Goal: Transaction & Acquisition: Download file/media

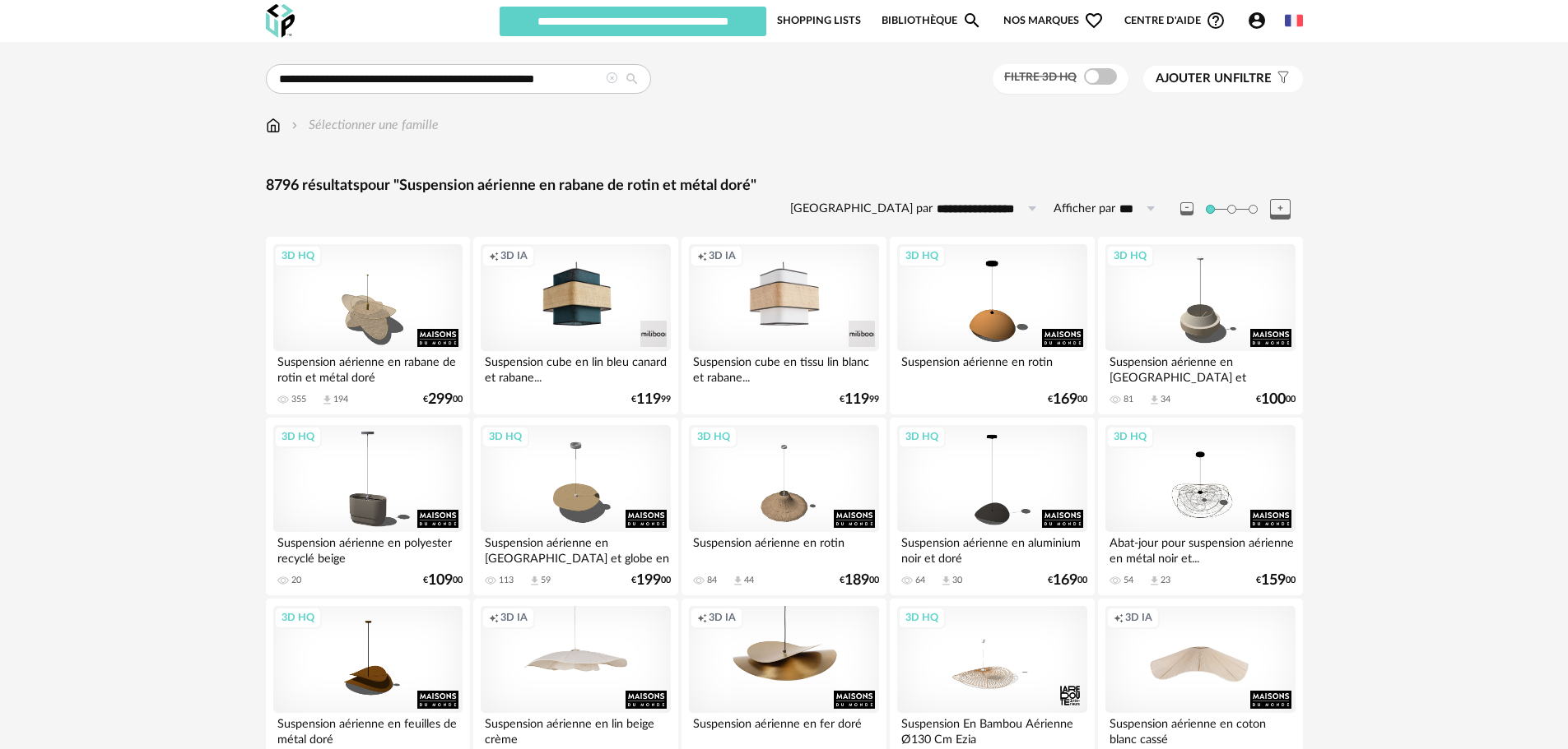
type input "********"
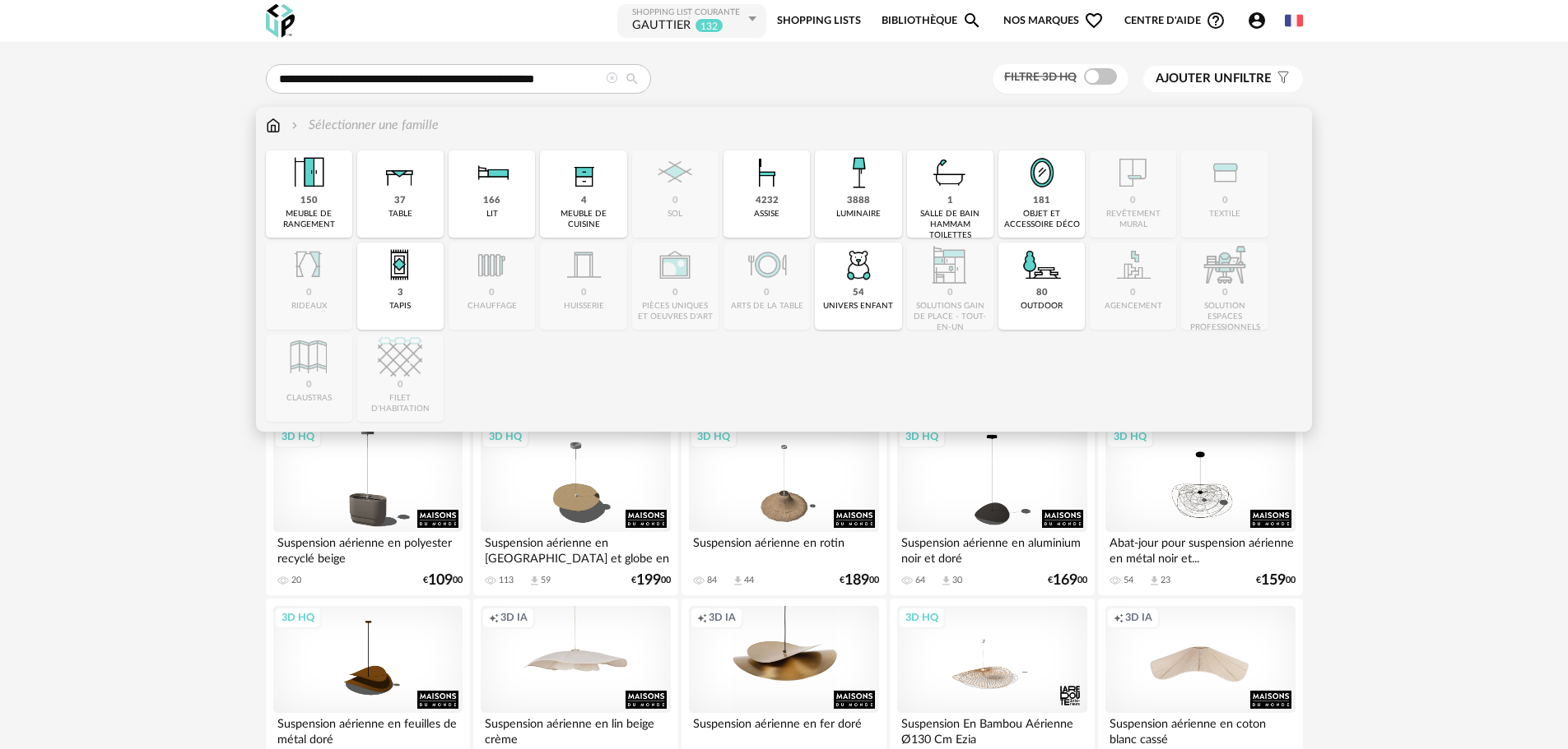
click at [268, 126] on img at bounding box center [273, 125] width 15 height 19
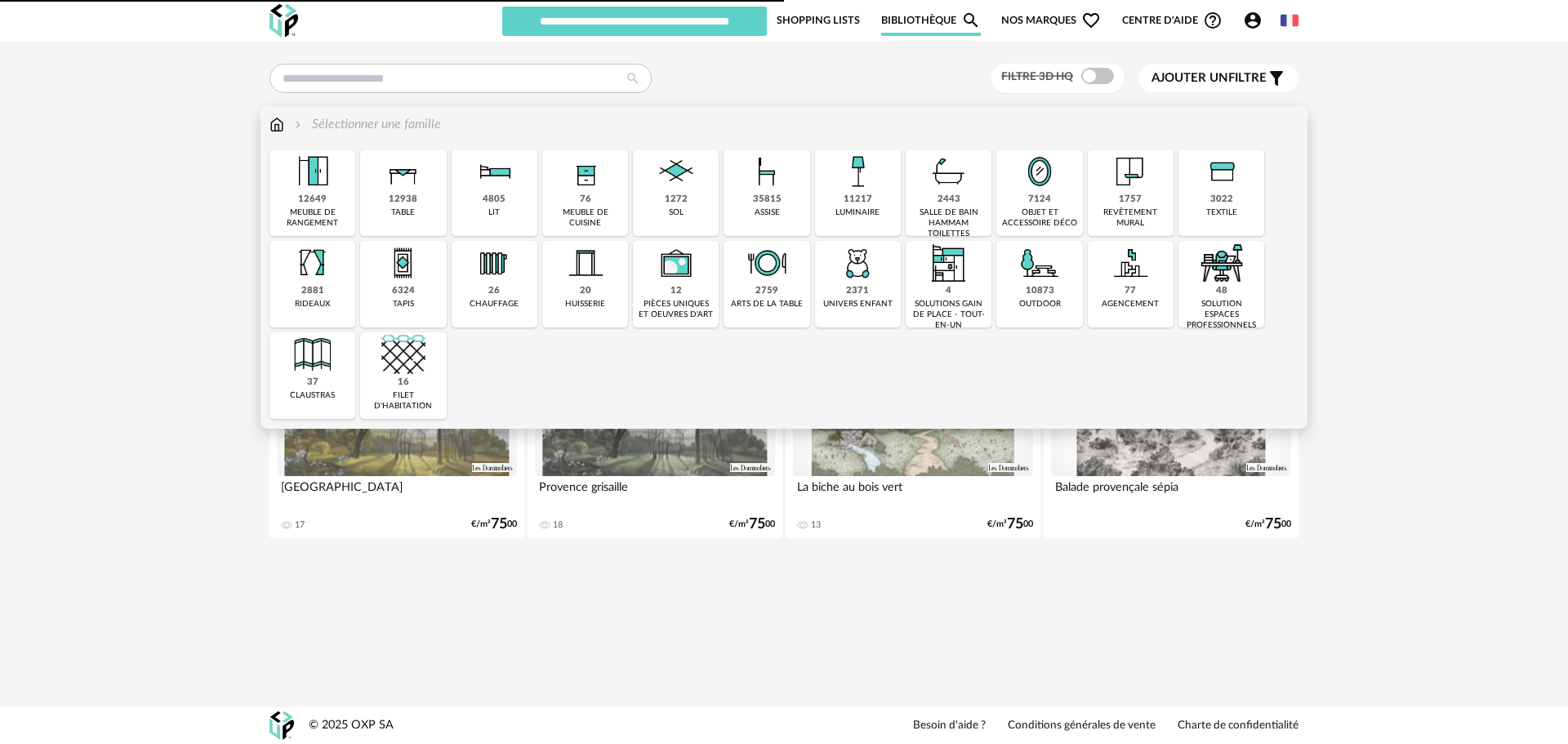
type input "********"
click at [859, 194] on div "11217" at bounding box center [858, 200] width 29 height 12
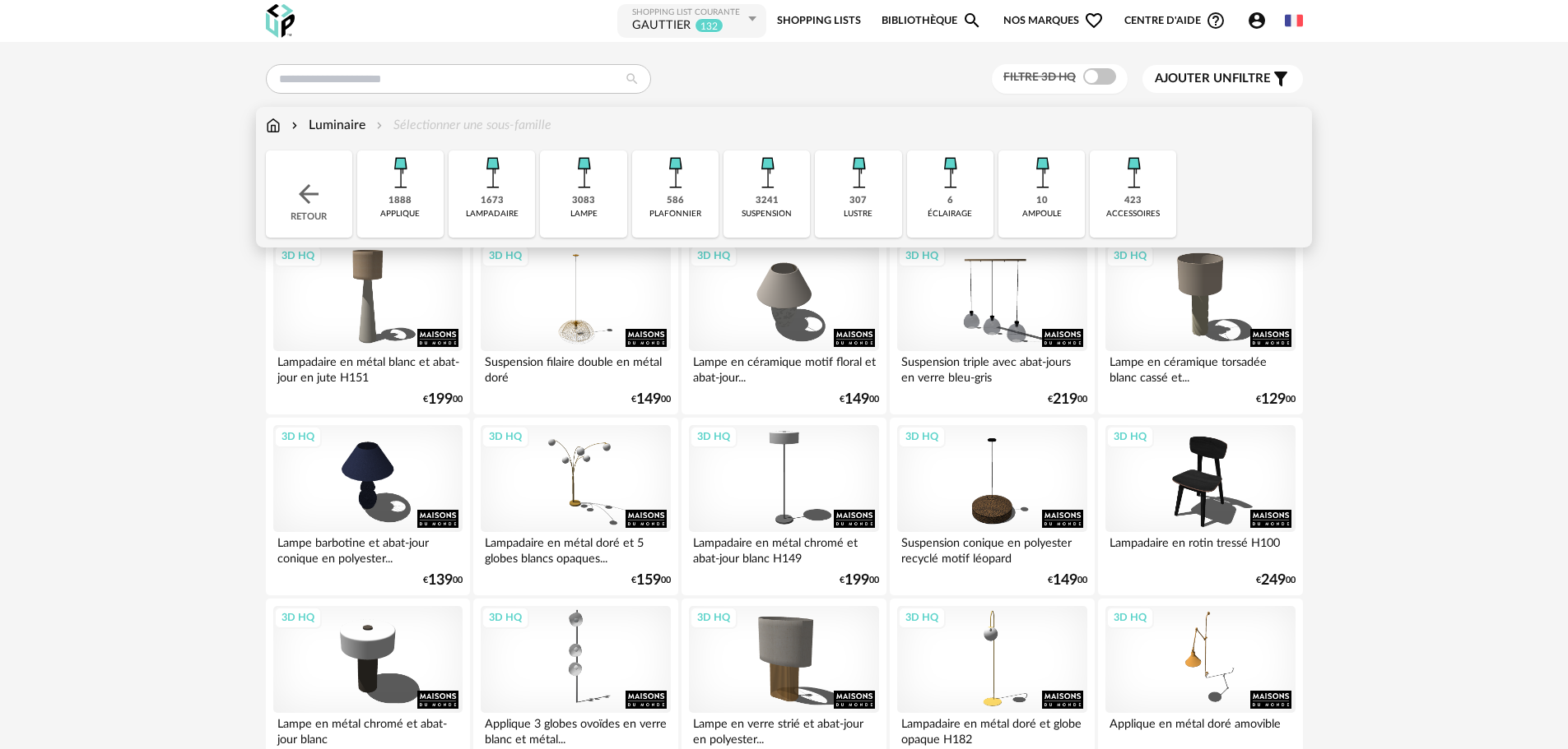
click at [799, 175] on div "3241 suspension" at bounding box center [767, 194] width 87 height 87
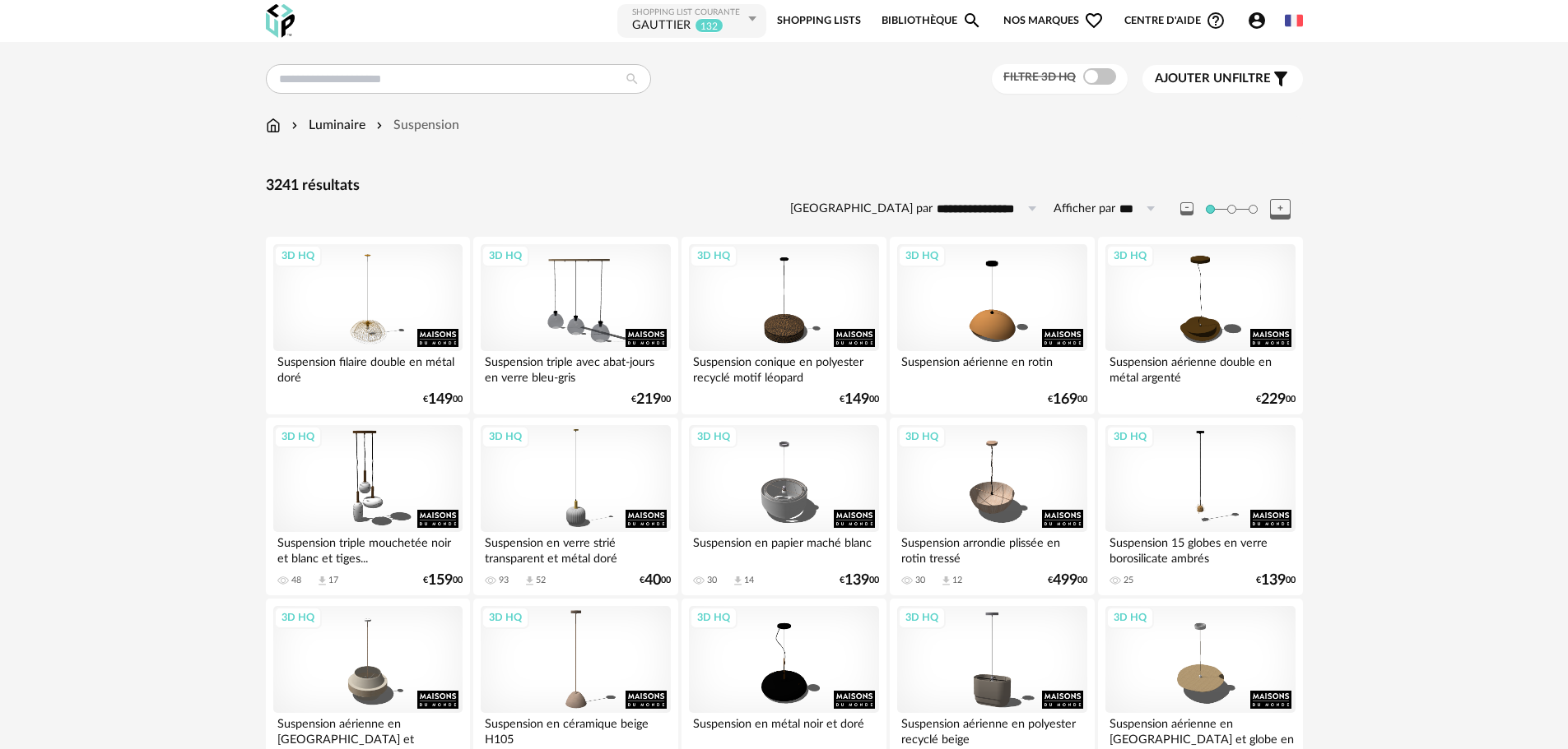
click at [1221, 77] on span "Ajouter un" at bounding box center [1192, 79] width 77 height 12
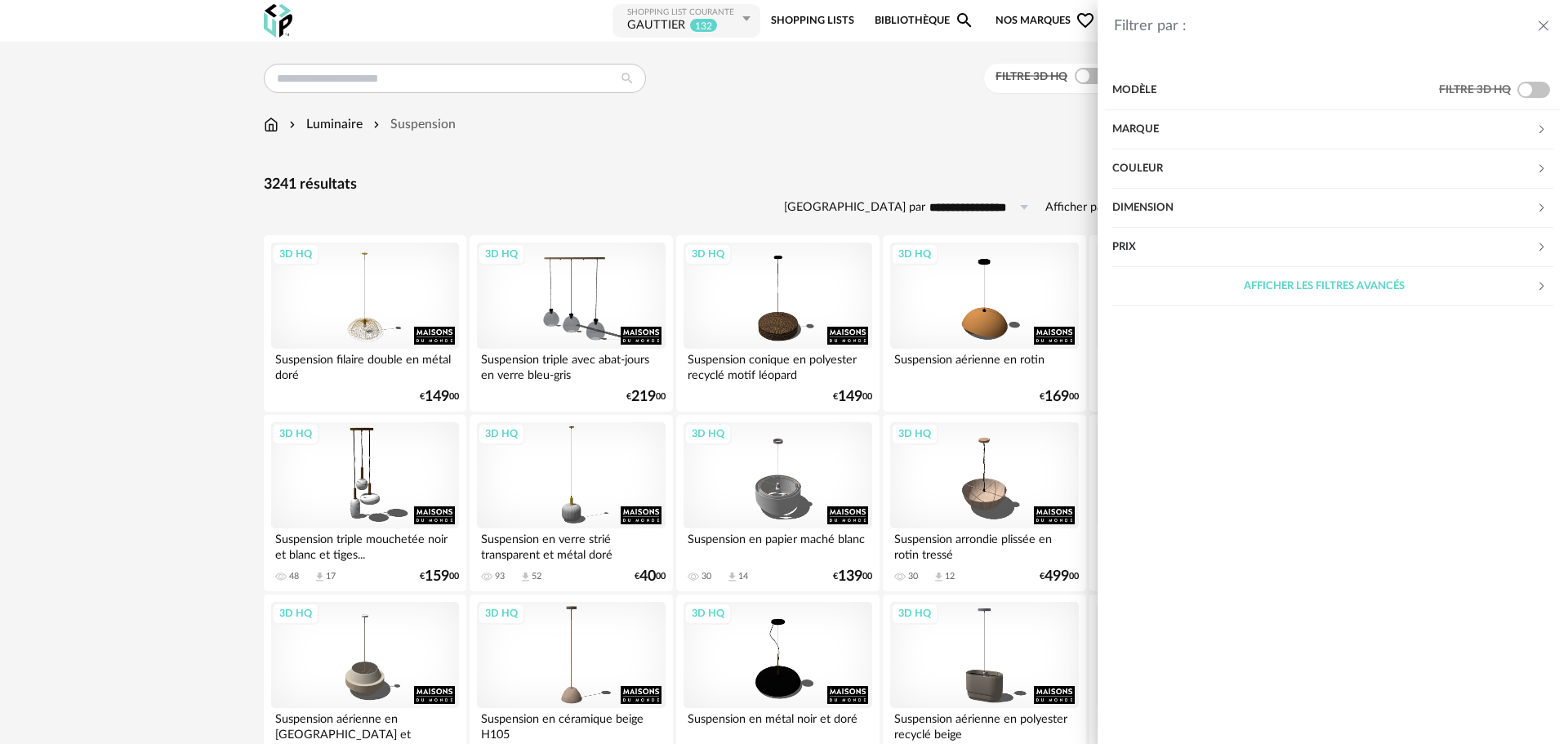
drag, startPoint x: 1163, startPoint y: 211, endPoint x: 1156, endPoint y: 217, distance: 9.2
click at [1161, 210] on div "Dimension" at bounding box center [1324, 208] width 424 height 40
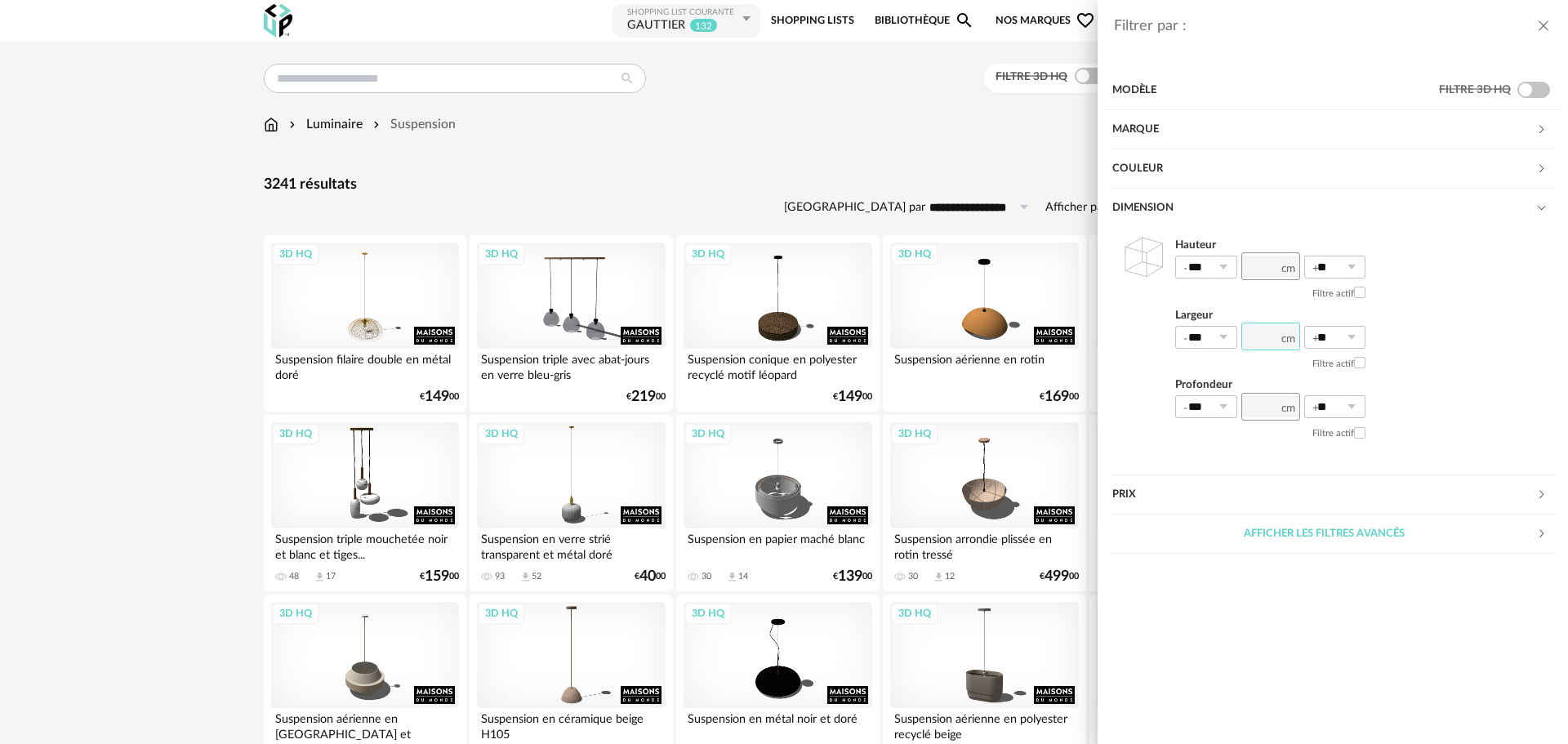
click at [1259, 338] on input "number" at bounding box center [1270, 337] width 59 height 28
type input "**"
drag, startPoint x: 1362, startPoint y: 470, endPoint x: 1341, endPoint y: 461, distance: 22.8
click at [1364, 468] on div "Hauteur *** 0% 10% 20% 30% 40% 50% 60% 70% 80% 90% 100% ** 0% 10% 20% 30% 40% 5…" at bounding box center [1332, 351] width 441 height 247
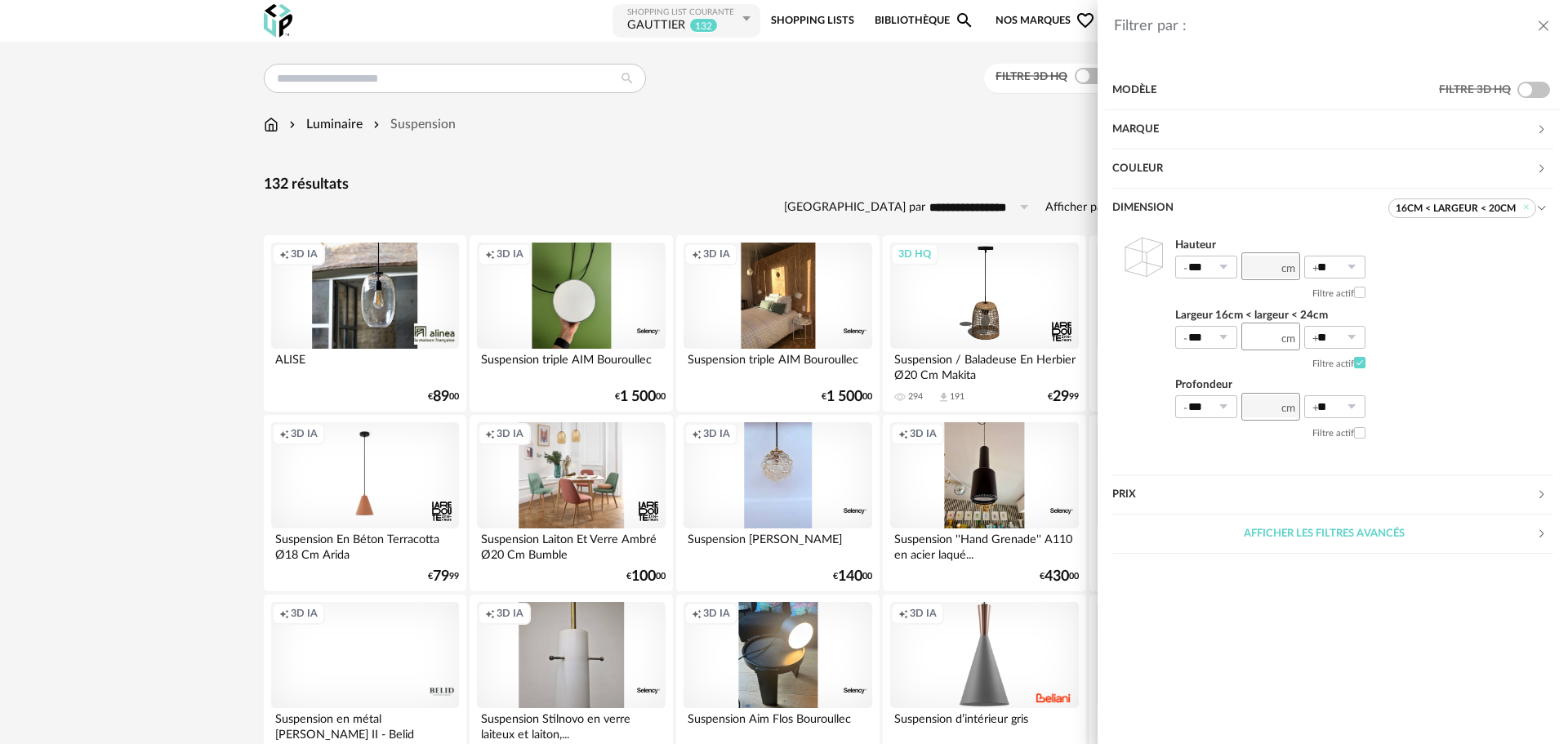
click at [739, 199] on div "Filtrer par : Modèle Filtre 3D HQ Marque &tradition 0 101 Copenhagen 0 366 Conc…" at bounding box center [784, 372] width 1568 height 744
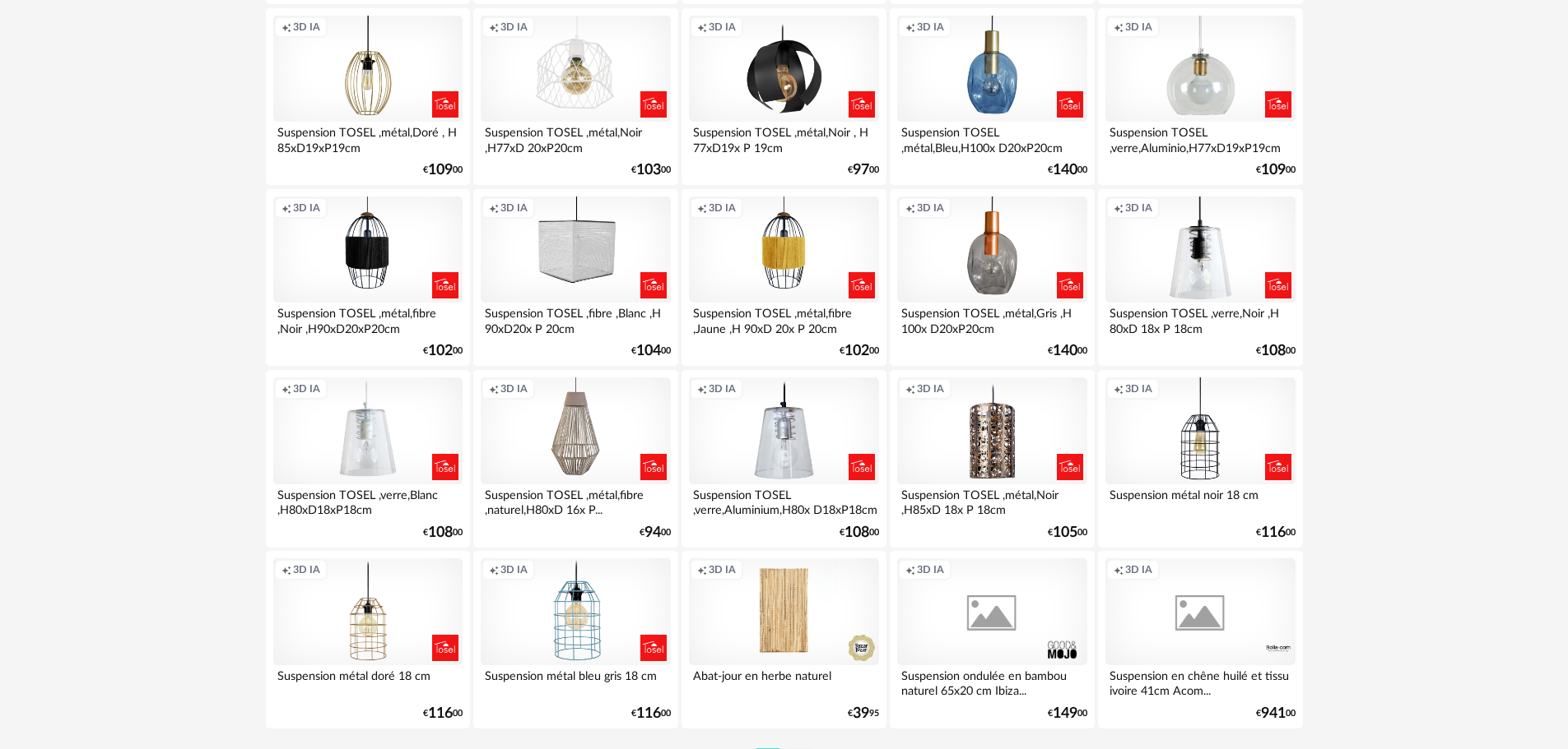
scroll to position [3216, 0]
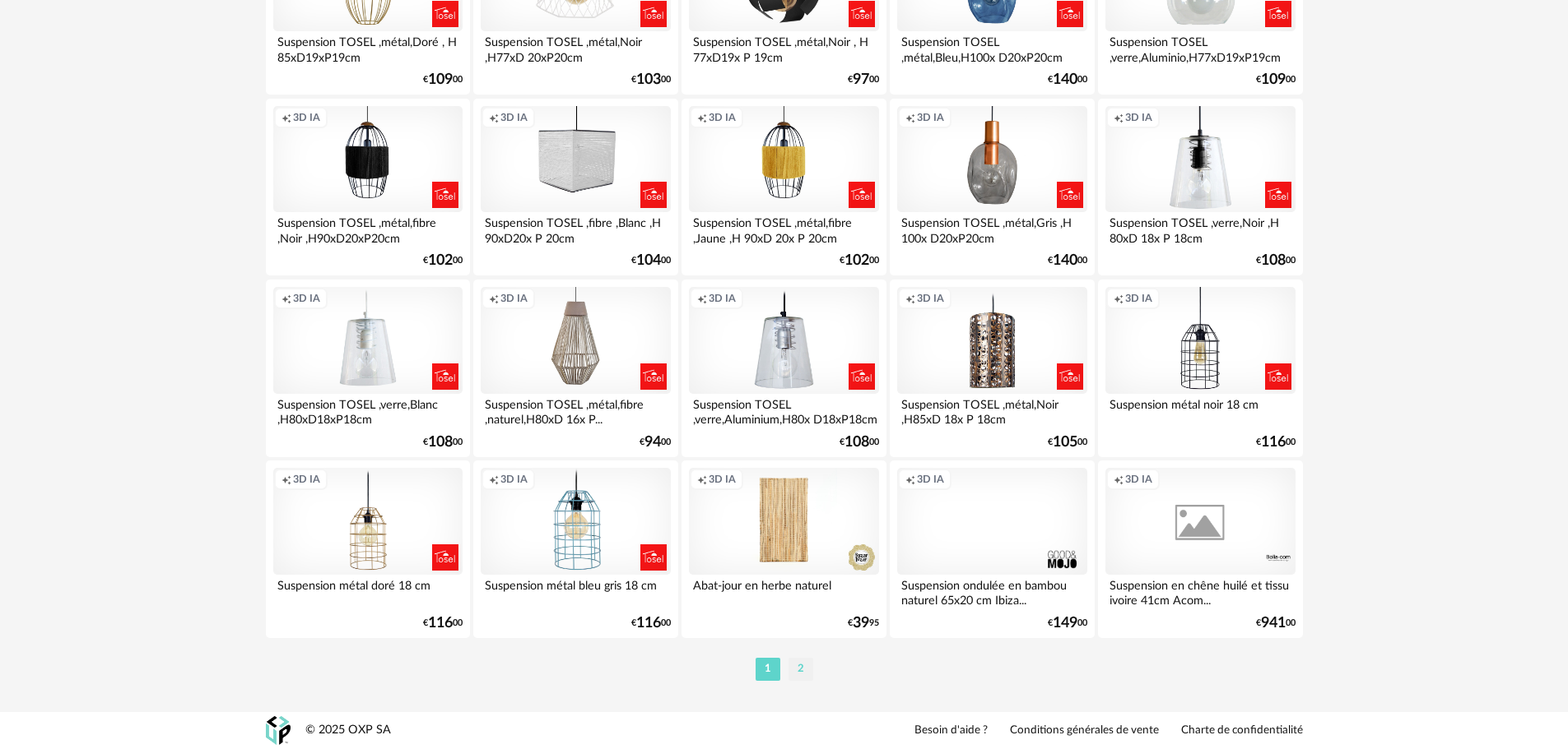
click at [794, 669] on li "2" at bounding box center [801, 669] width 25 height 23
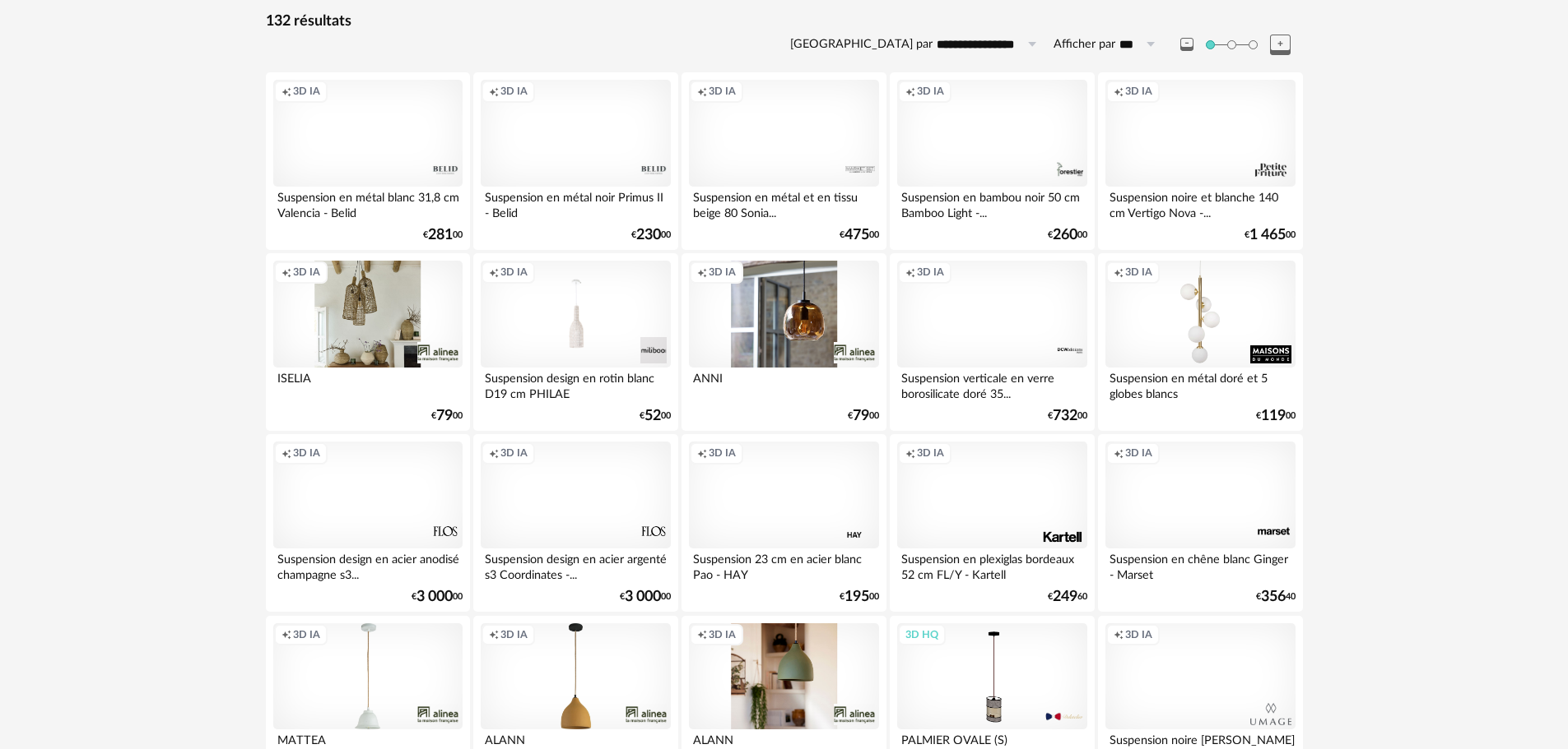
scroll to position [247, 0]
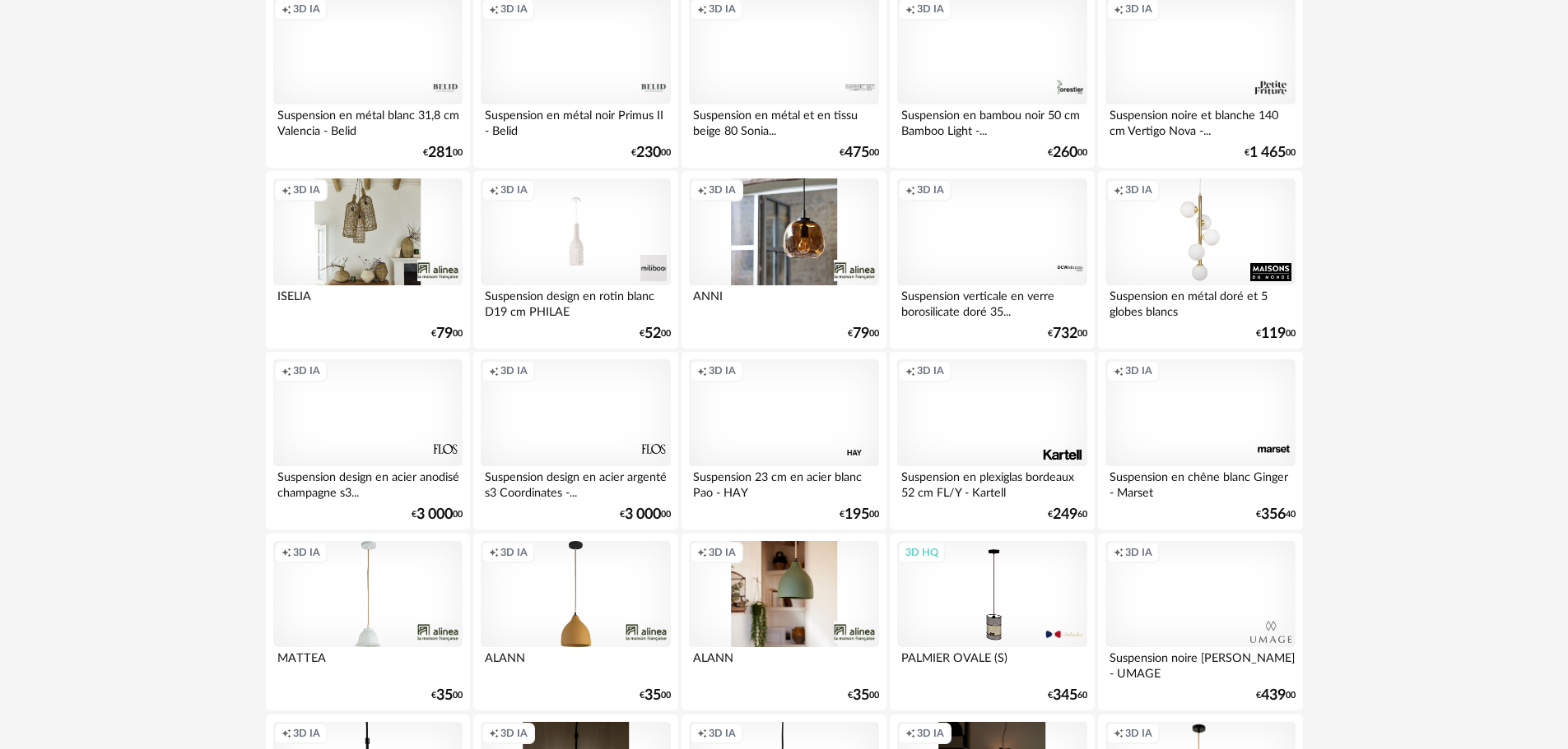
click at [802, 583] on div "Creation icon 3D IA" at bounding box center [784, 594] width 190 height 107
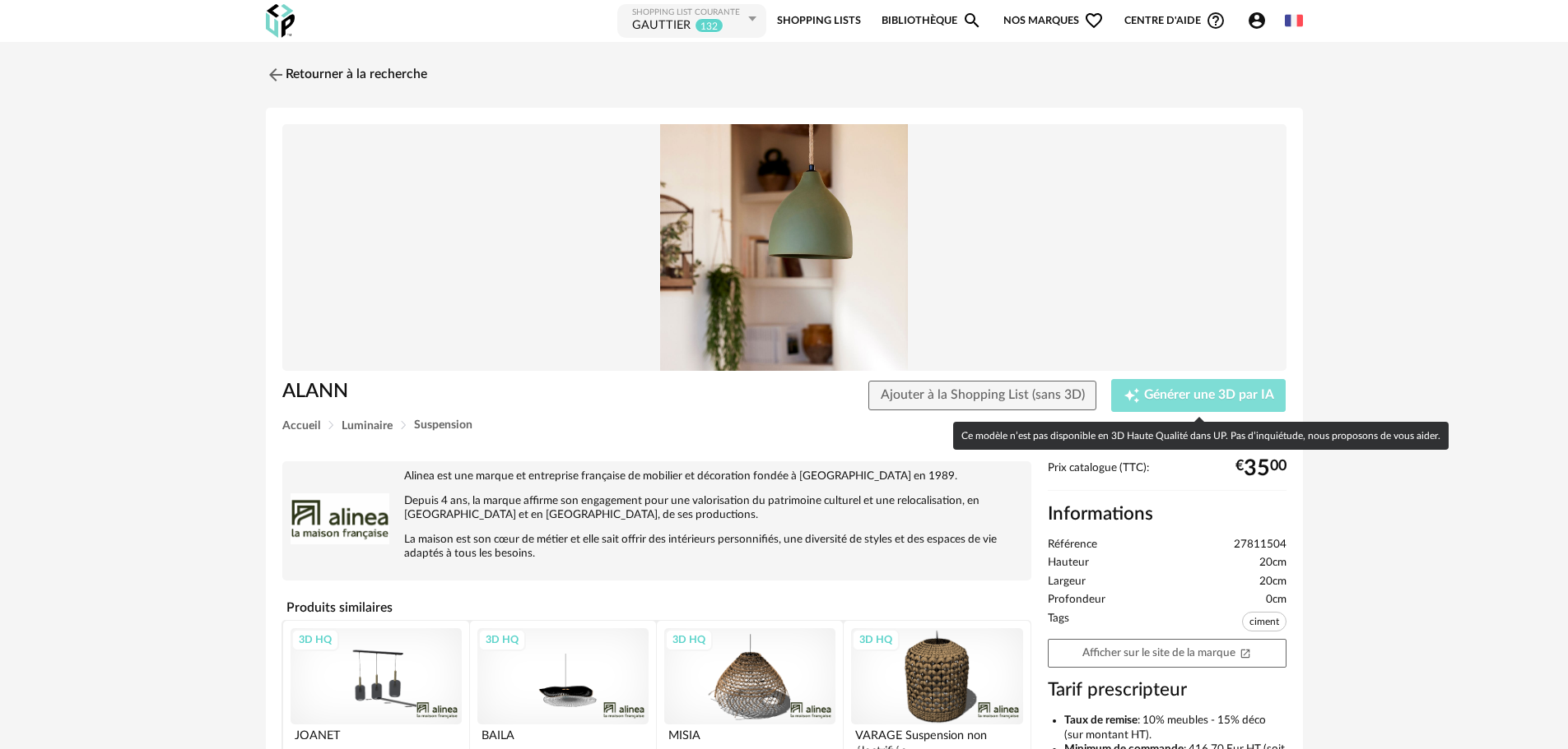
click at [1166, 393] on span "Générer une 3D par IA" at bounding box center [1208, 395] width 130 height 13
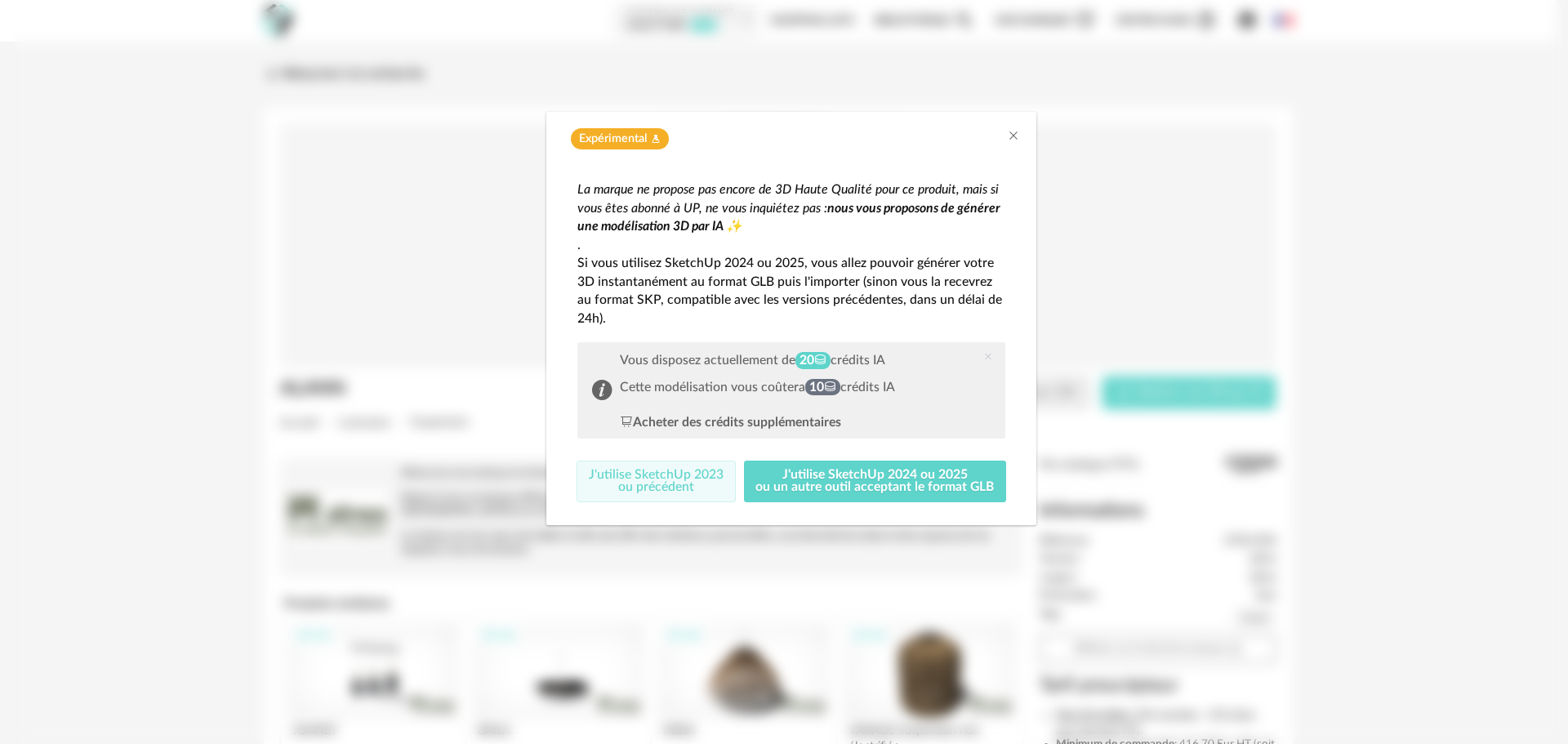
click at [693, 484] on button "J'utilise SketchUp 2023 ou précédent" at bounding box center [656, 482] width 159 height 42
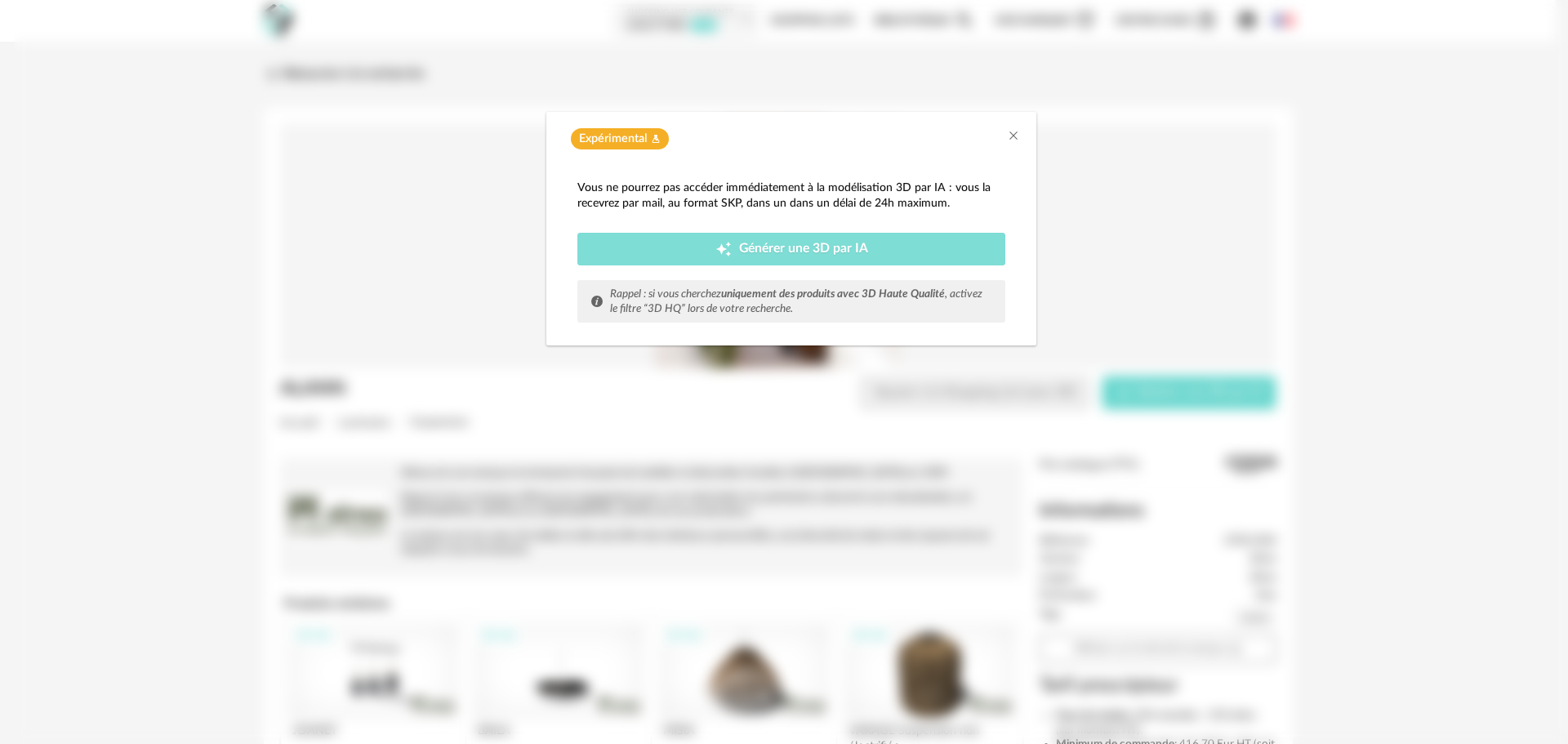
click at [708, 245] on div "Creation icon Générer une 3D par IA" at bounding box center [791, 249] width 403 height 17
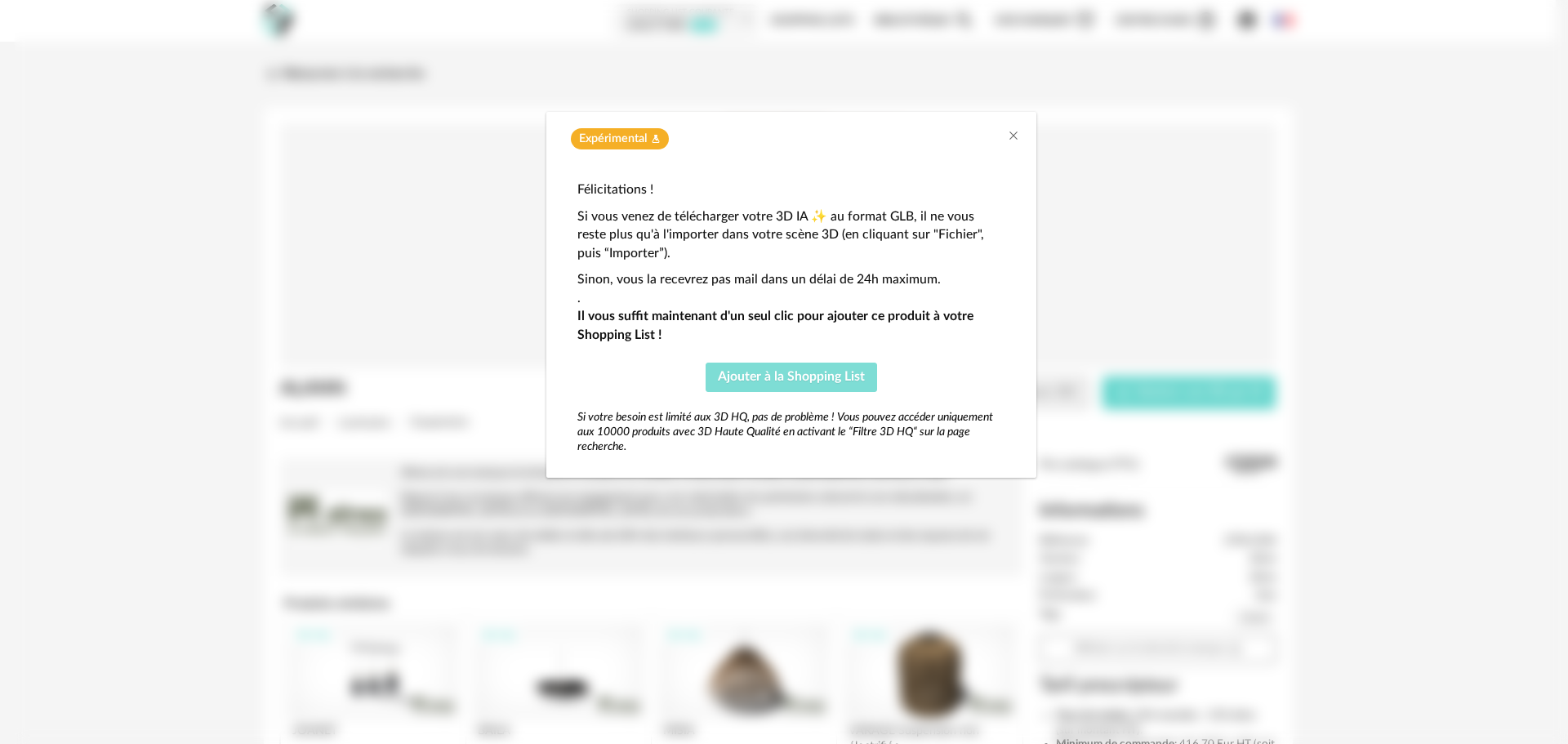
click at [765, 374] on span "Ajouter à la Shopping List" at bounding box center [791, 376] width 147 height 13
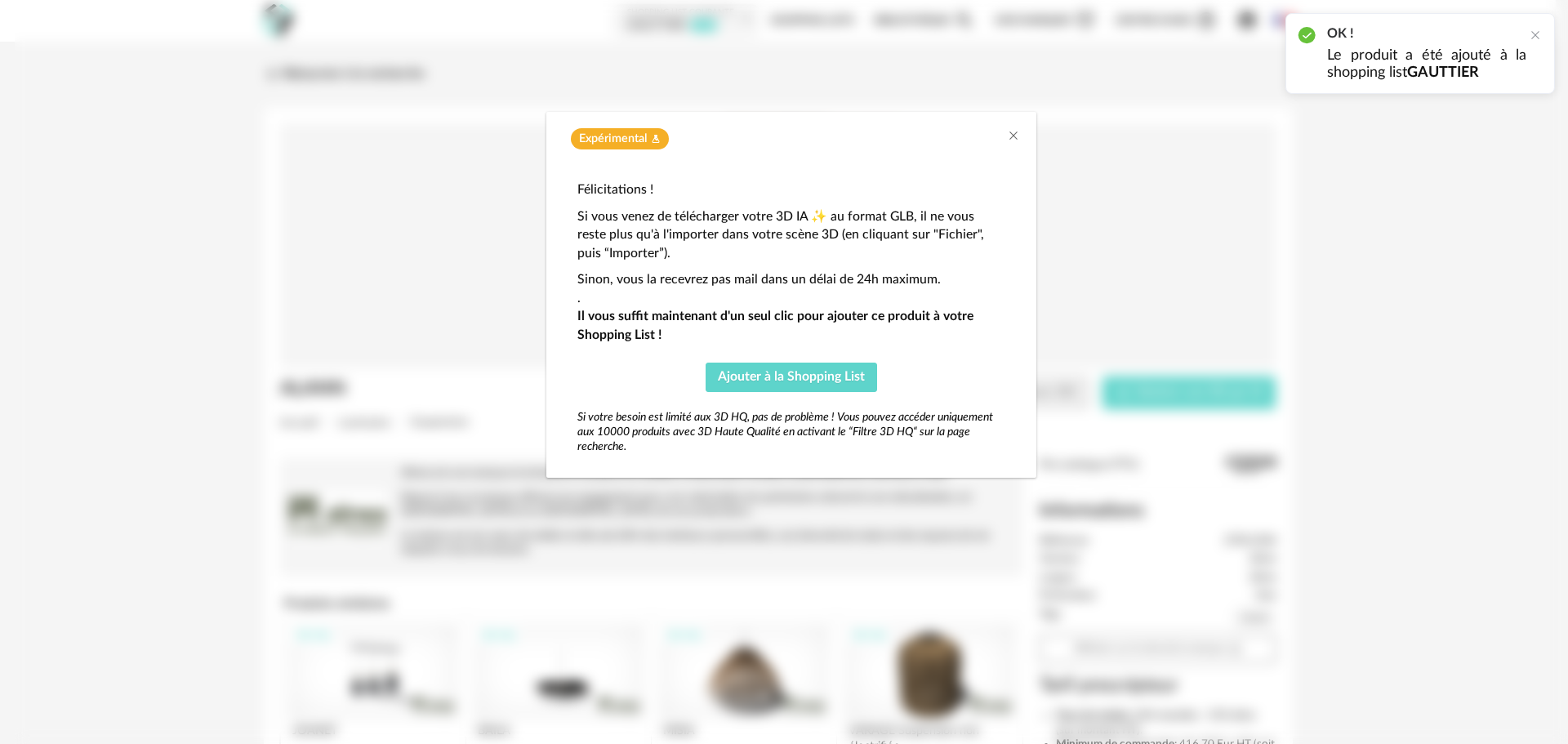
click at [430, 281] on div "Expérimental Flask icon Félicitations ! Si vous venez de télécharger votre 3D I…" at bounding box center [791, 372] width 1553 height 744
click at [1013, 135] on icon "Close" at bounding box center [1013, 135] width 13 height 13
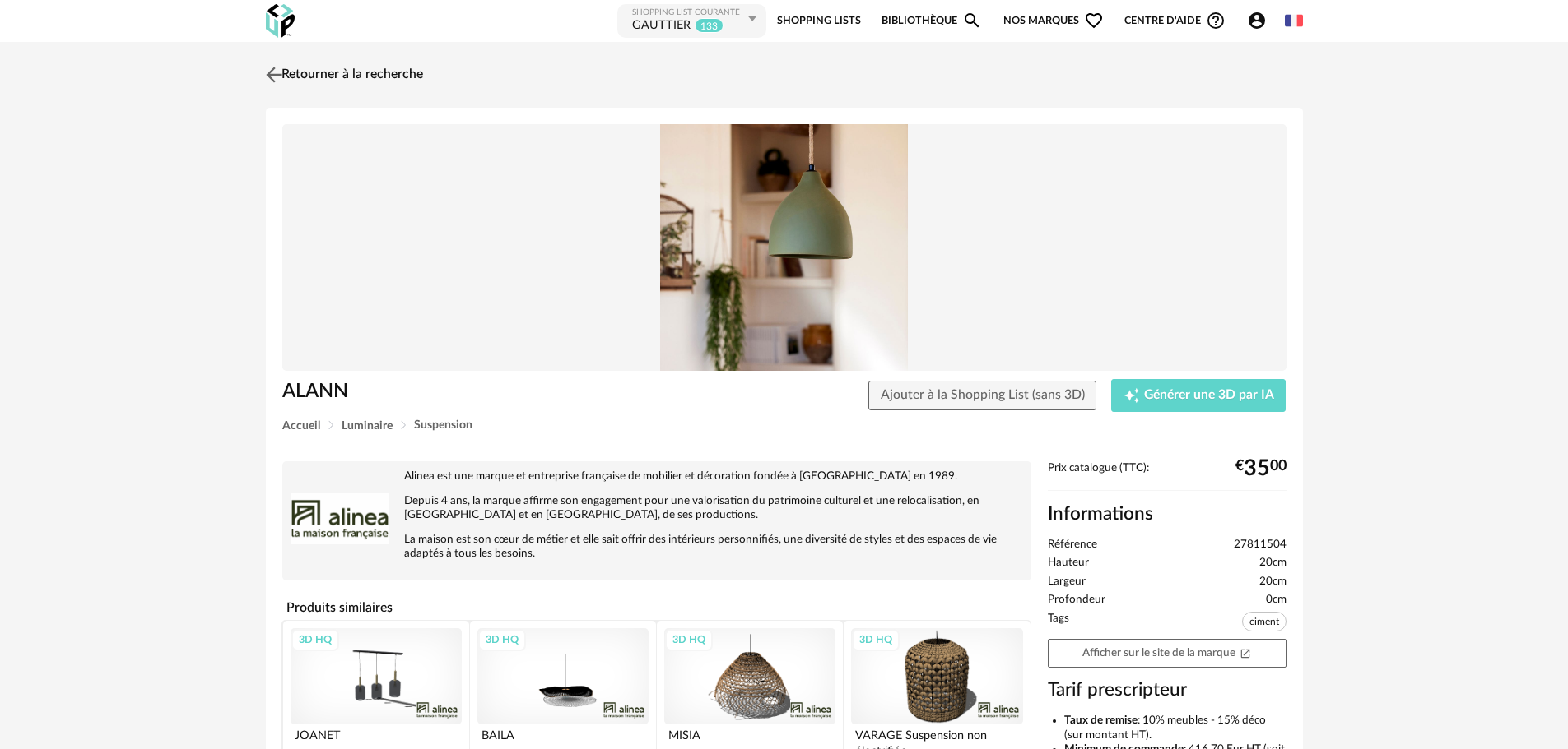
click at [276, 75] on img at bounding box center [273, 74] width 24 height 24
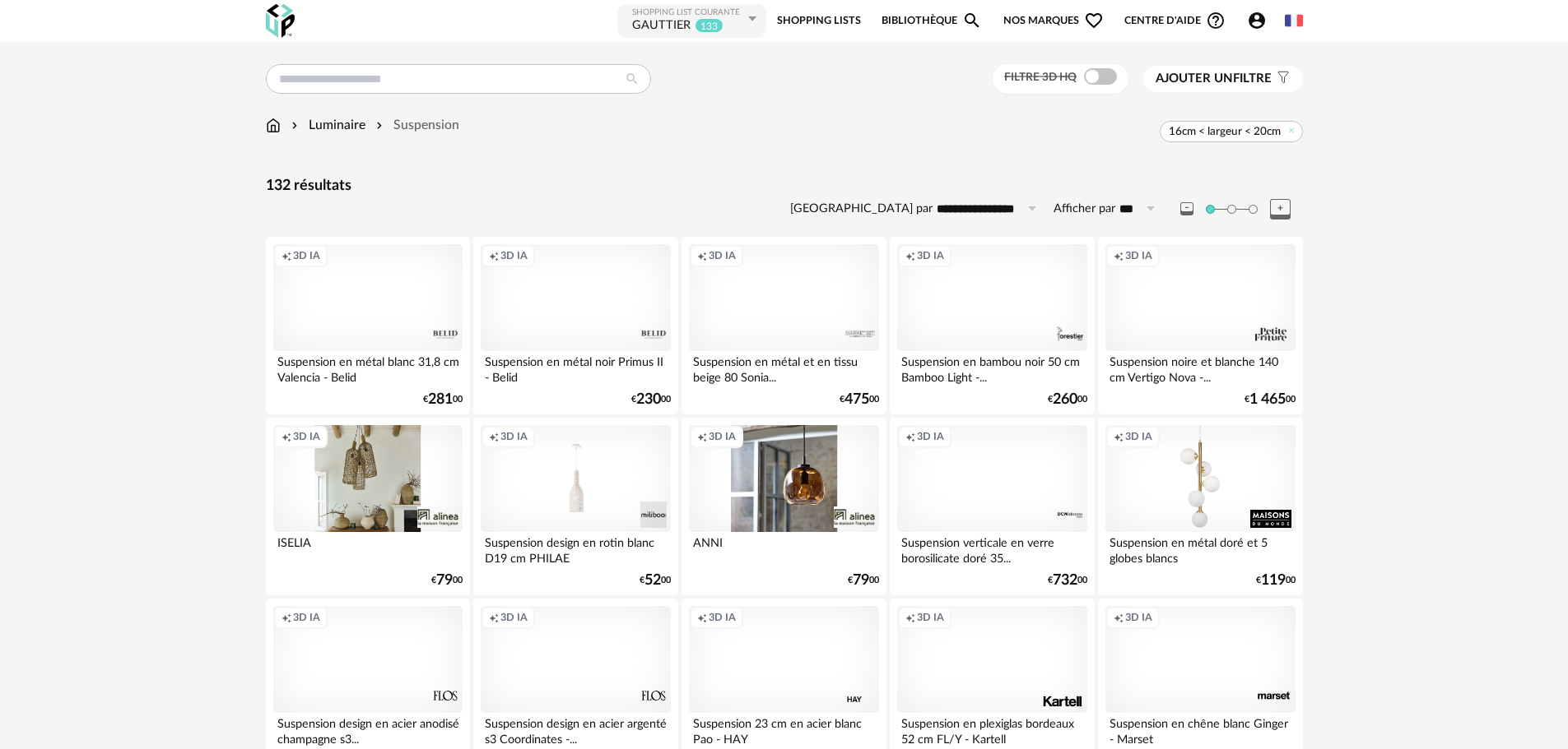
click at [1230, 74] on span "Ajouter un" at bounding box center [1193, 79] width 77 height 12
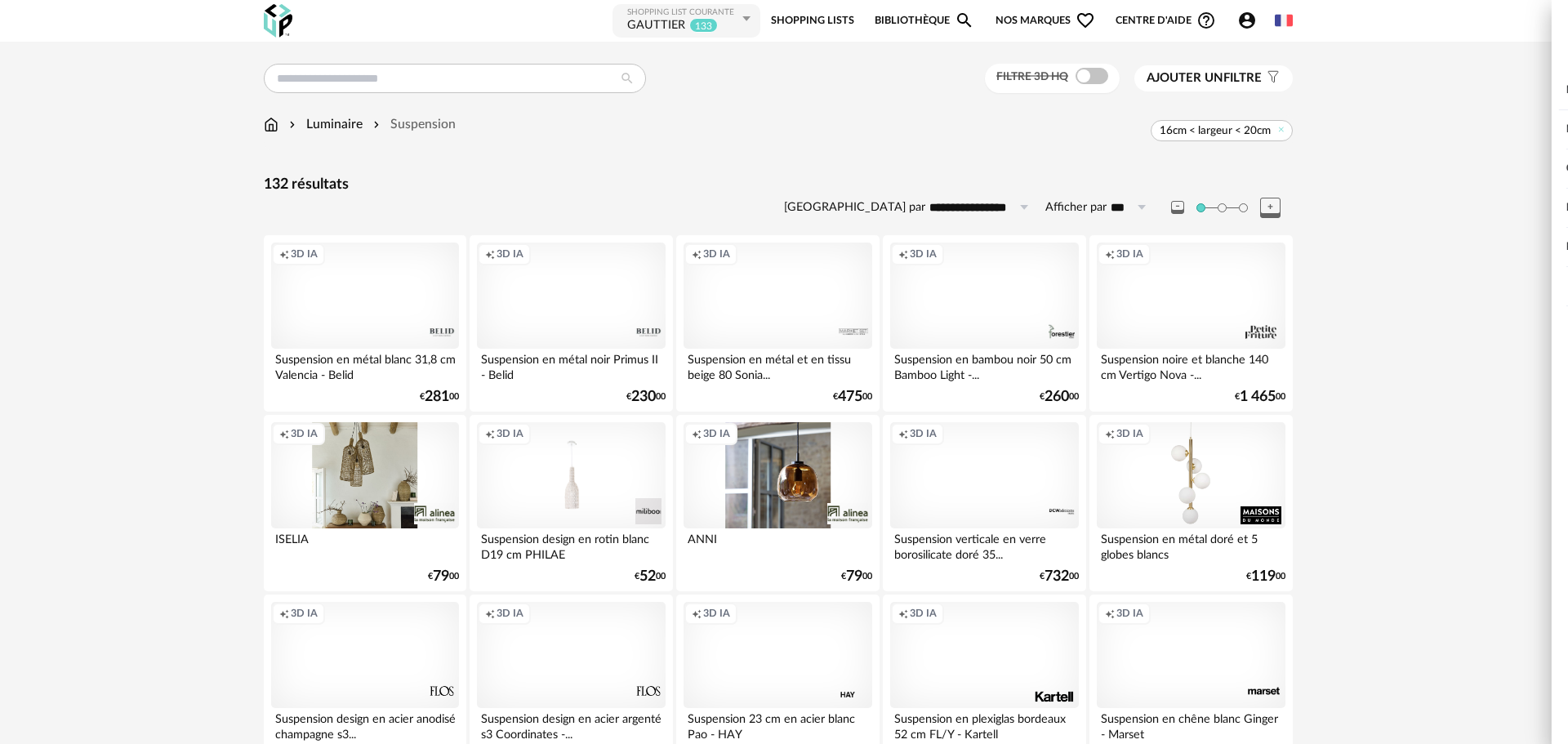
click at [1172, 179] on div "Couleur" at bounding box center [1324, 169] width 424 height 40
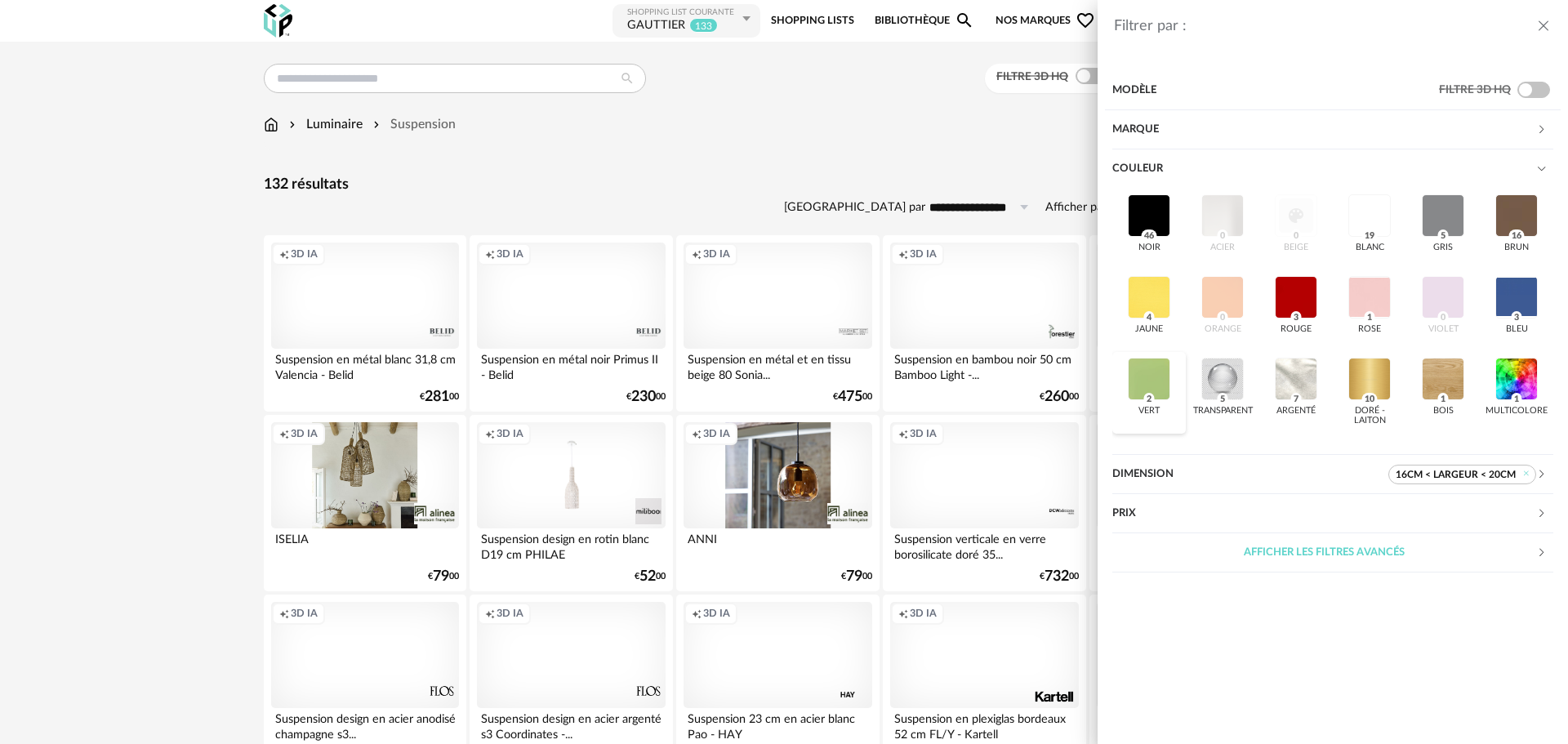
drag, startPoint x: 1140, startPoint y: 381, endPoint x: 1129, endPoint y: 369, distance: 16.3
click at [1140, 382] on div at bounding box center [1149, 379] width 42 height 42
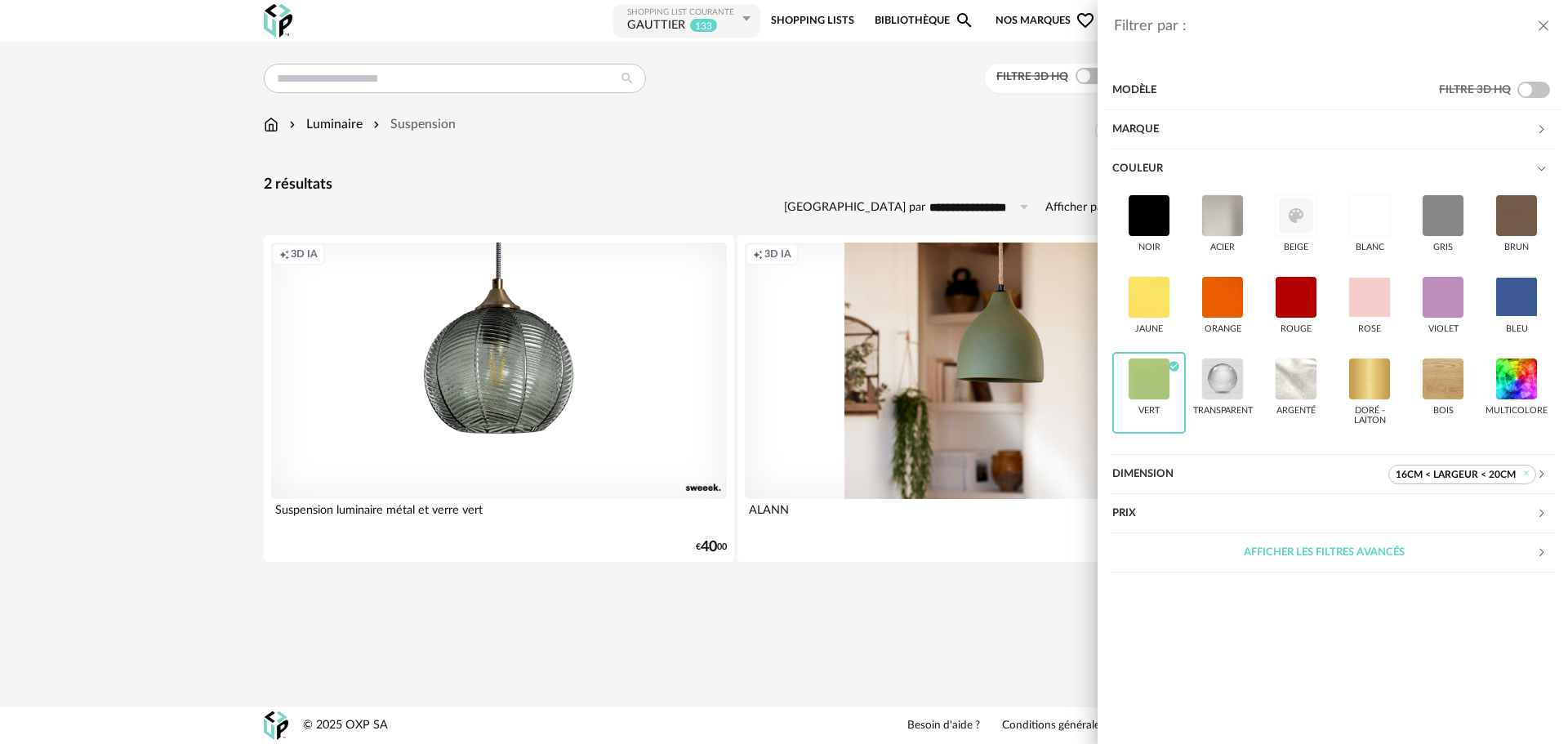
click at [892, 168] on div "Filtrer par : Modèle Filtre 3D HQ Marque &tradition 0 101 Copenhagen 0 366 Conc…" at bounding box center [784, 372] width 1568 height 744
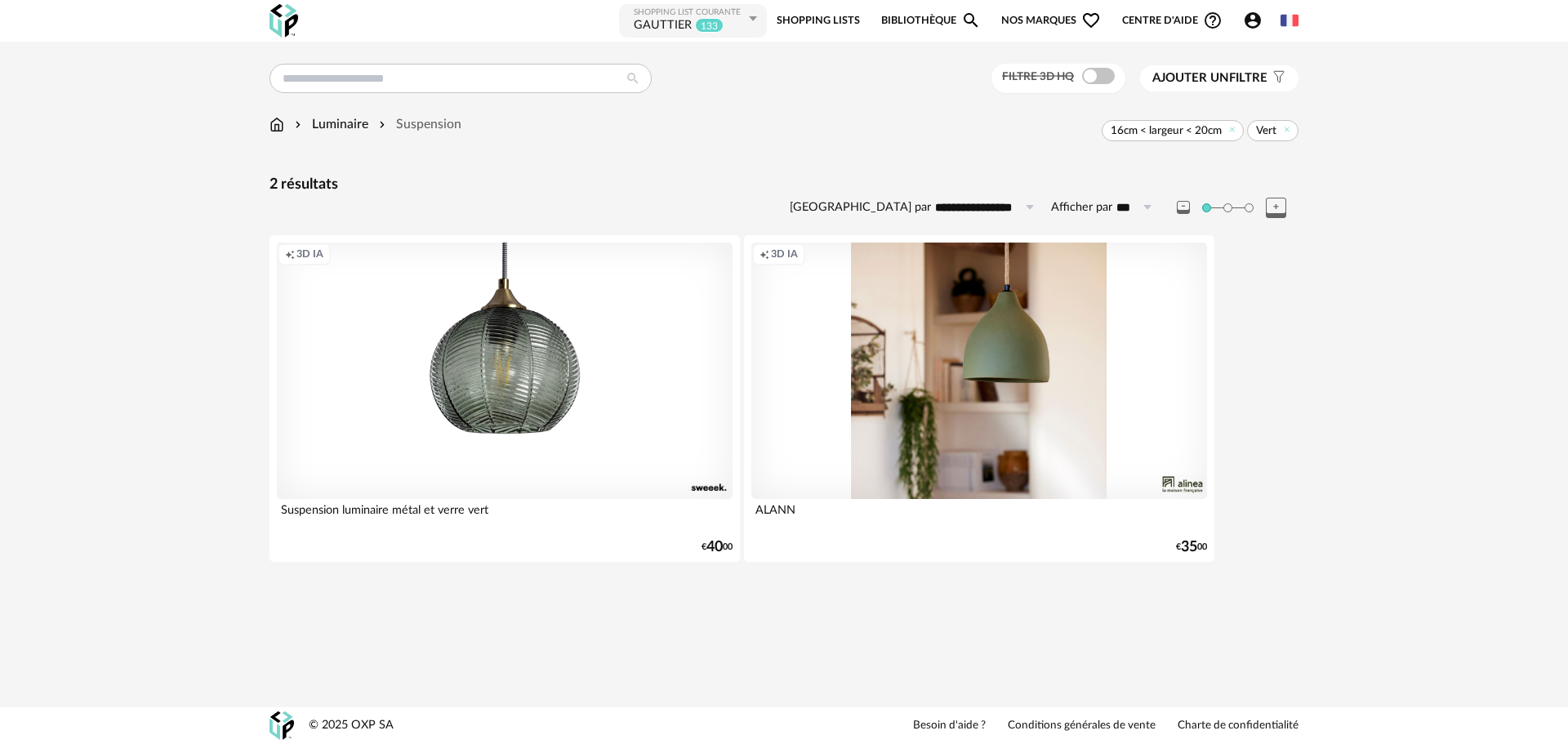
click at [1006, 339] on div "Creation icon 3D IA" at bounding box center [979, 371] width 455 height 257
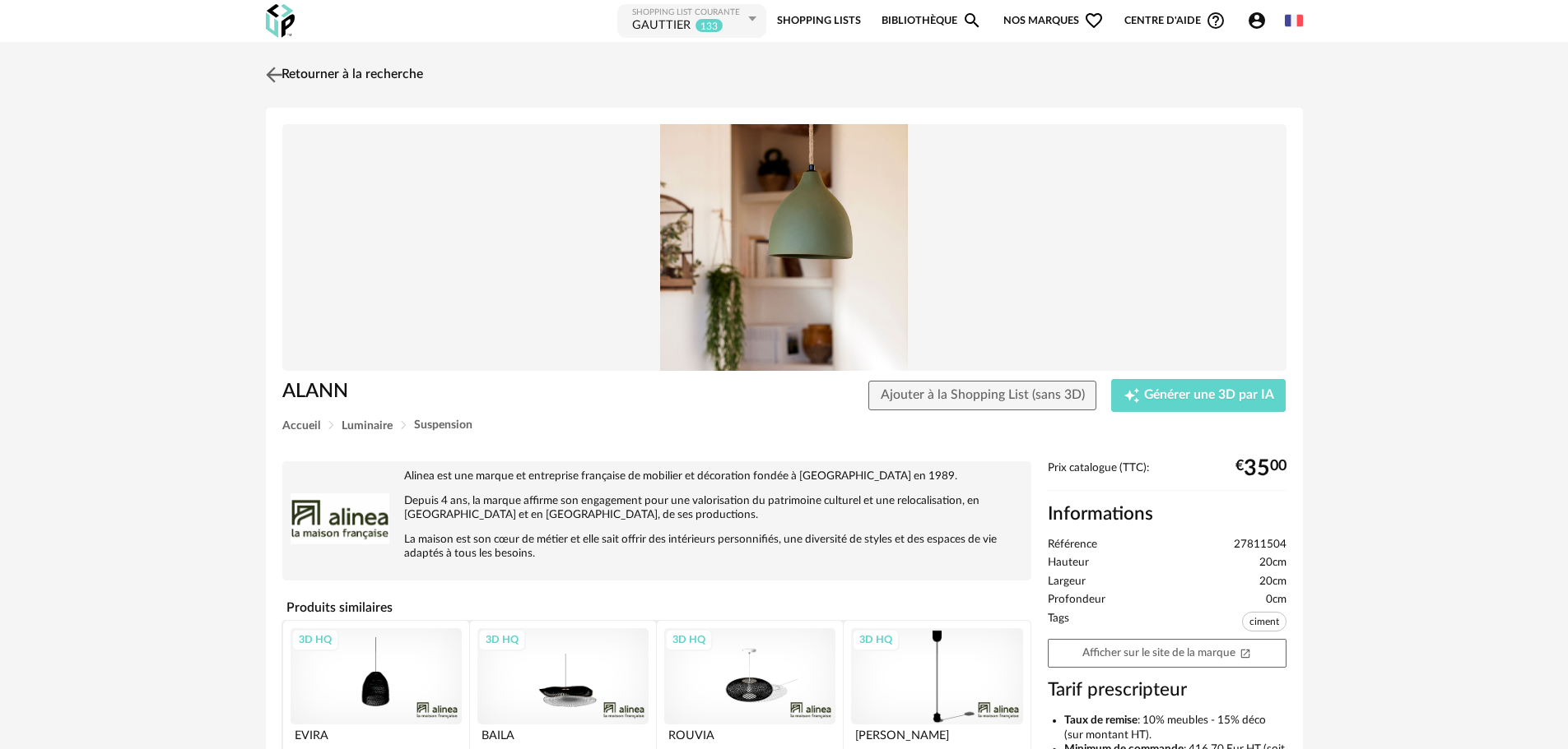
click at [268, 72] on img at bounding box center [273, 74] width 24 height 24
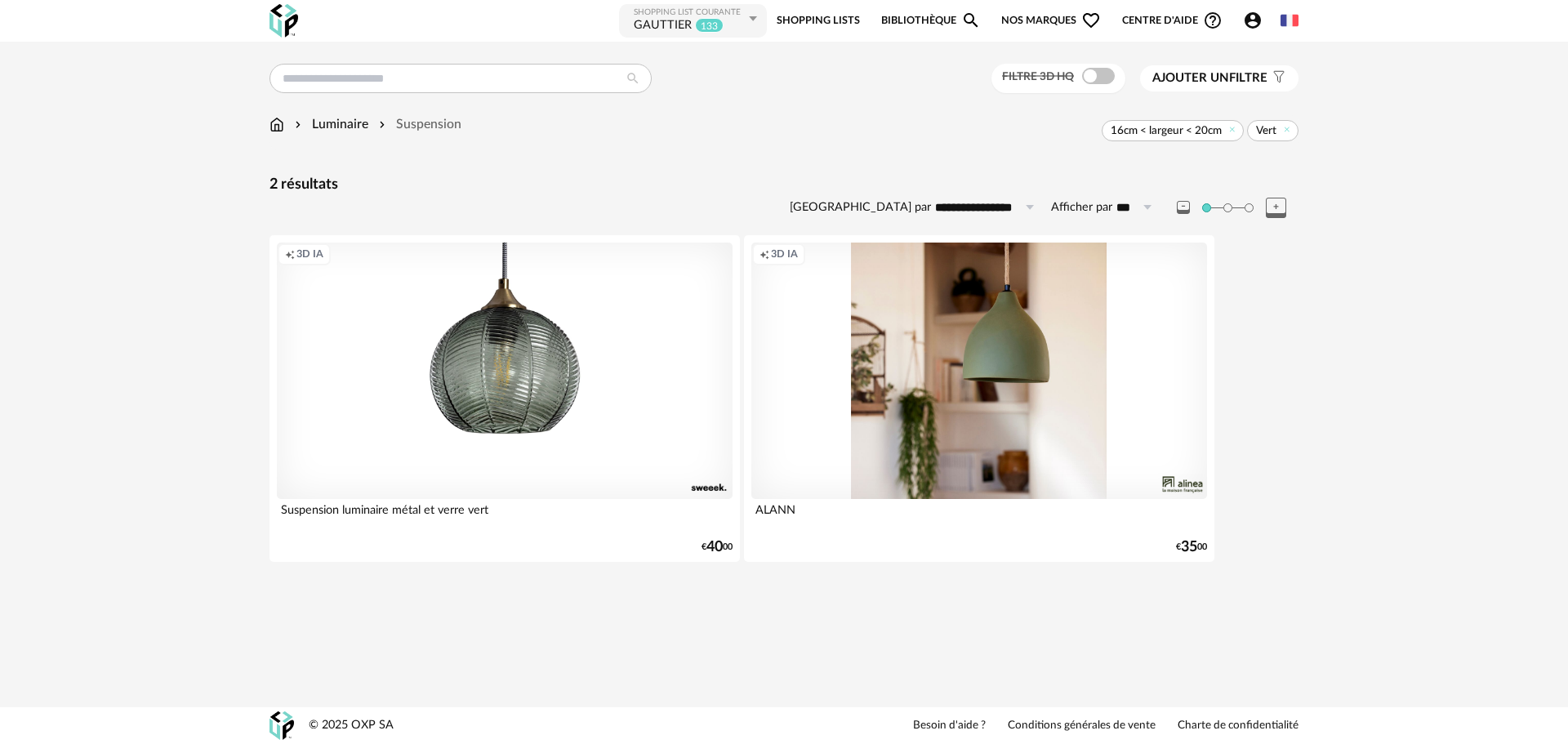
click at [336, 120] on div "Luminaire" at bounding box center [330, 124] width 76 height 18
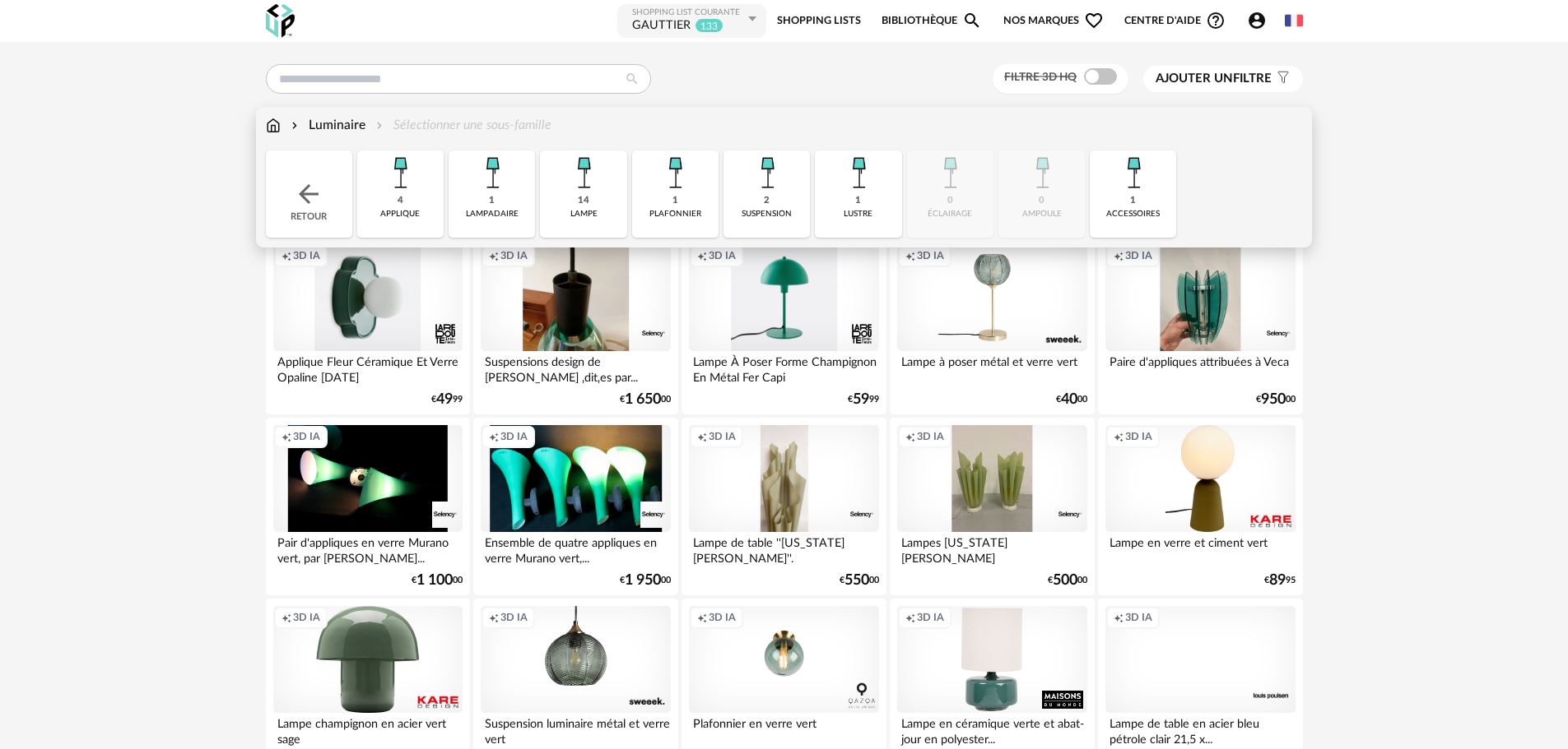
click at [690, 185] on img at bounding box center [675, 173] width 44 height 44
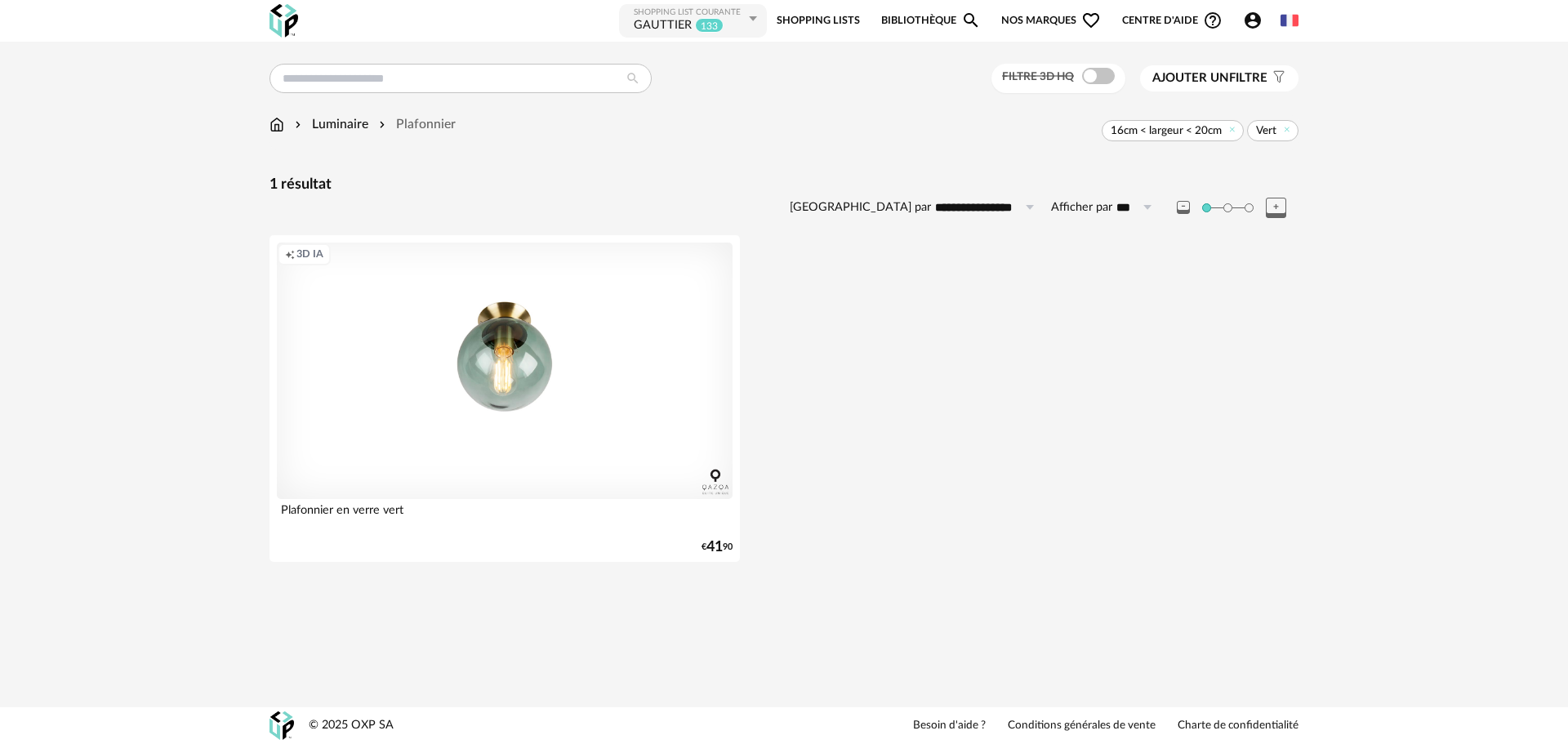
click at [1172, 77] on span "Ajouter un" at bounding box center [1190, 78] width 76 height 12
click at [1296, 167] on div "Couleur" at bounding box center [1324, 169] width 424 height 40
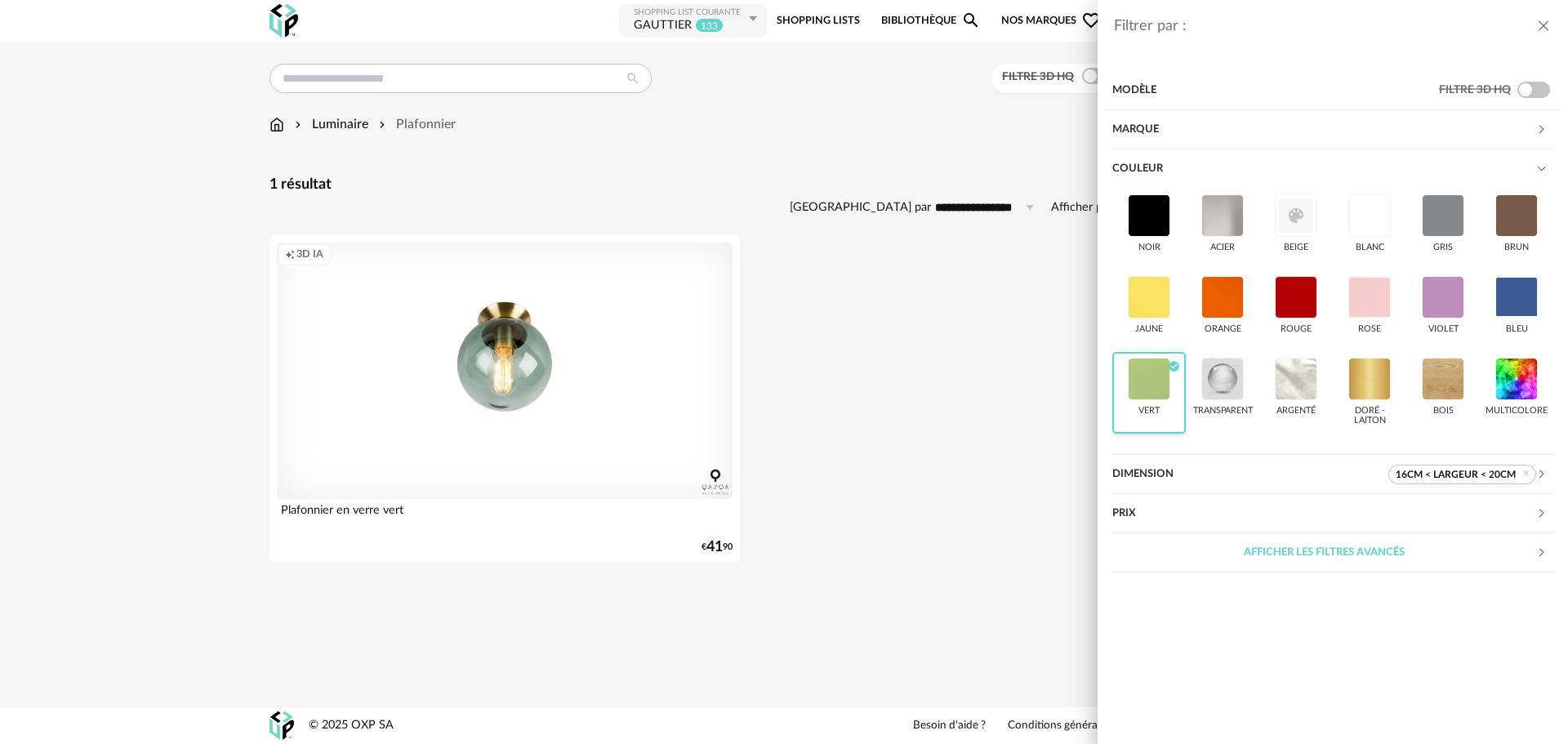
click at [1148, 384] on div at bounding box center [1149, 379] width 42 height 42
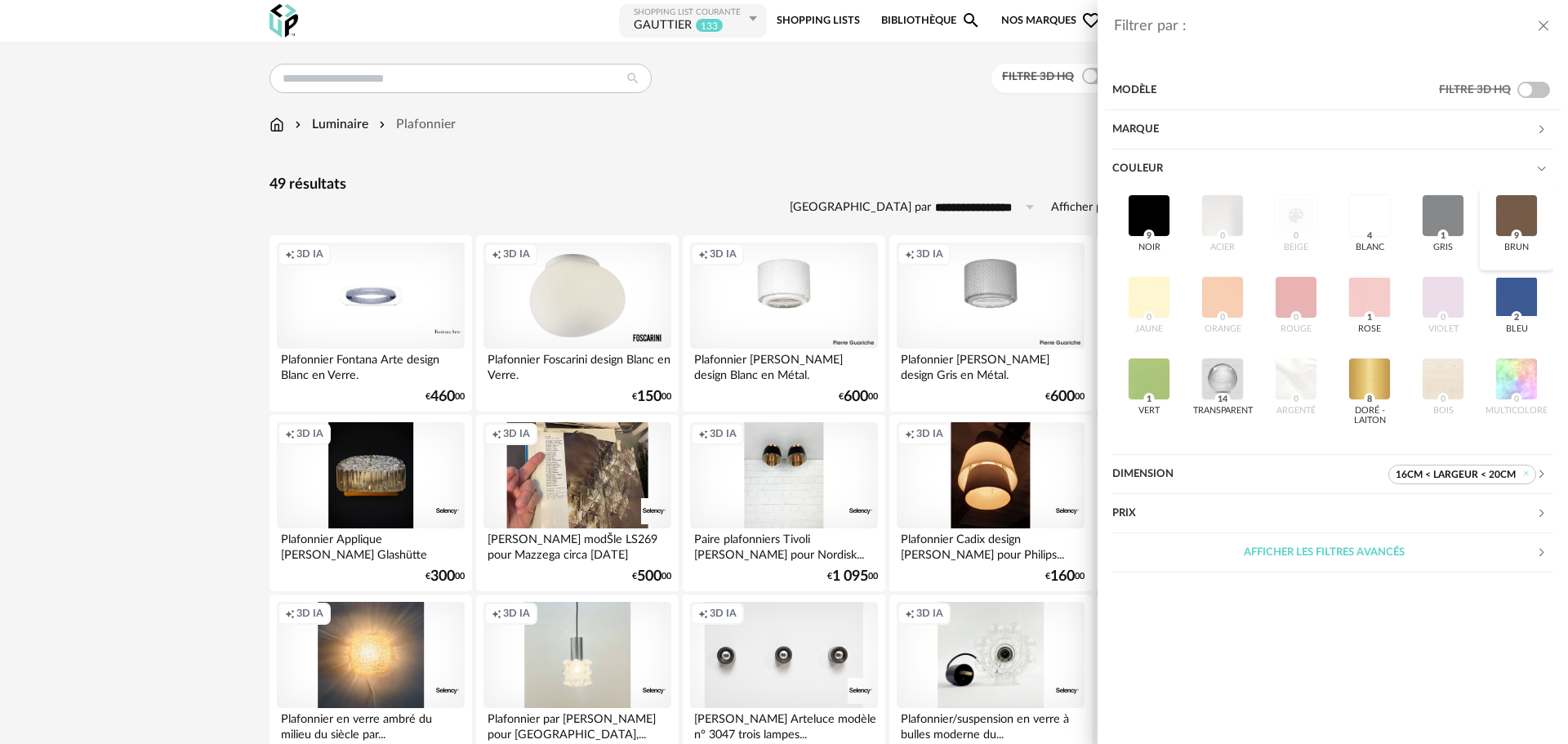
click at [1517, 211] on div at bounding box center [1516, 215] width 42 height 42
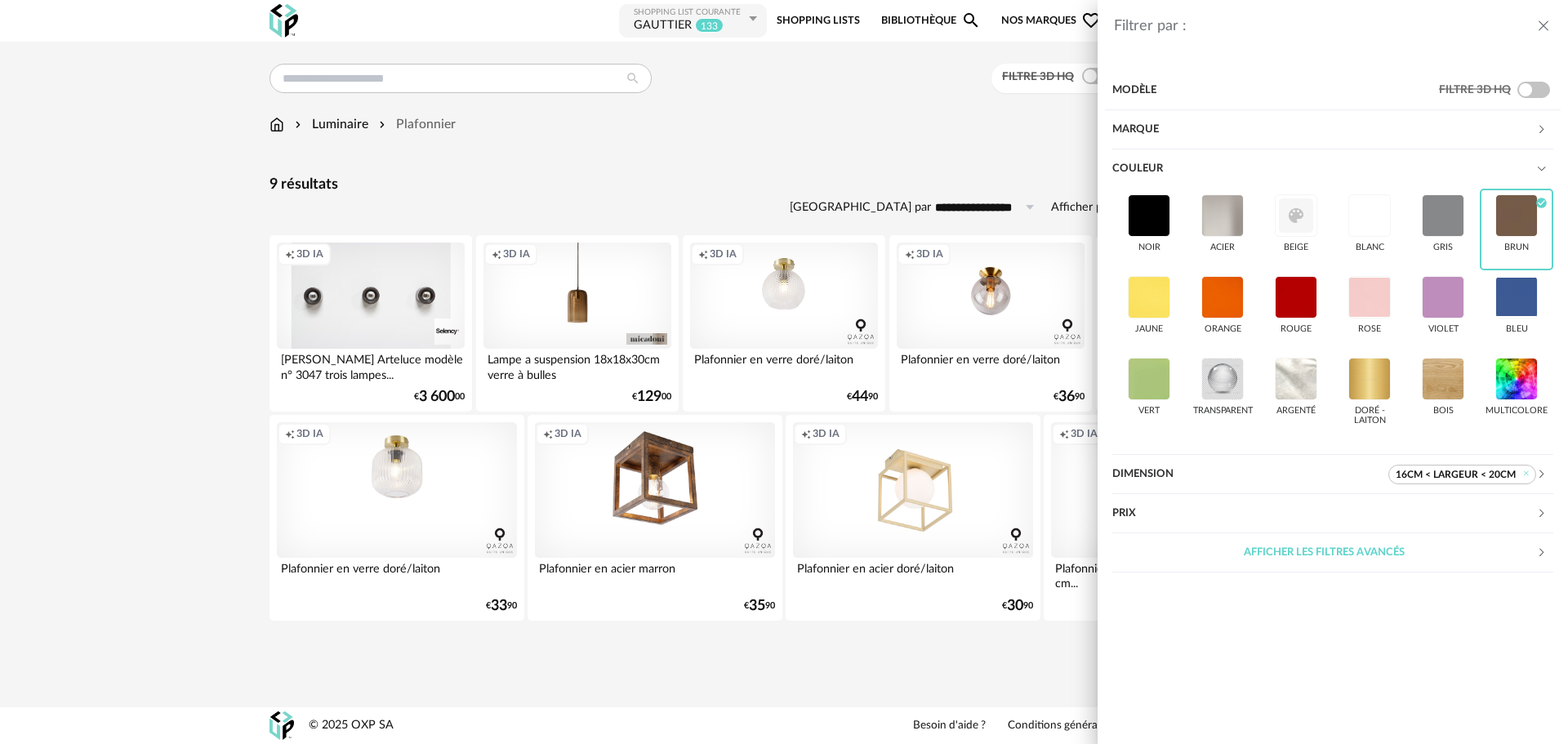
click at [633, 171] on div "Filtrer par : Modèle Filtre 3D HQ Marque &tradition 0 101 Copenhagen 0 366 Conc…" at bounding box center [784, 372] width 1568 height 744
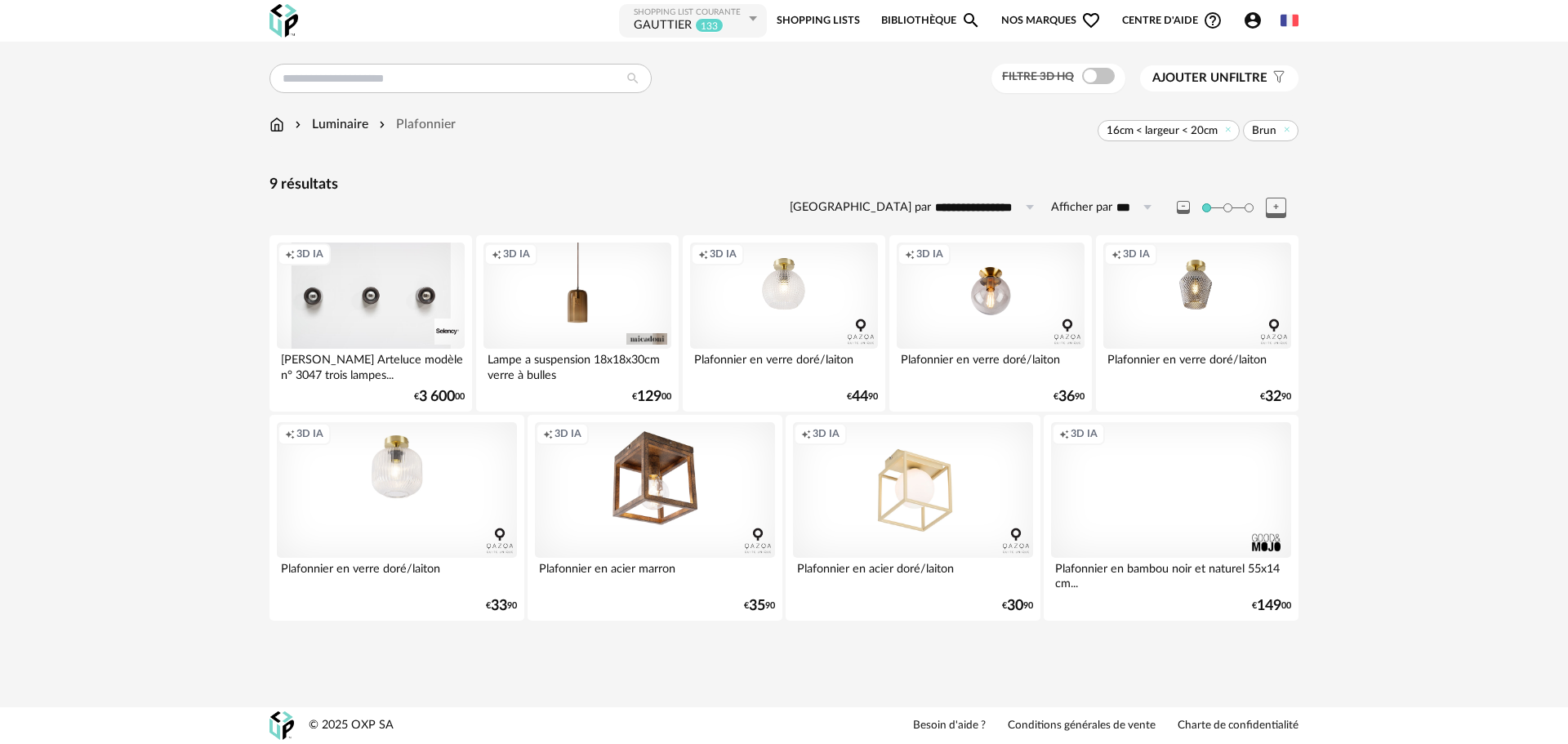
click at [1155, 493] on div "Creation icon 3D IA" at bounding box center [1171, 489] width 240 height 135
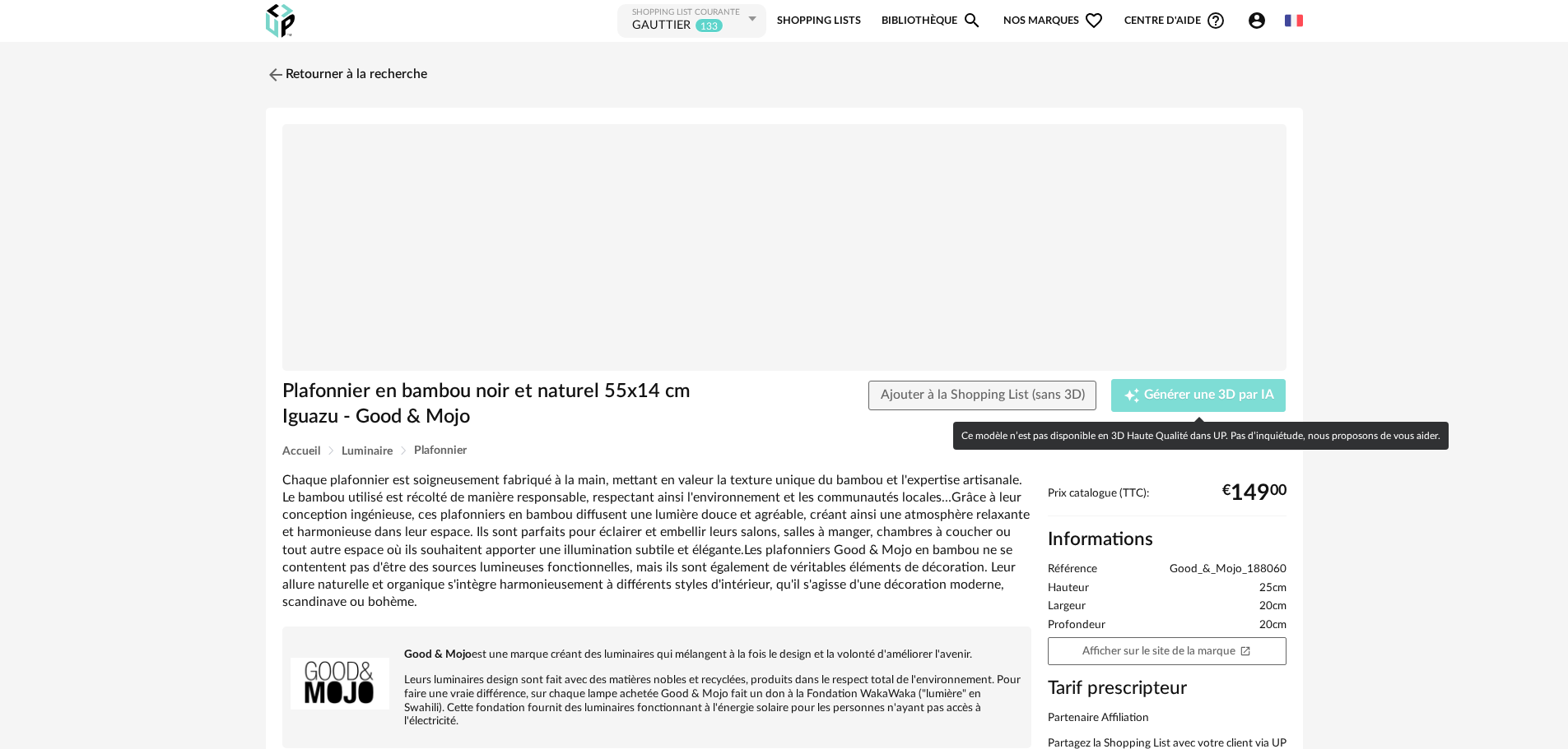
click at [1168, 382] on button "Creation icon Générer une 3D par IA" at bounding box center [1198, 395] width 175 height 33
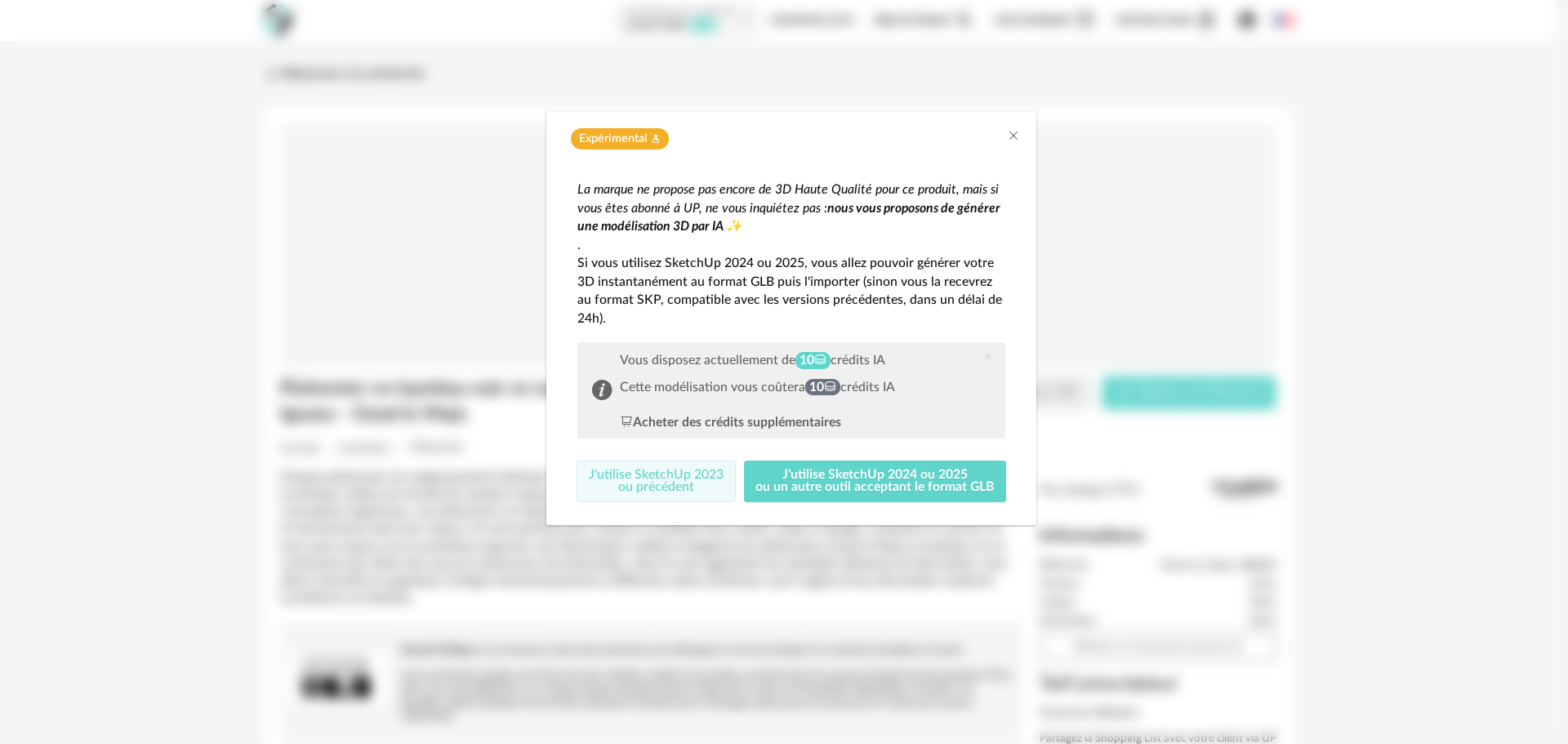
click at [657, 487] on button "J'utilise SketchUp 2023 ou précédent" at bounding box center [656, 482] width 159 height 42
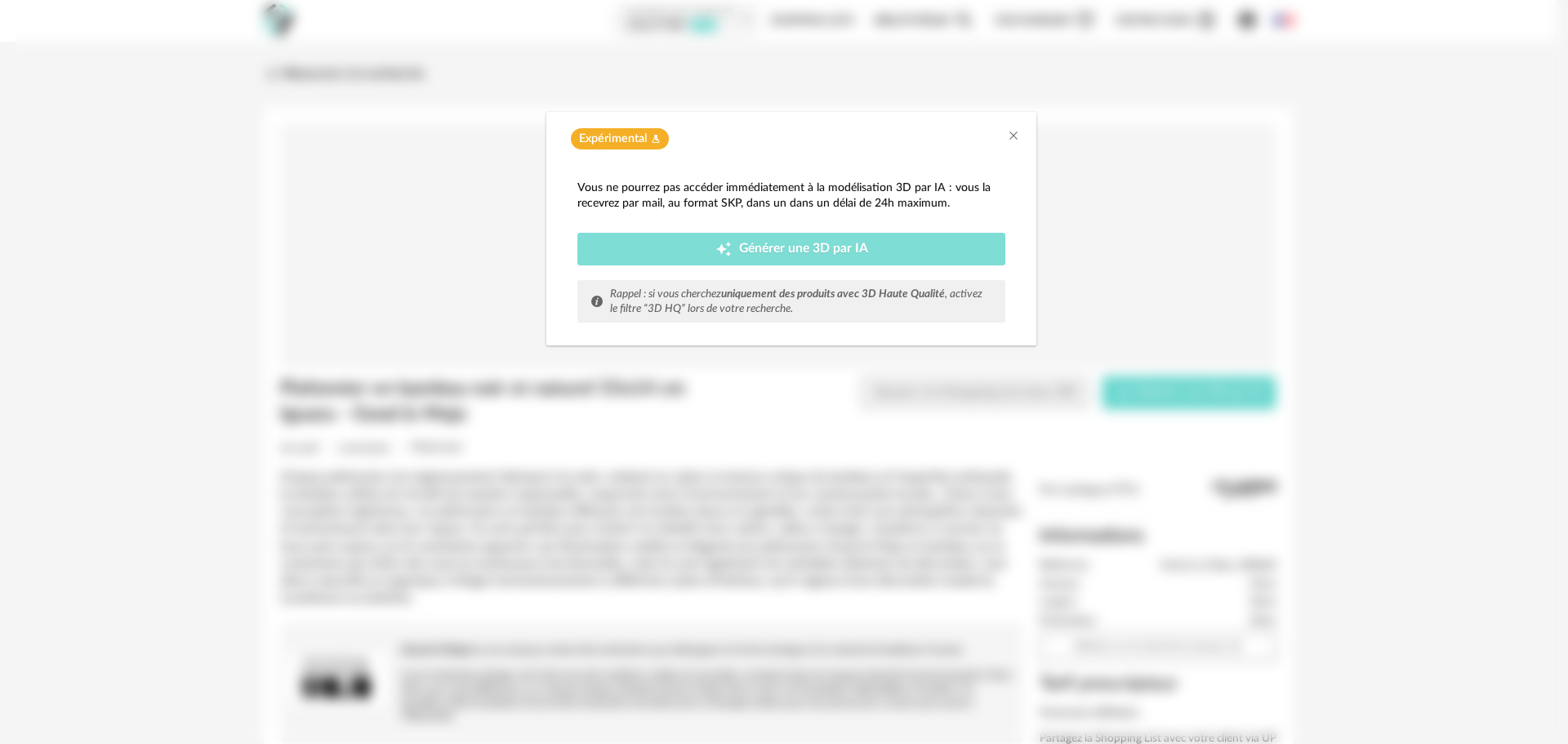
click at [694, 253] on div "Creation icon Générer une 3D par IA" at bounding box center [791, 249] width 403 height 17
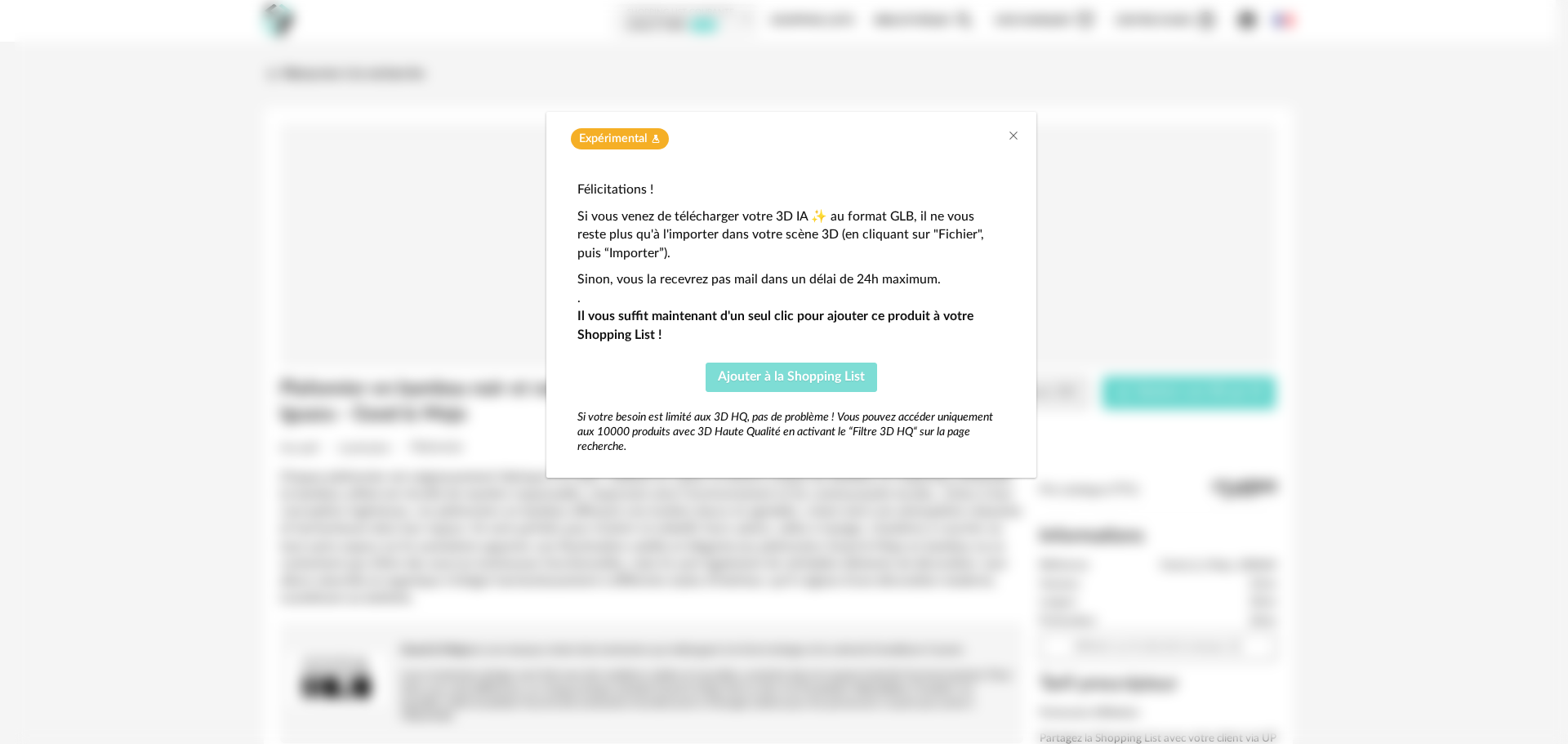
click at [754, 378] on span "Ajouter à la Shopping List" at bounding box center [791, 376] width 147 height 13
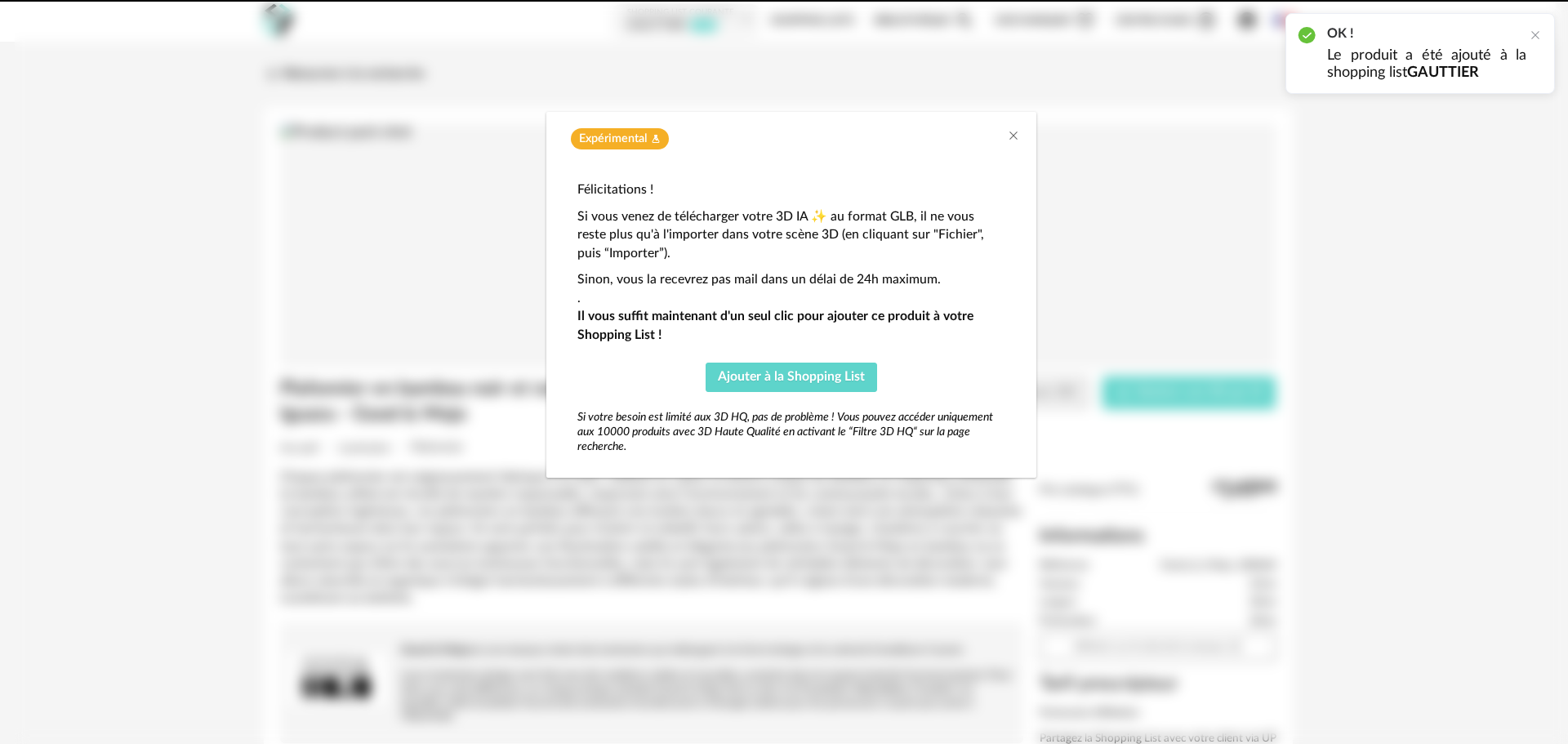
click at [456, 310] on div "Expérimental Flask icon Félicitations ! Si vous venez de télécharger votre 3D I…" at bounding box center [791, 372] width 1553 height 744
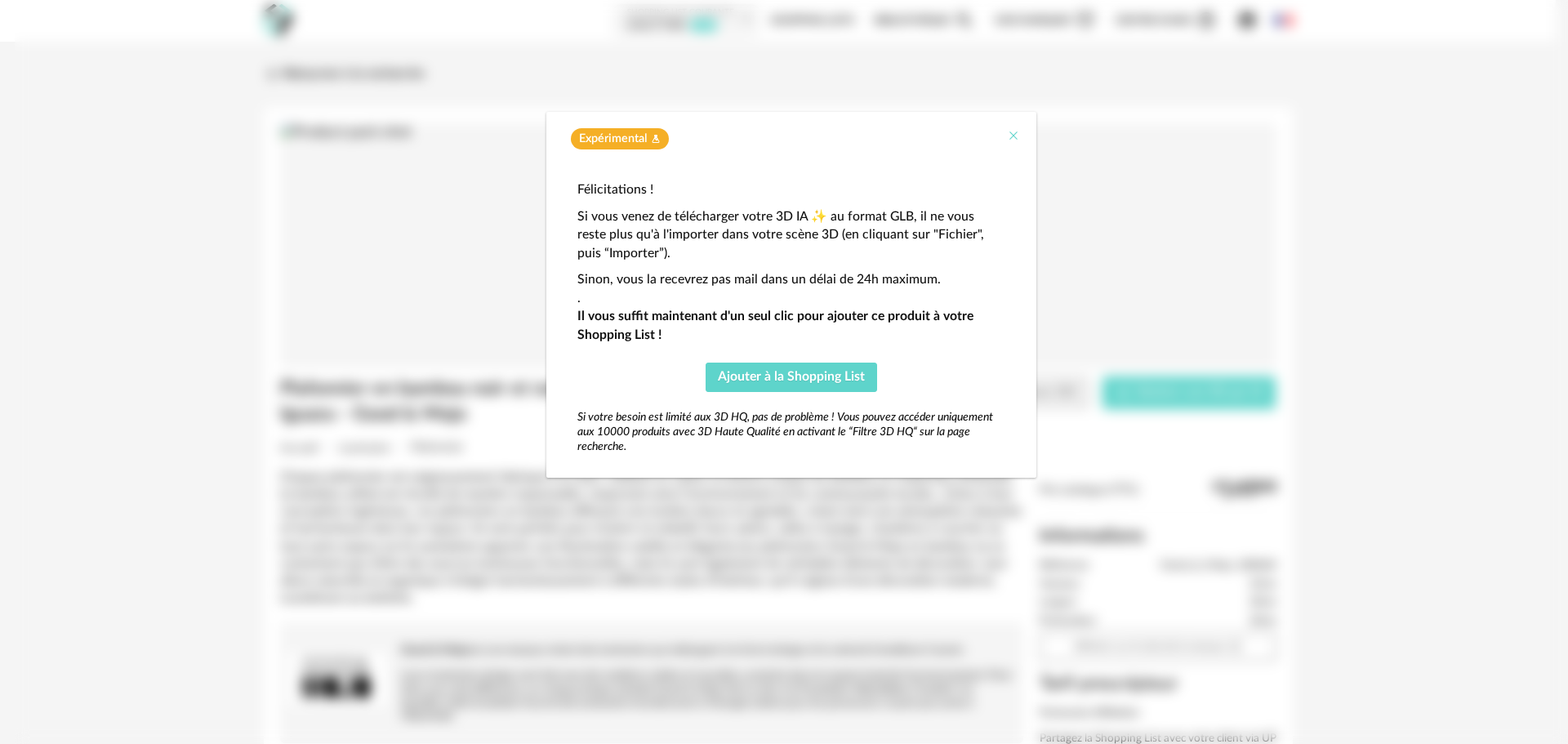
click at [1014, 136] on icon "Close" at bounding box center [1013, 135] width 13 height 13
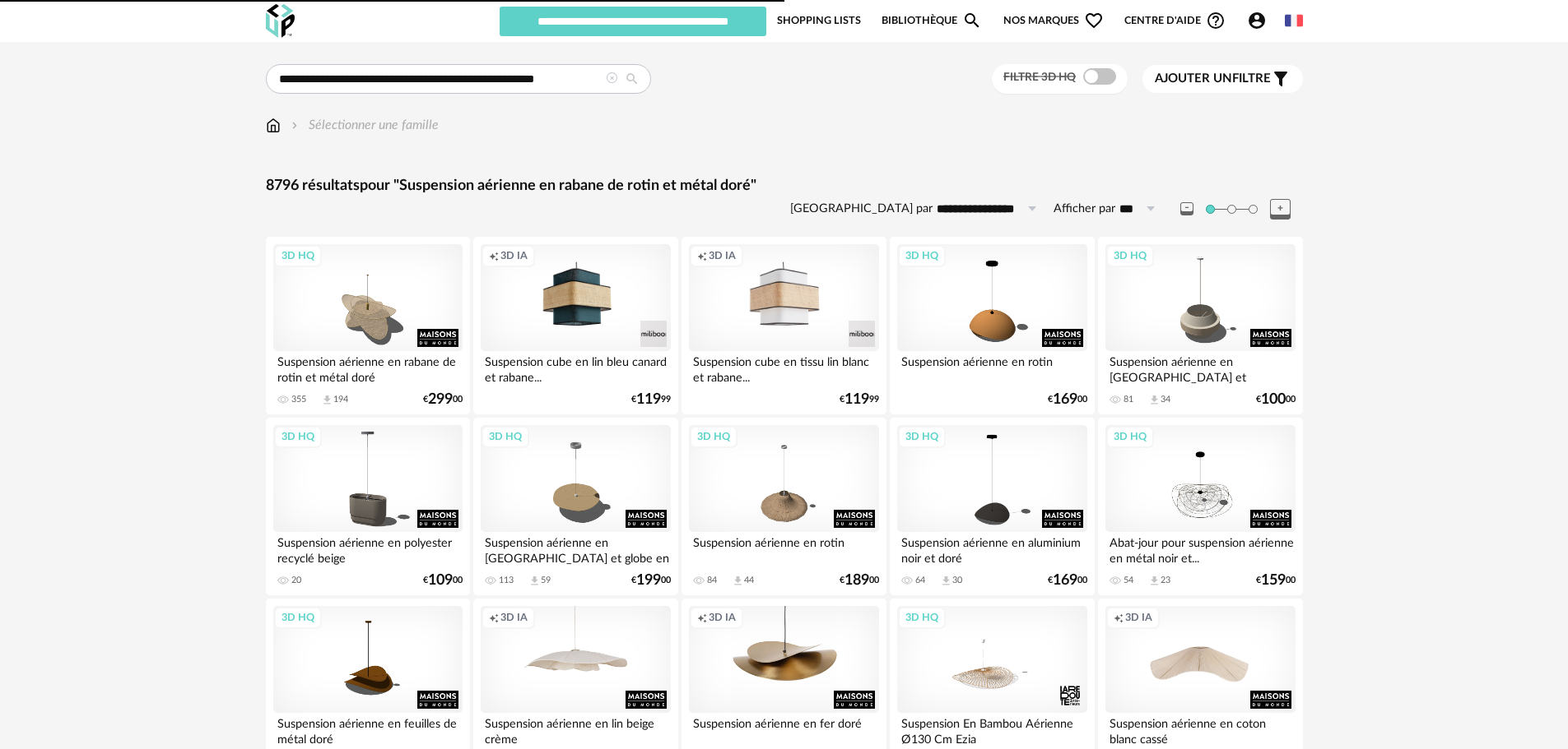
type input "********"
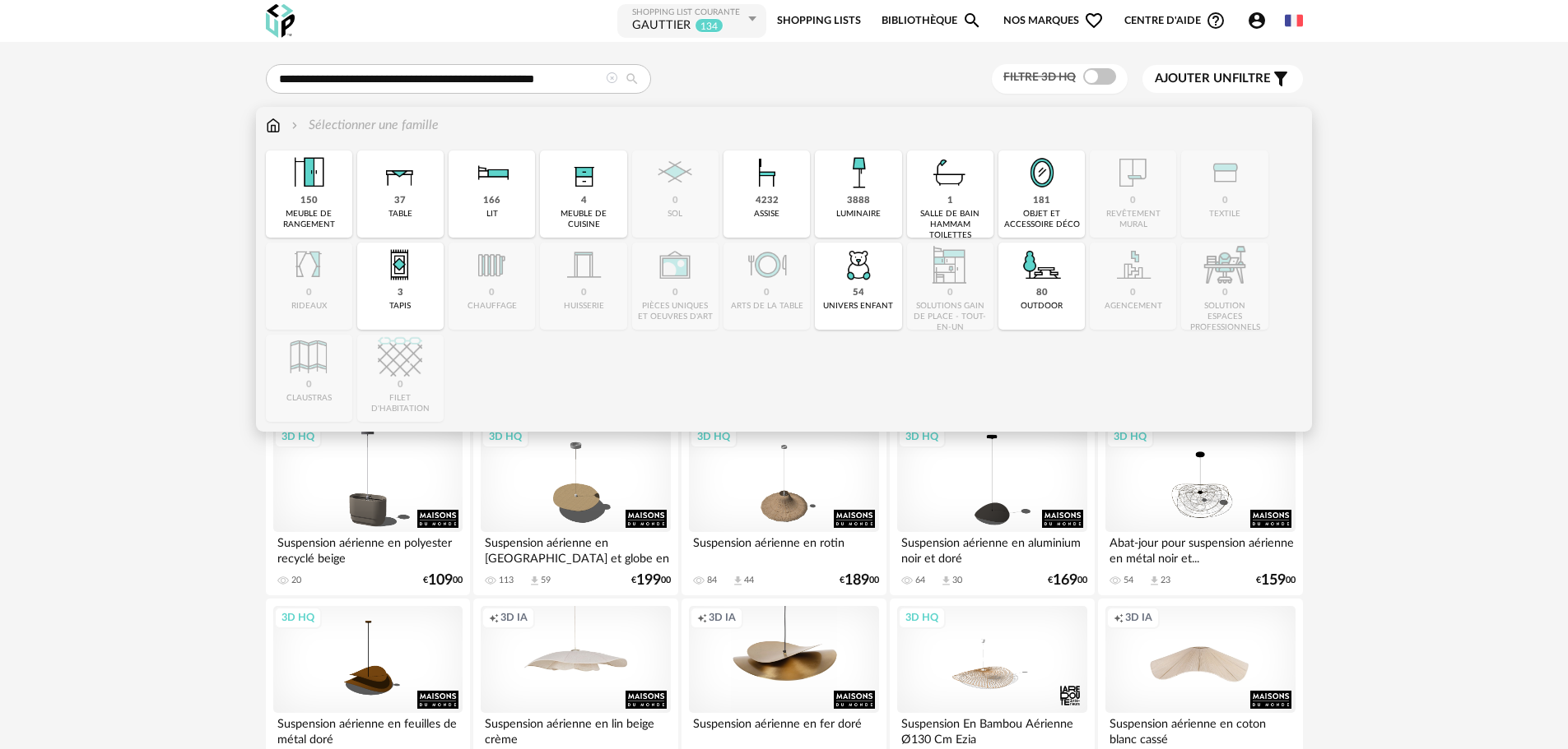
click at [276, 129] on img at bounding box center [273, 125] width 15 height 19
click at [853, 192] on img at bounding box center [858, 173] width 44 height 44
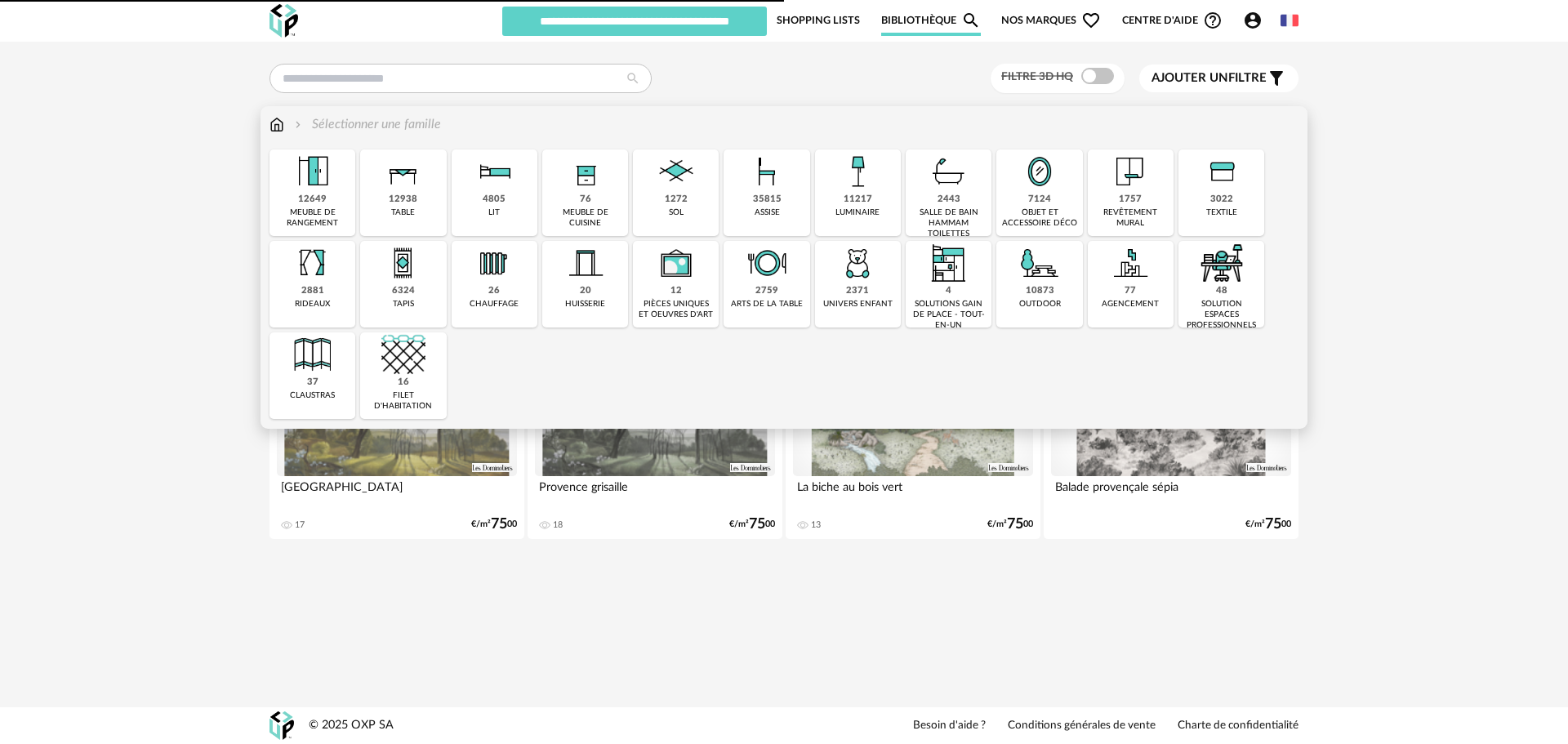
type input "********"
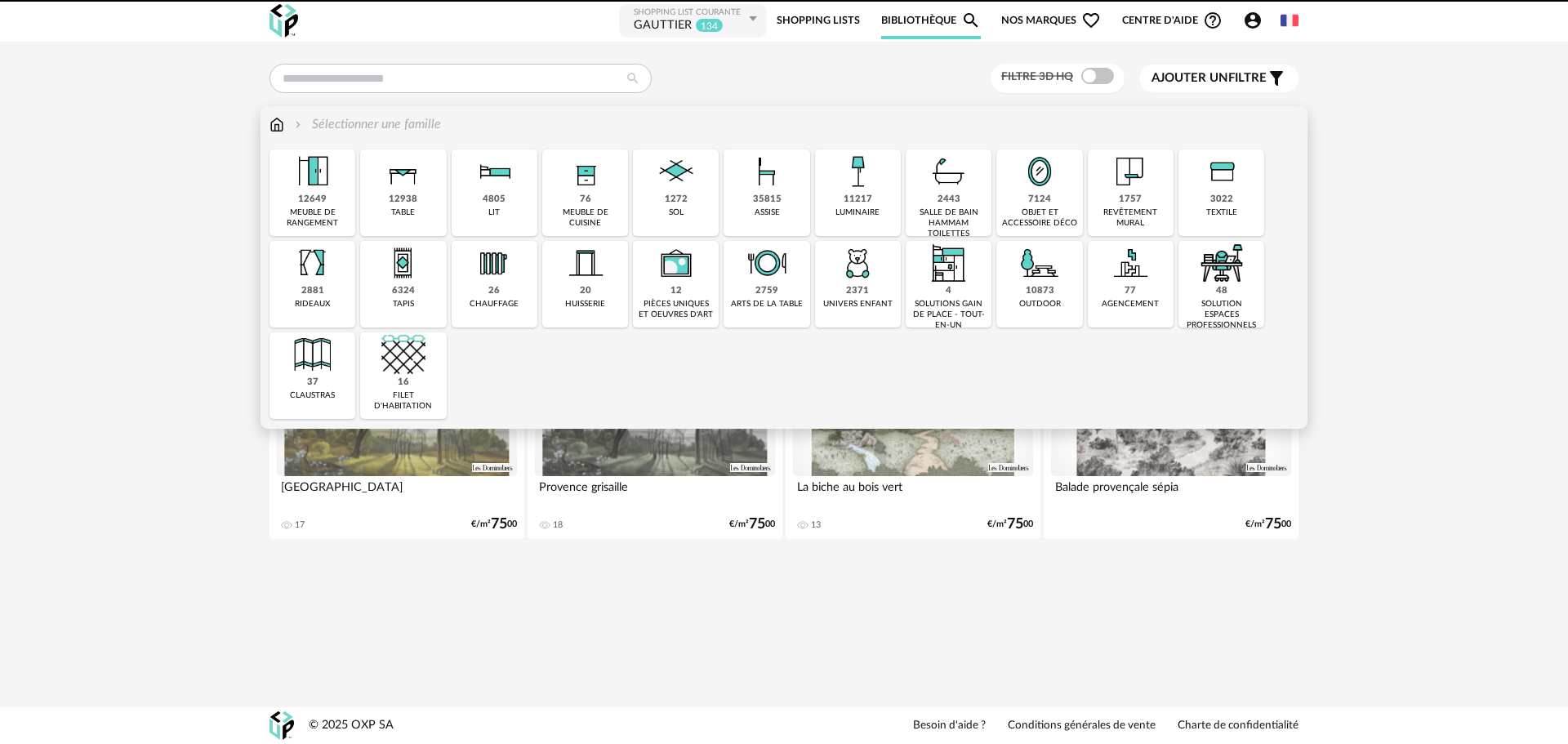
click at [831, 192] on div "11217 luminaire" at bounding box center [858, 193] width 86 height 86
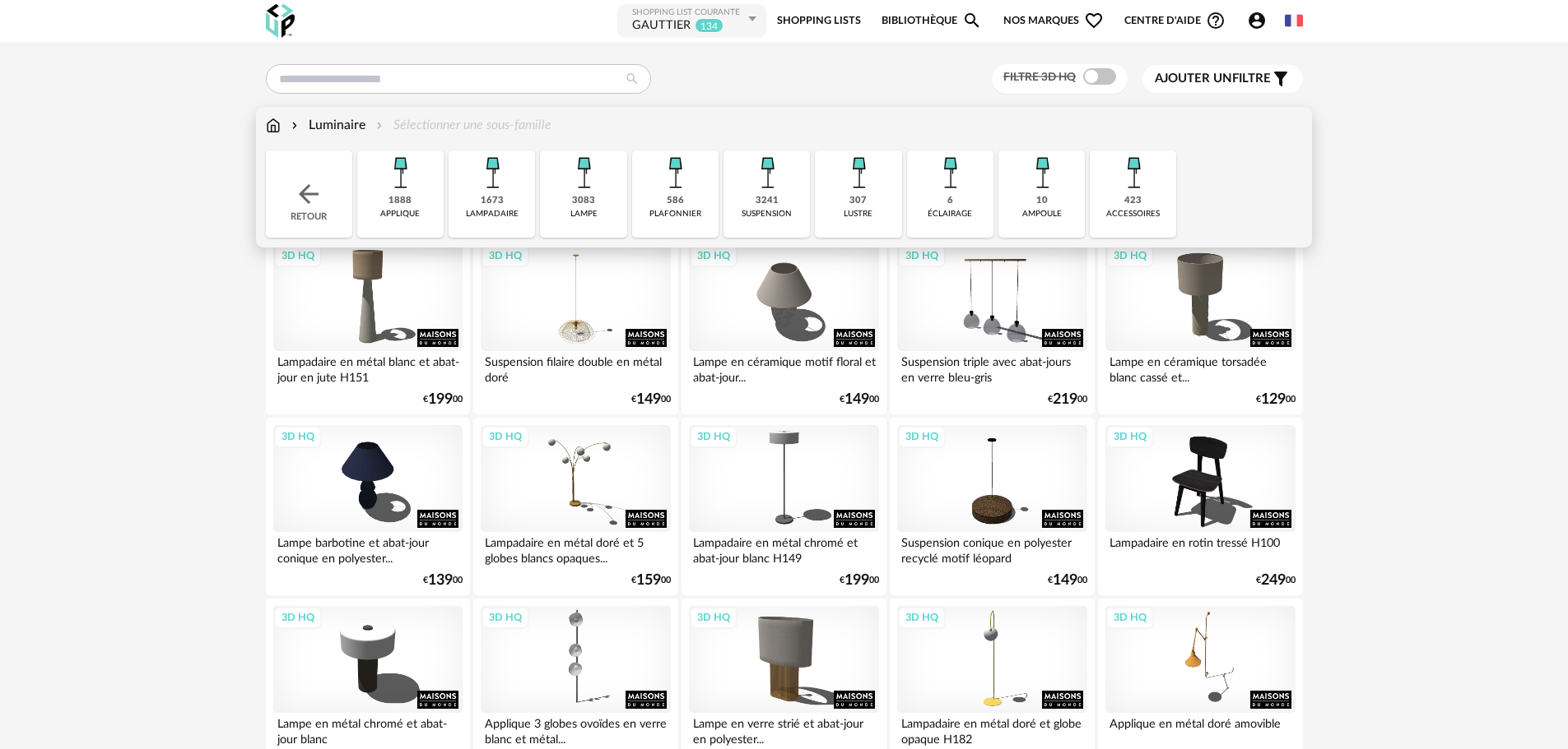
click at [683, 195] on div "586" at bounding box center [675, 201] width 18 height 12
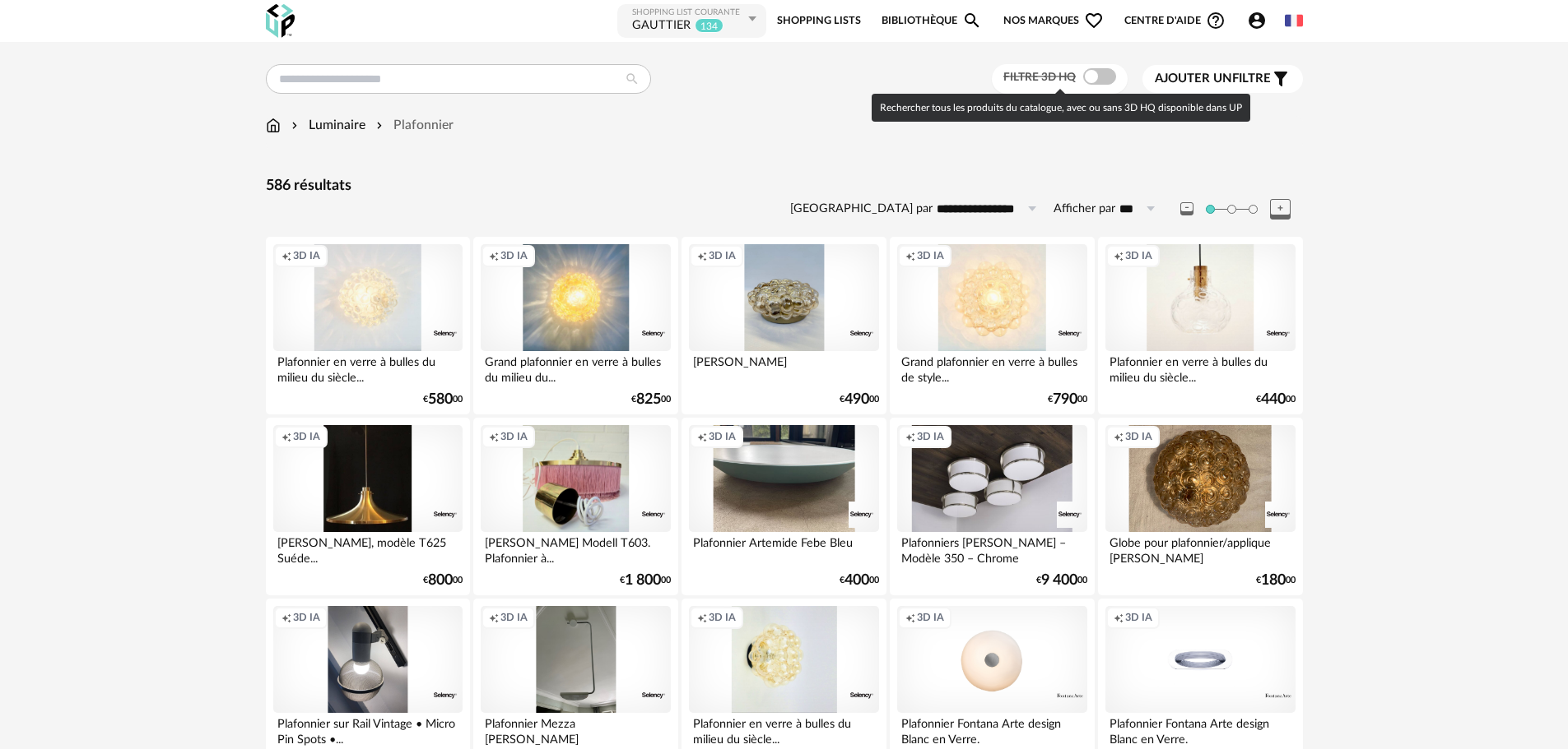
click at [1106, 73] on span at bounding box center [1099, 76] width 33 height 17
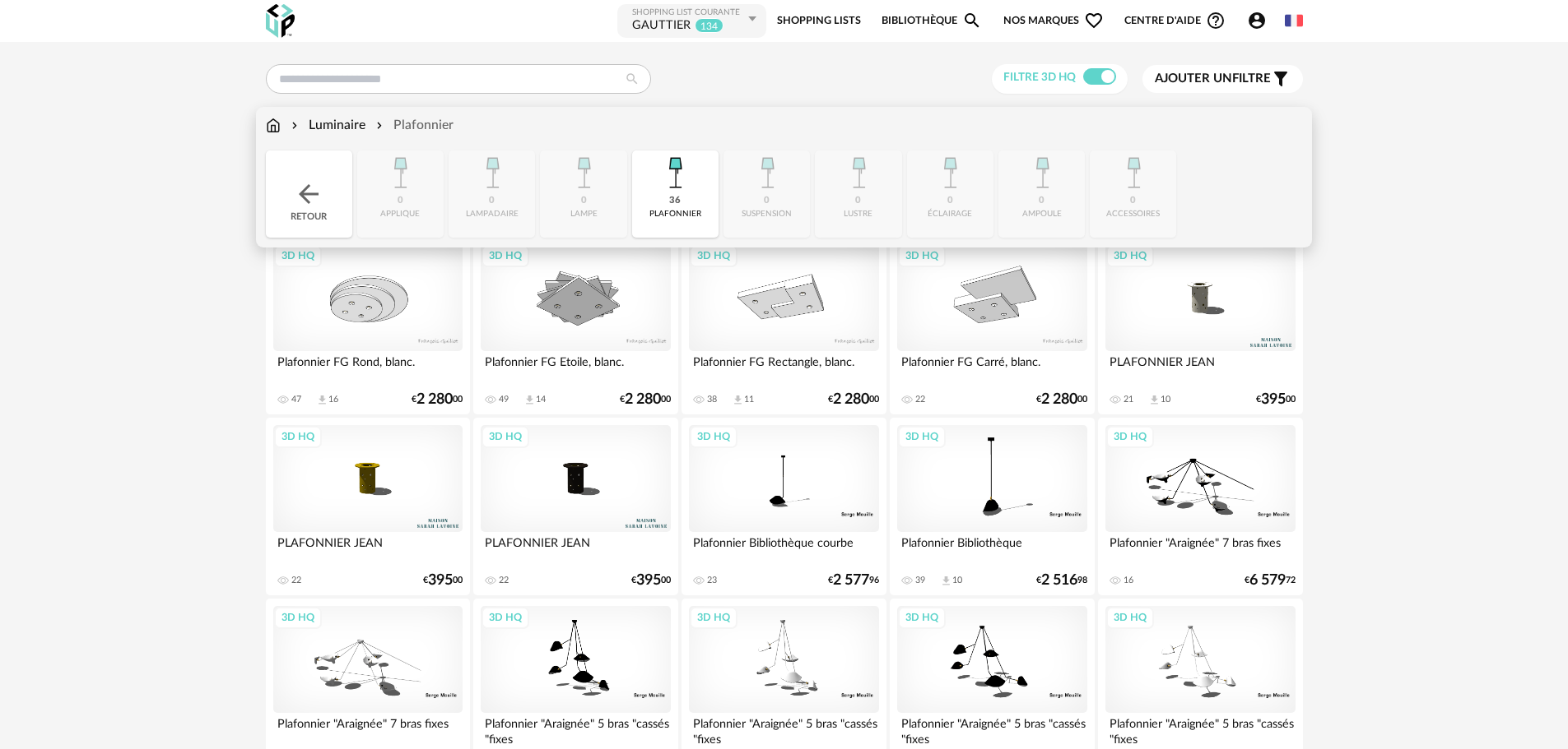
click at [734, 189] on div "Close icon Retour 0 applique 0 lampadaire 0 lampe 36 plafonnier 0 suspension 0 …" at bounding box center [784, 194] width 1037 height 87
click at [701, 192] on div "36 plafonnier" at bounding box center [675, 194] width 87 height 87
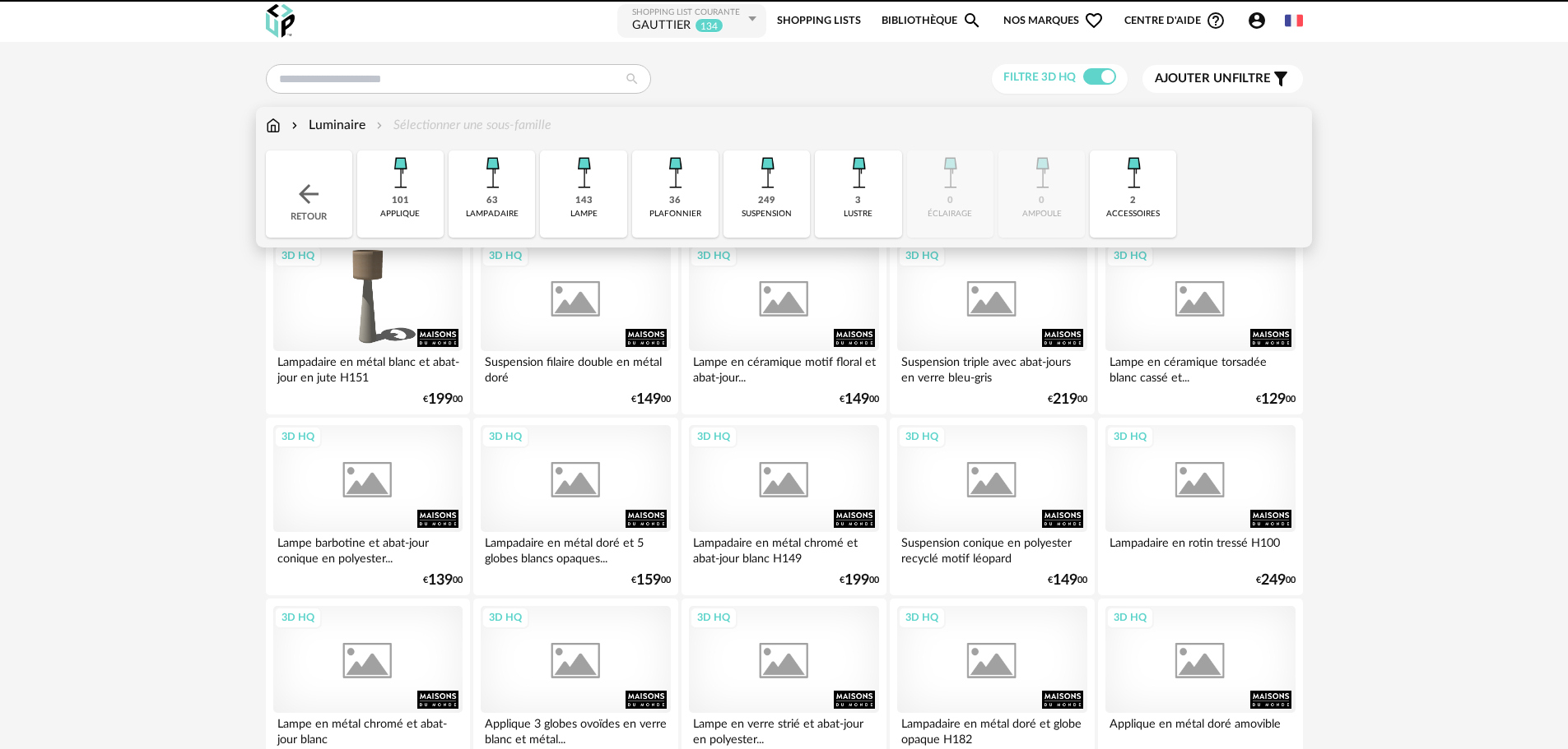
click at [765, 191] on img at bounding box center [767, 173] width 44 height 44
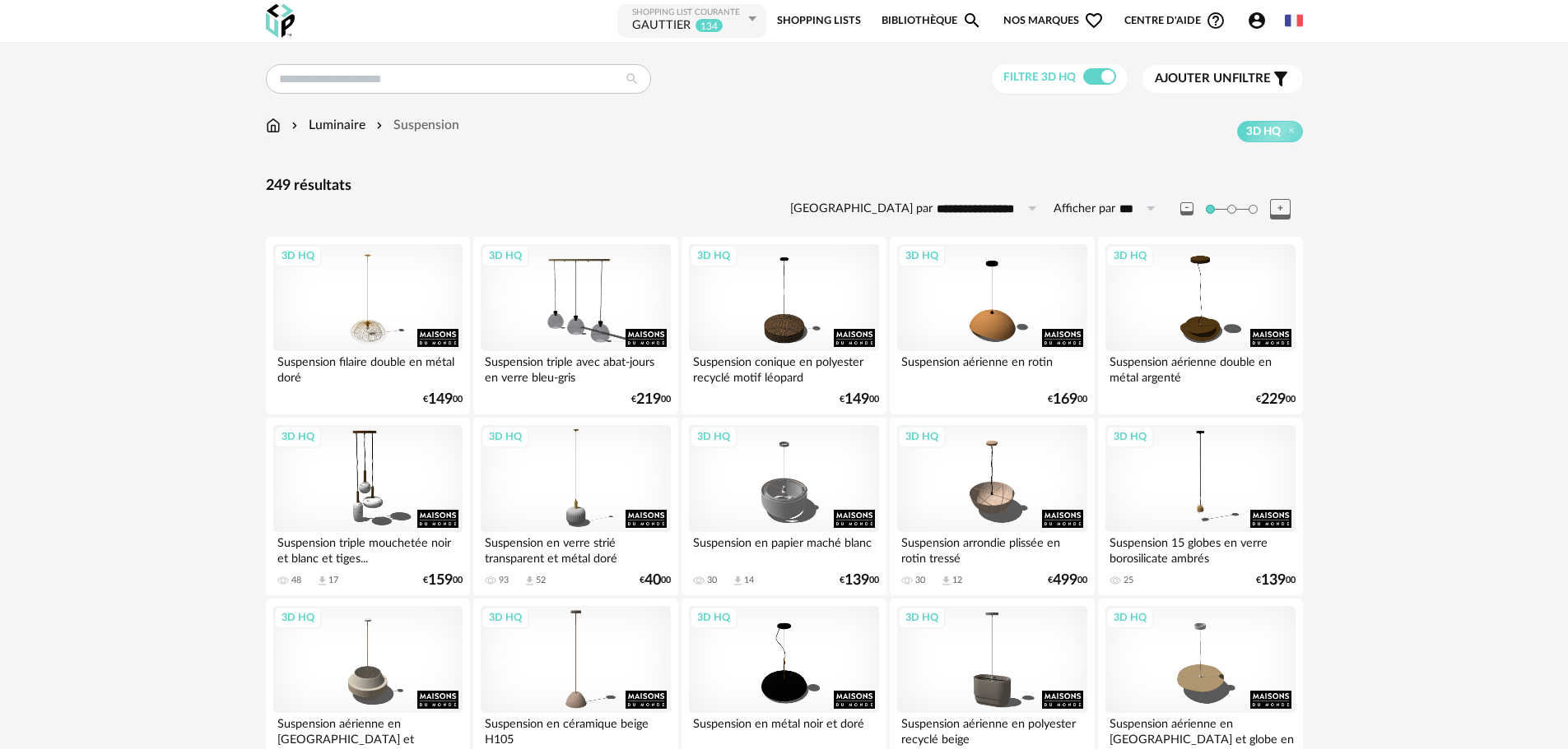
click at [1206, 89] on button "Ajouter un filtre s Filter icon" at bounding box center [1222, 79] width 160 height 28
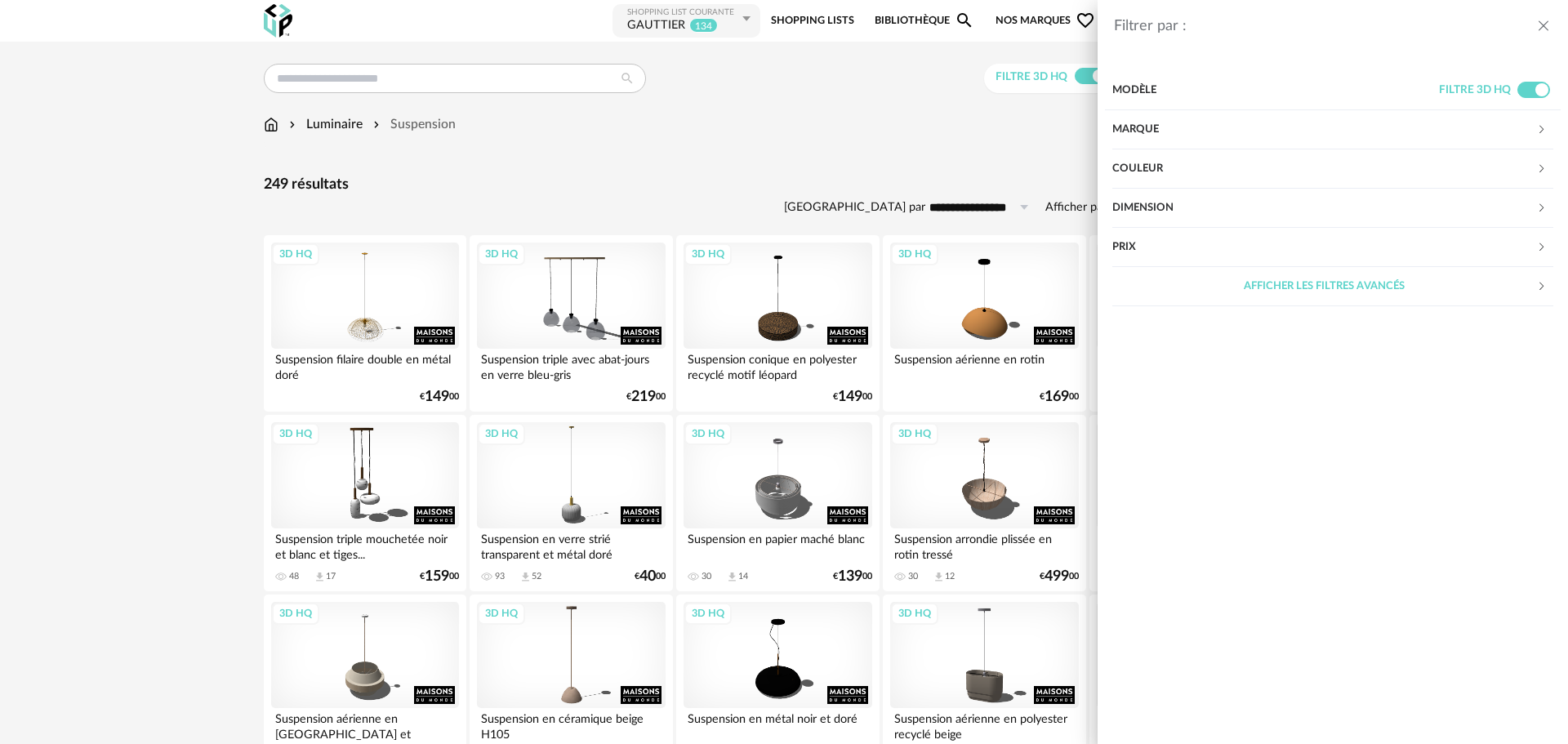
click at [1210, 193] on div "Dimension" at bounding box center [1324, 208] width 424 height 40
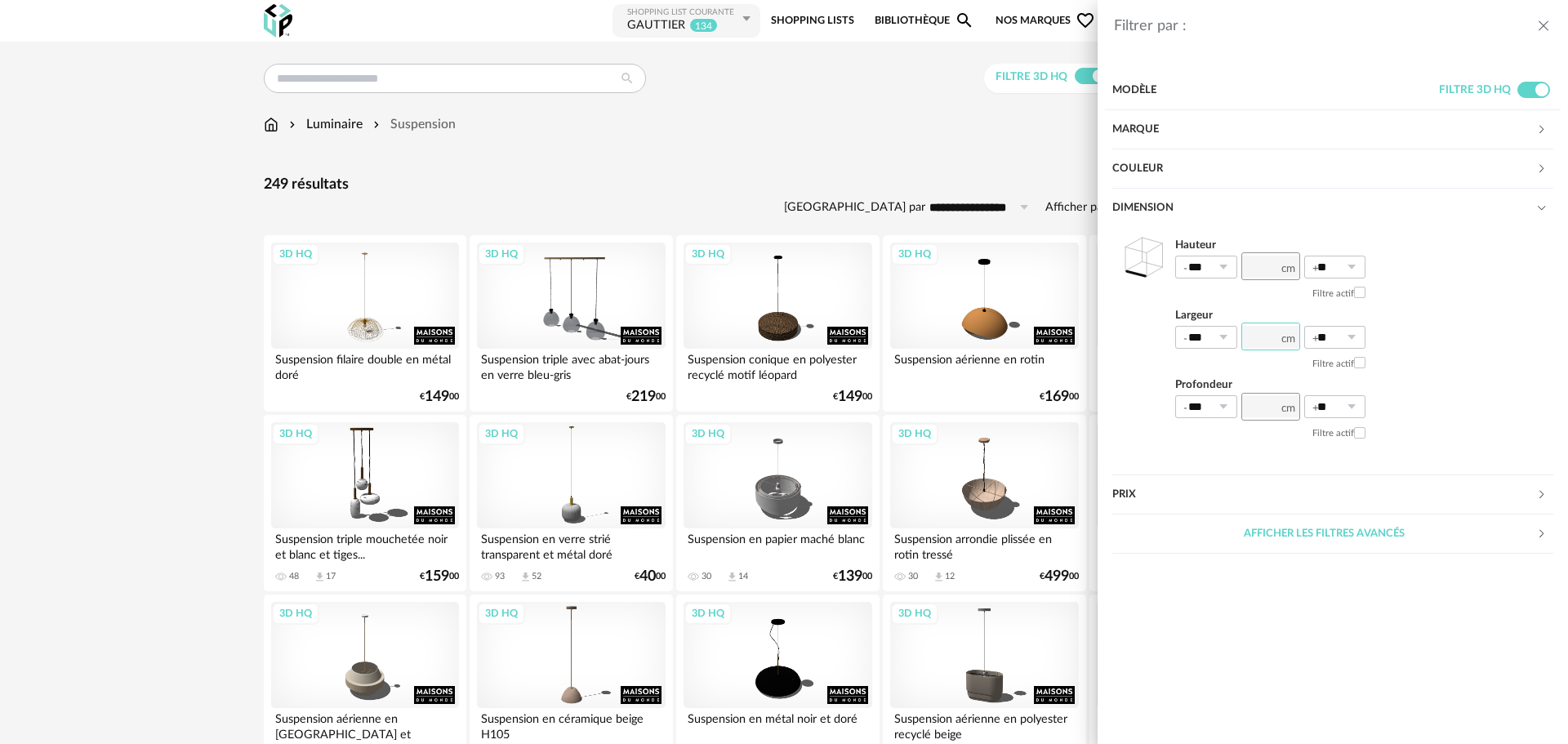
click at [1245, 339] on input "number" at bounding box center [1270, 337] width 59 height 28
type input "**"
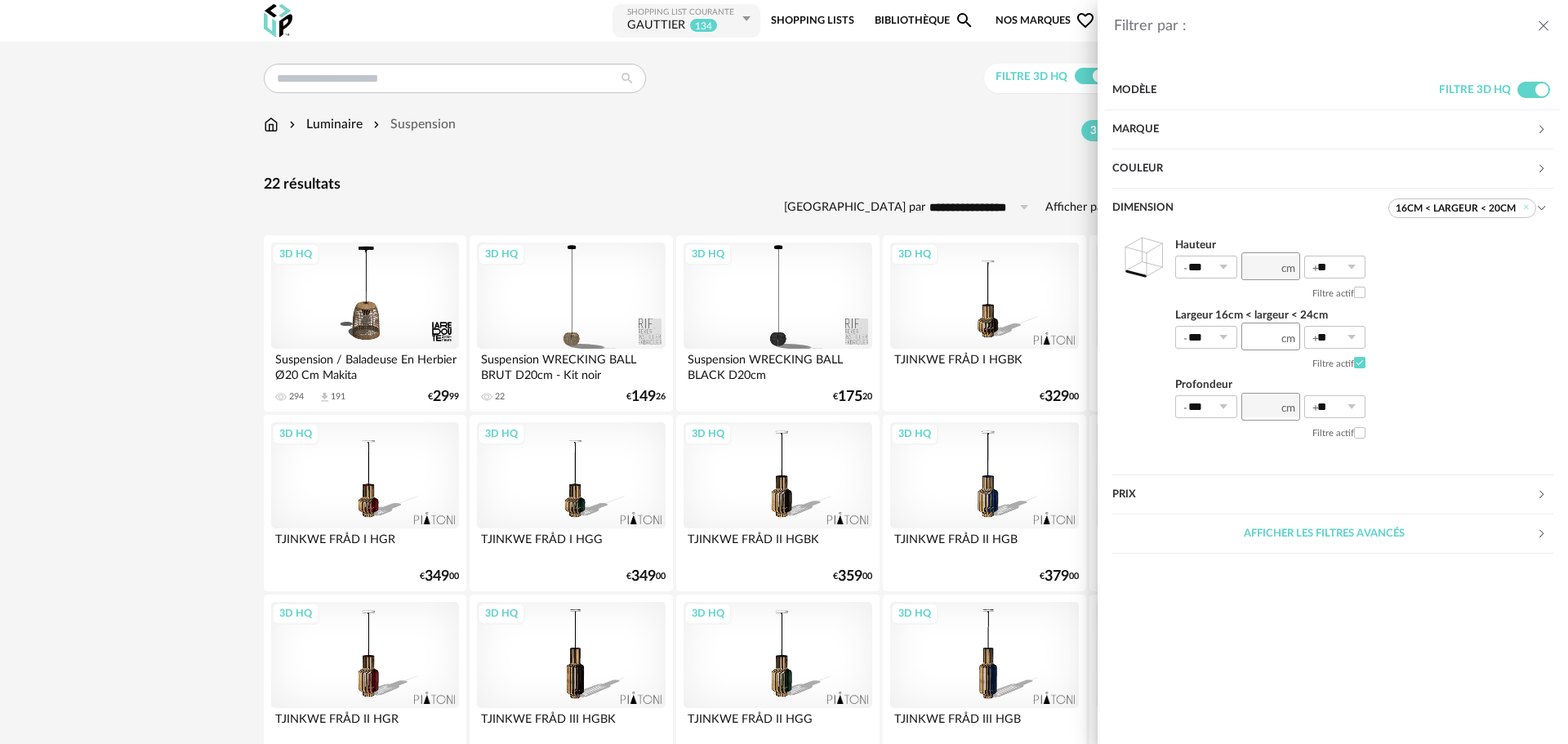
click at [778, 186] on div "Filtrer par : Modèle Filtre 3D HQ Marque &tradition 0 101 Copenhagen 0 366 Conc…" at bounding box center [784, 372] width 1568 height 744
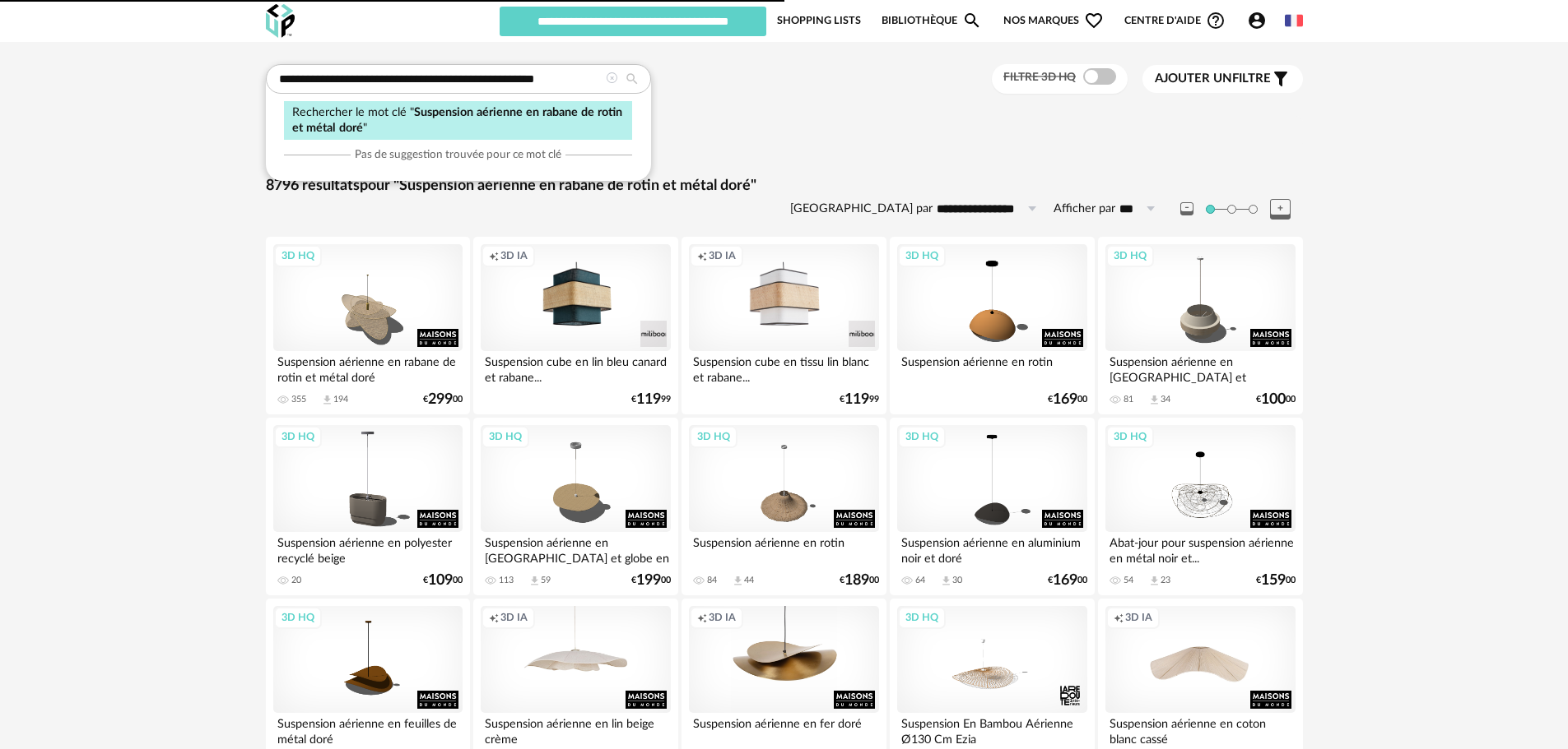
type input "********"
click at [431, 81] on input "**********" at bounding box center [458, 78] width 385 height 29
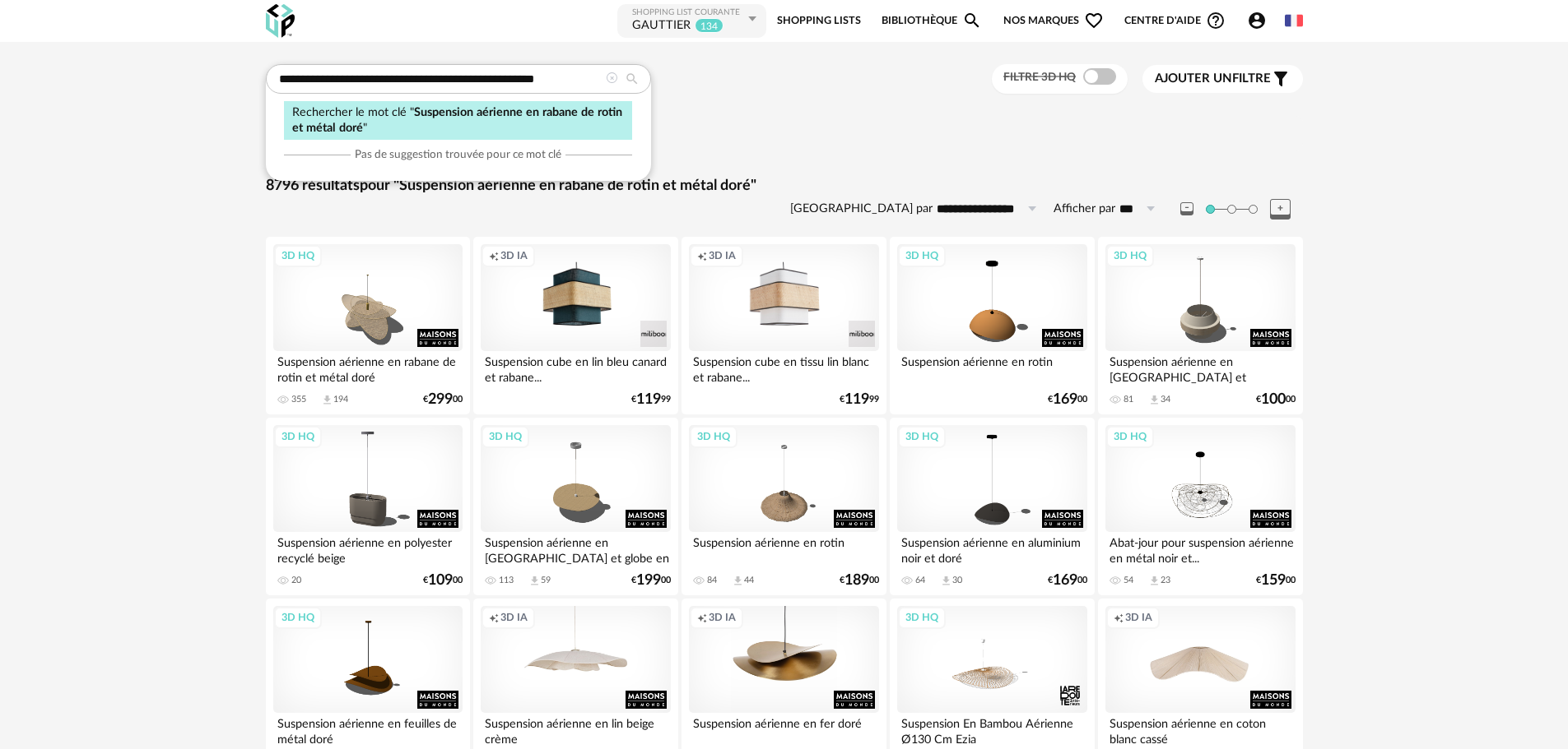
click at [606, 79] on icon at bounding box center [611, 78] width 12 height 12
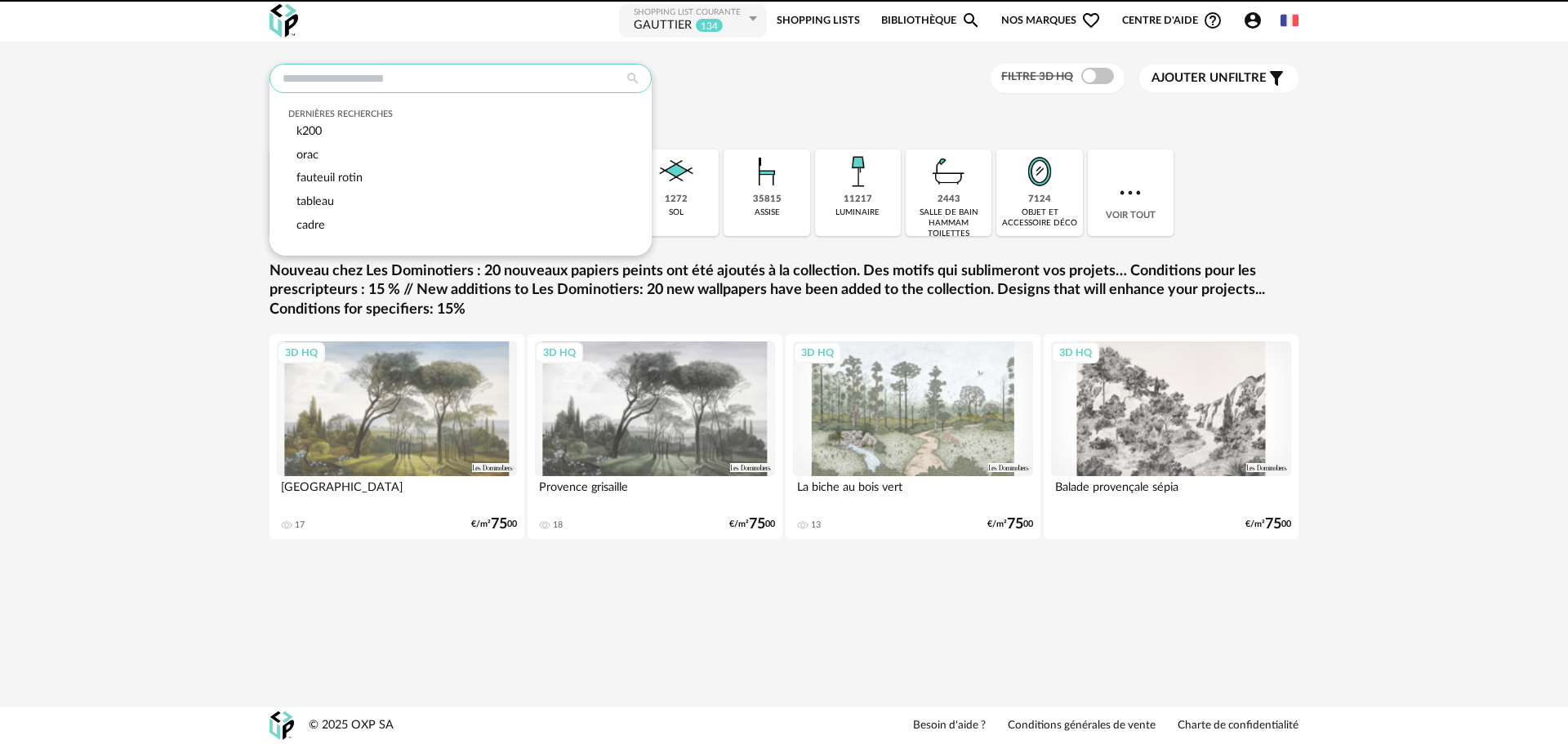
click at [507, 85] on input "text" at bounding box center [461, 77] width 382 height 29
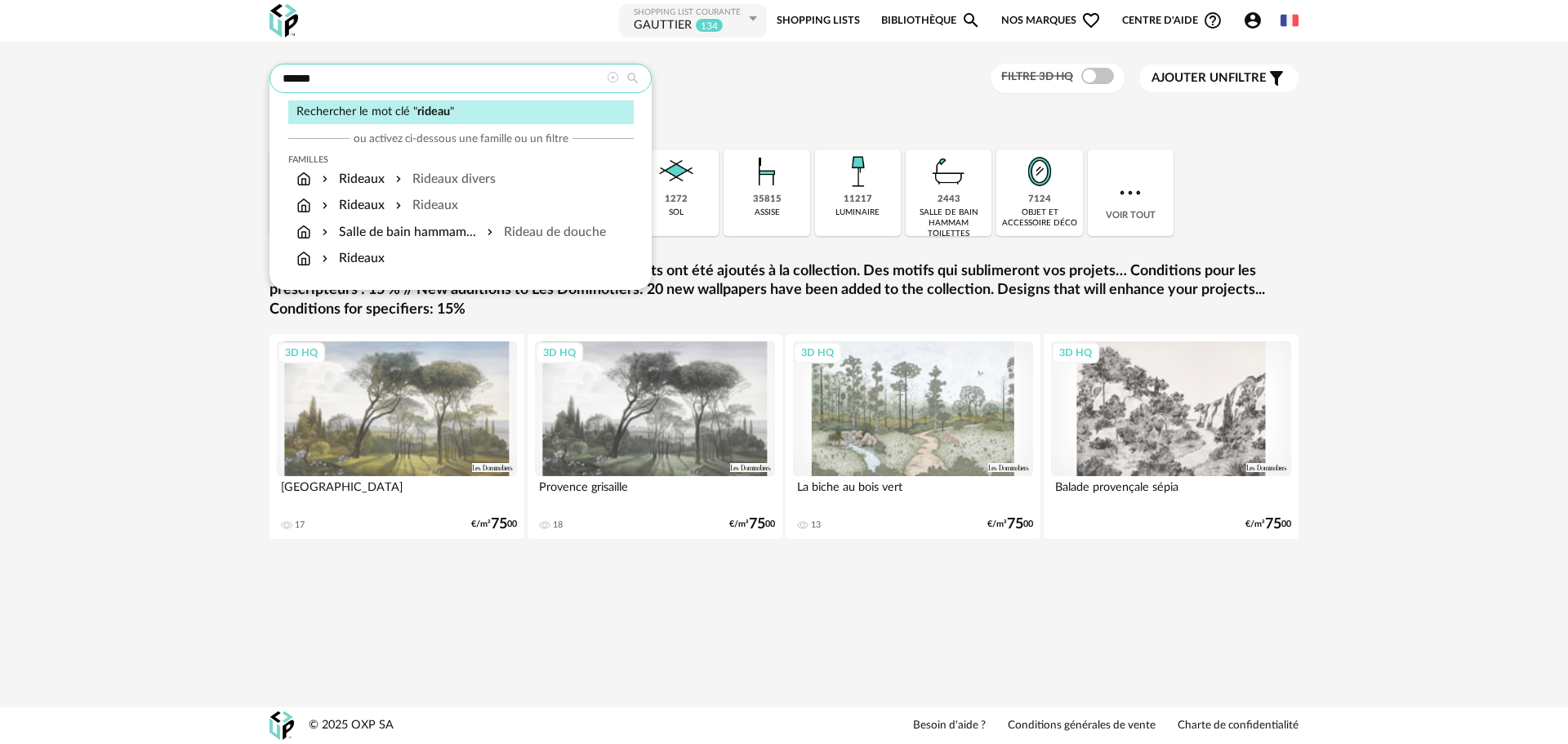
type input "******"
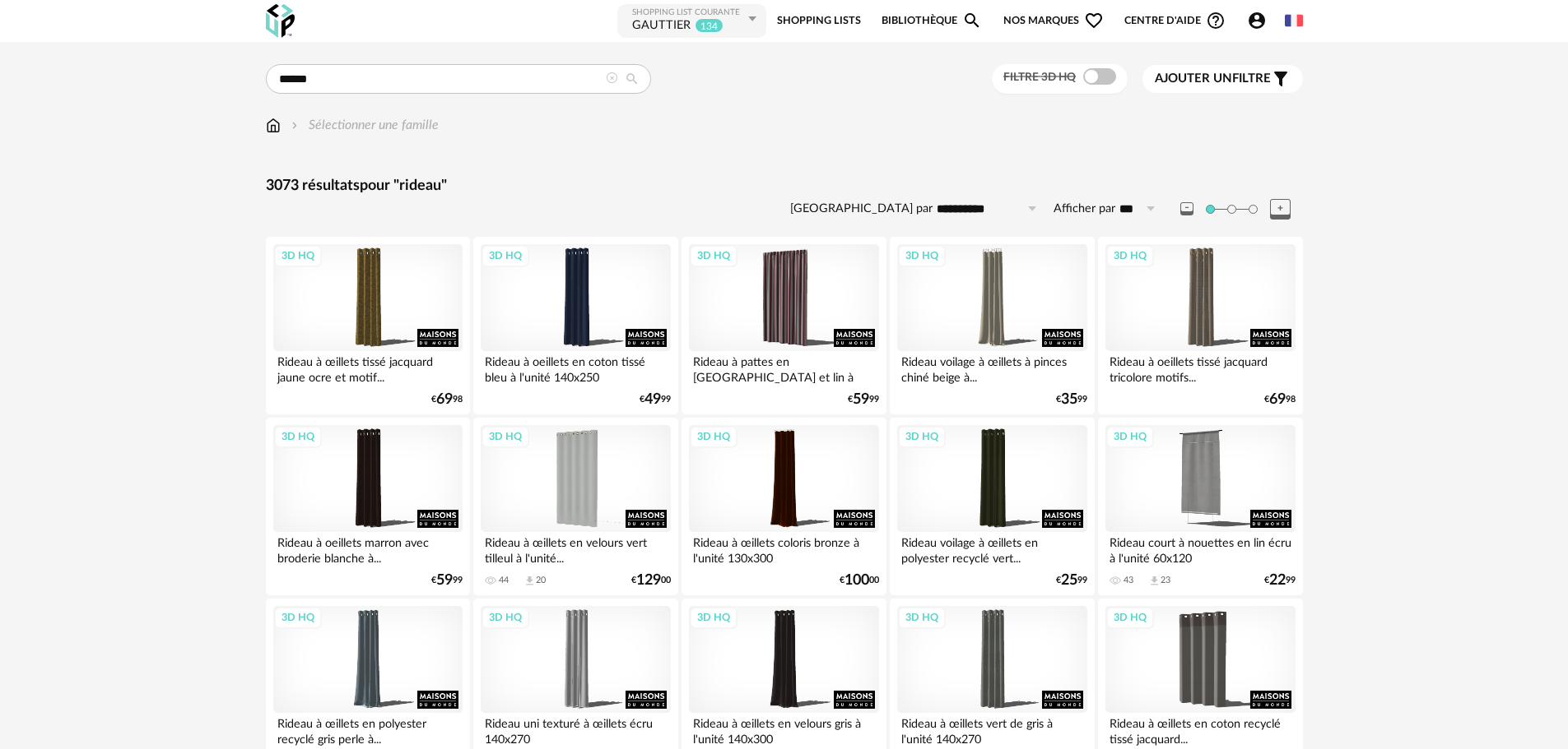
click at [1196, 73] on span "Ajouter un" at bounding box center [1192, 79] width 77 height 12
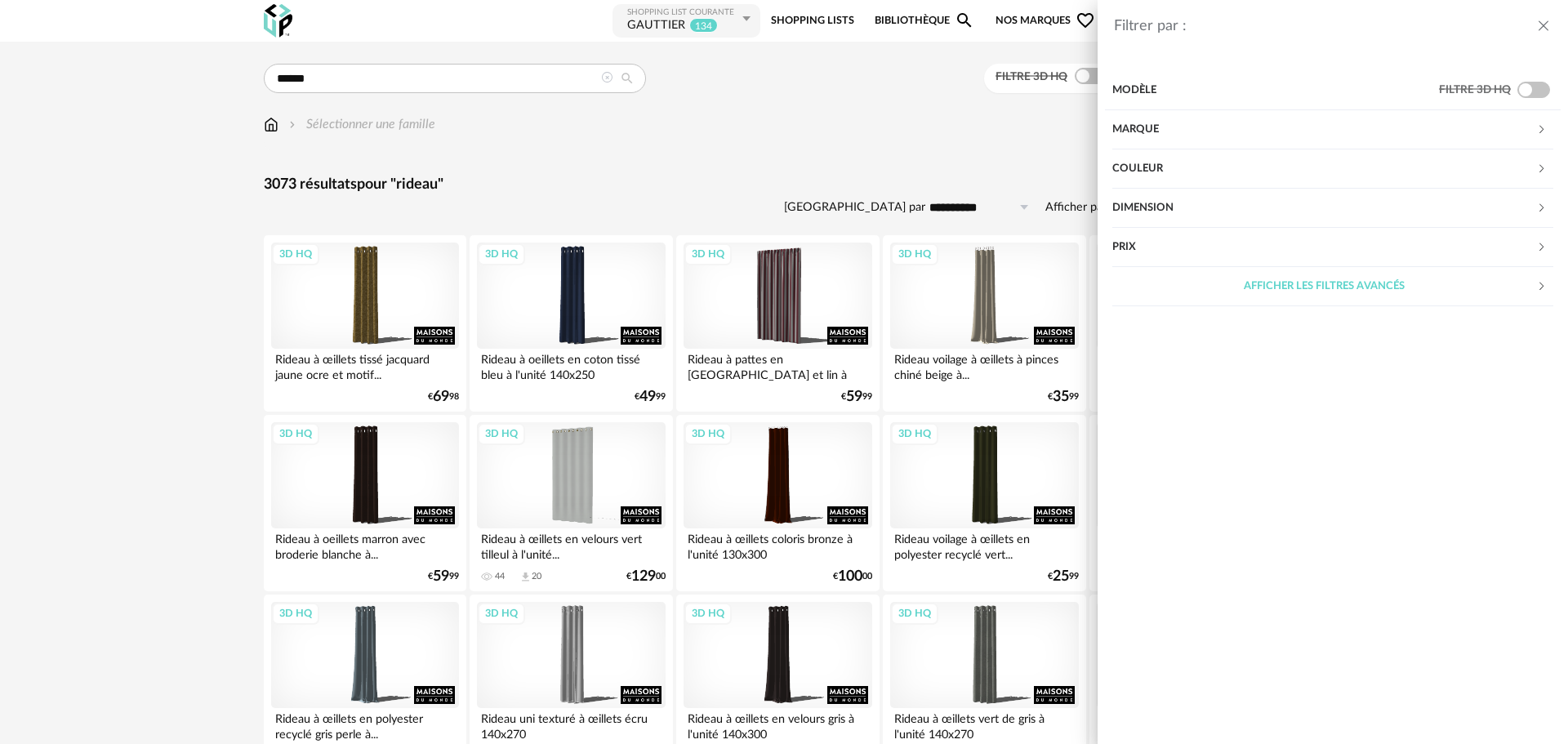
click at [1167, 164] on div "Couleur" at bounding box center [1324, 169] width 424 height 40
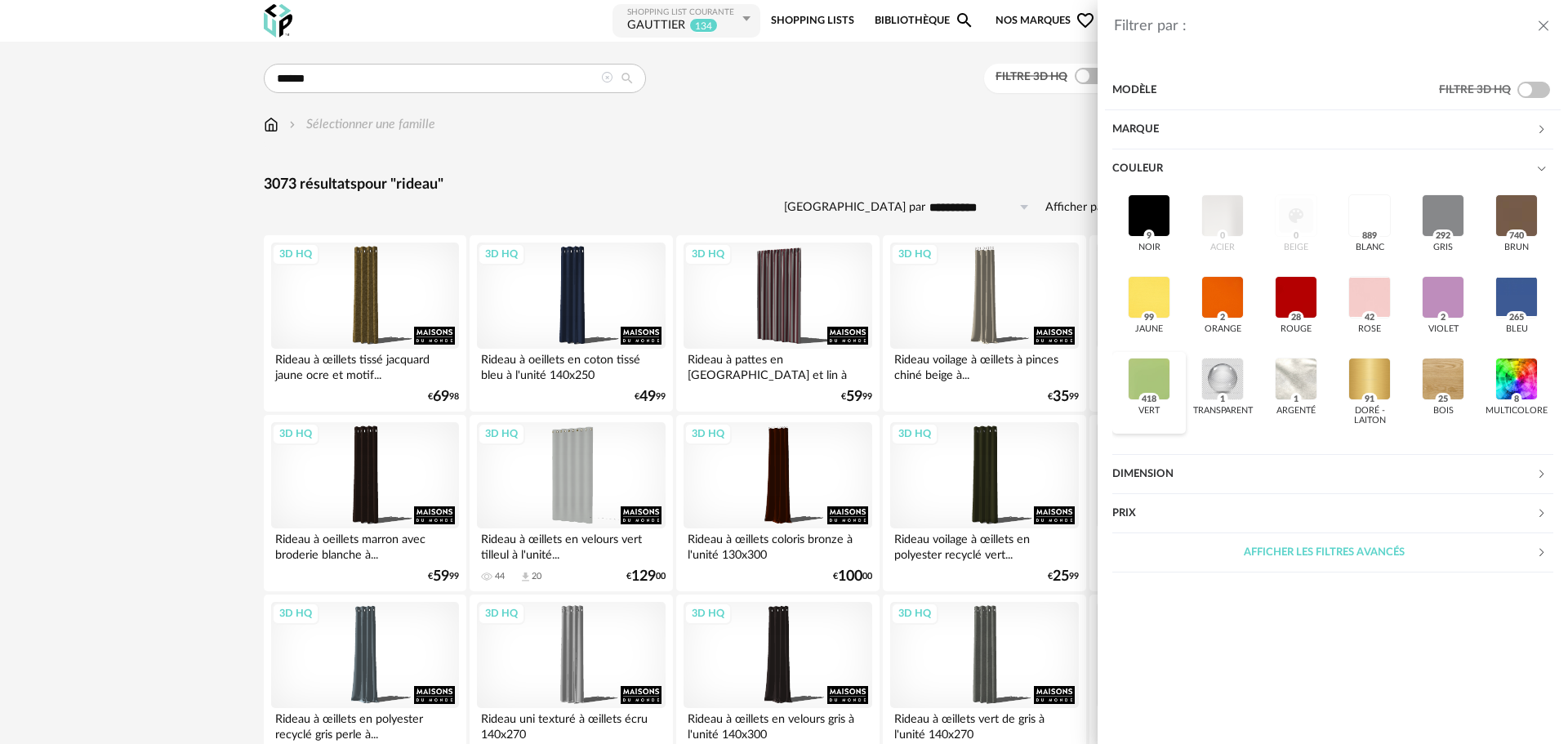
click at [1145, 383] on div at bounding box center [1149, 379] width 42 height 42
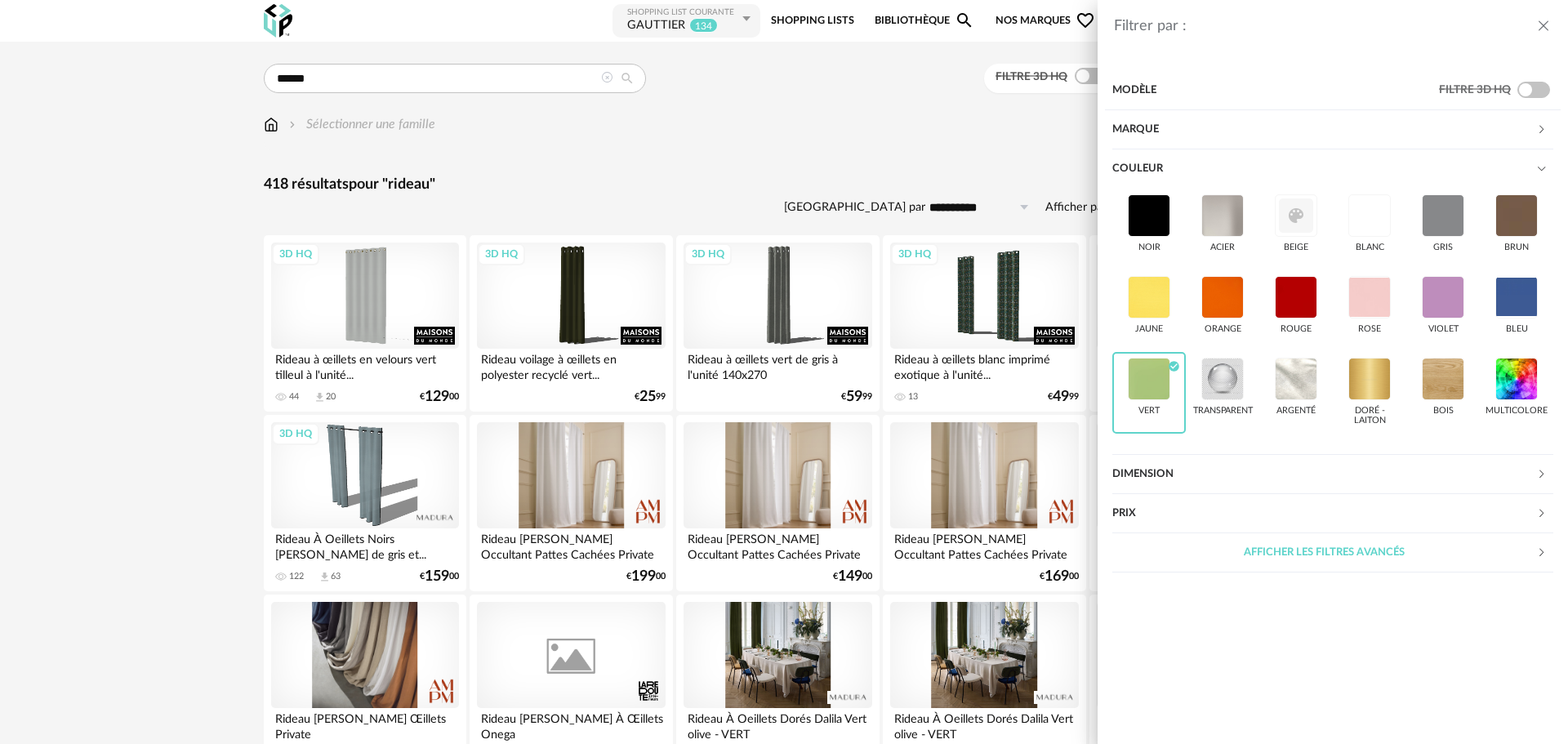
click at [697, 179] on div "Filtrer par : Modèle Filtre 3D HQ Marque &tradition 0 101 Copenhagen 0 366 Conc…" at bounding box center [784, 372] width 1568 height 744
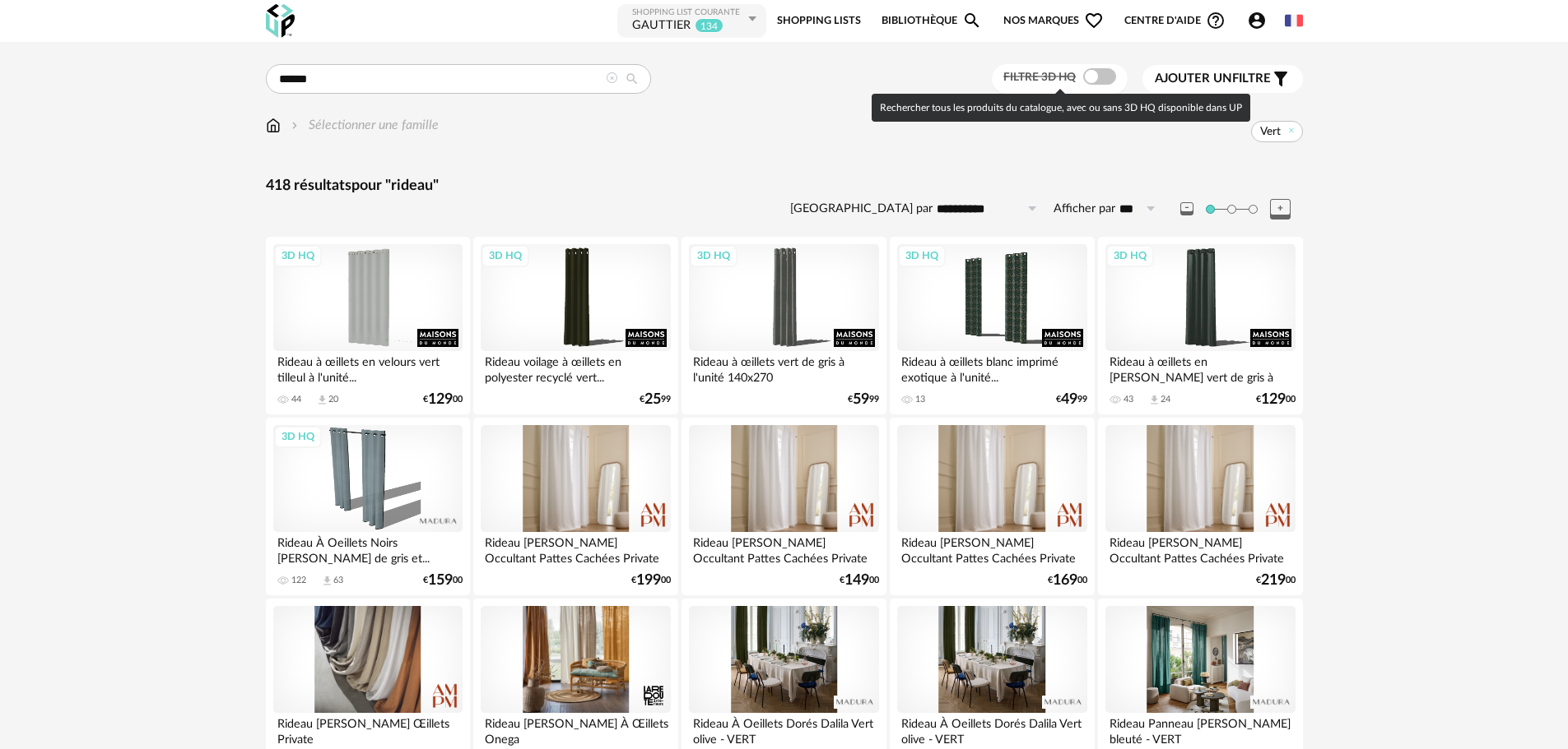
click at [1106, 71] on span at bounding box center [1099, 76] width 33 height 17
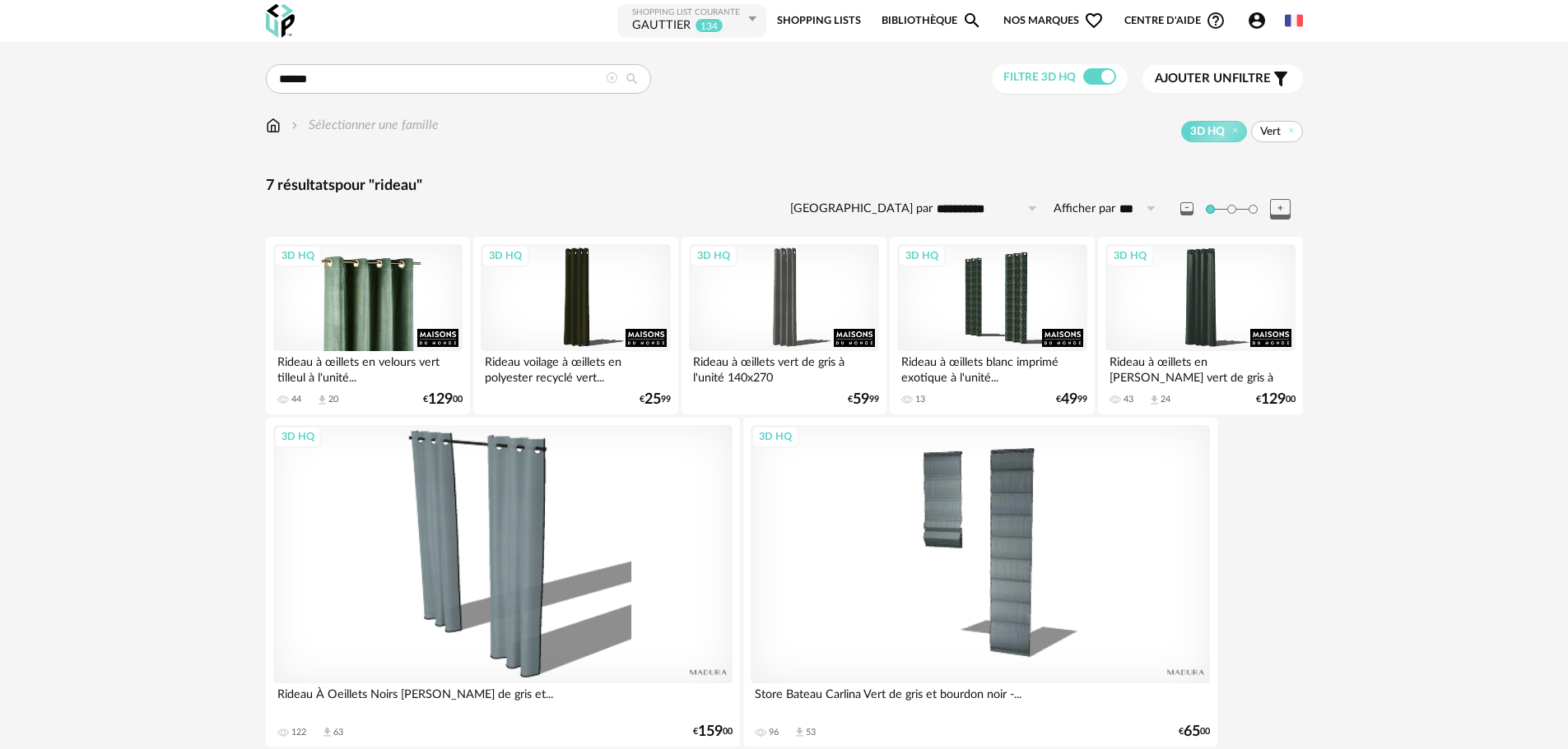
click at [317, 300] on div "3D HQ" at bounding box center [368, 297] width 190 height 107
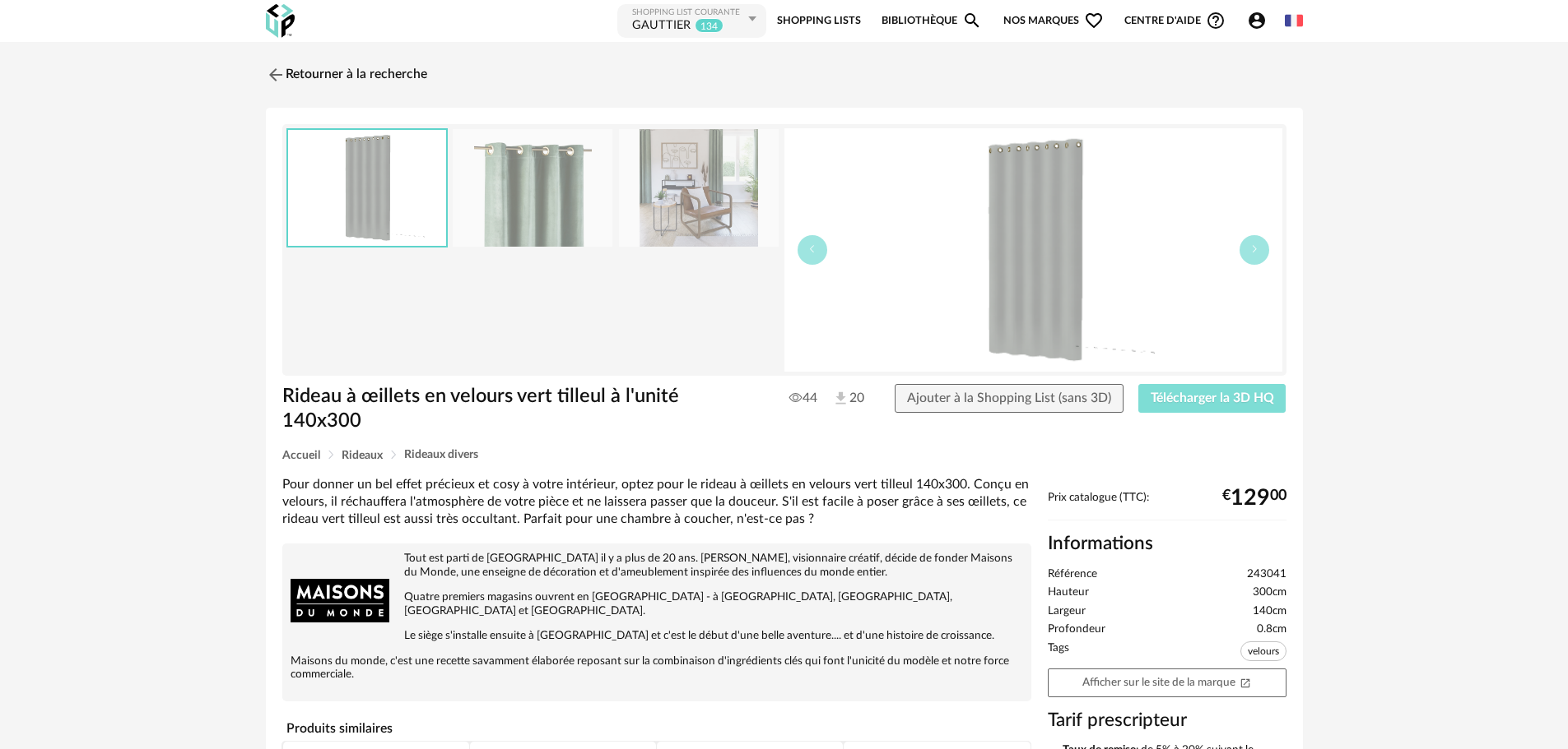
click at [1177, 390] on button "Télécharger la 3D HQ" at bounding box center [1212, 398] width 148 height 29
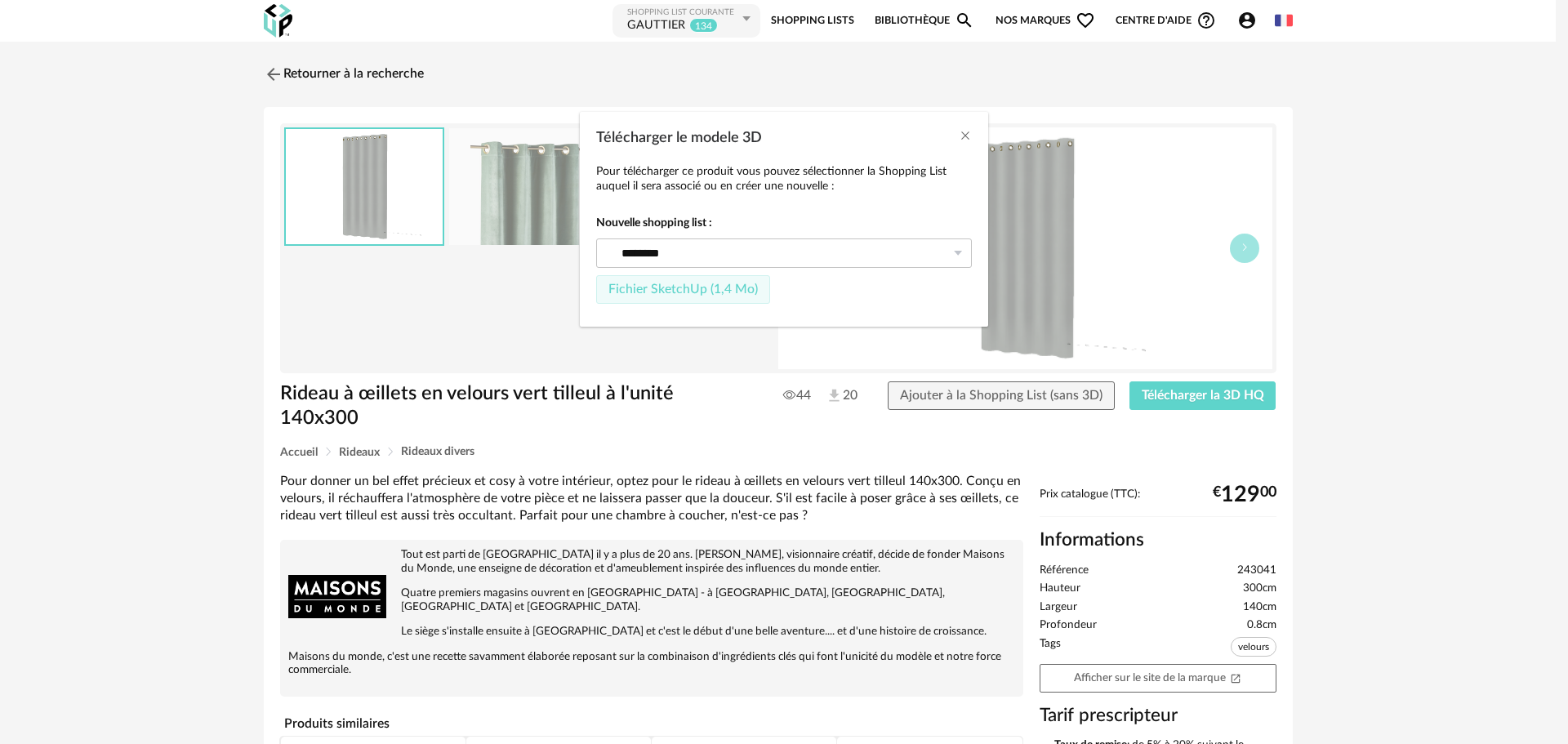
click at [714, 292] on span "Fichier SketchUp (1,4 Mo)" at bounding box center [683, 288] width 149 height 13
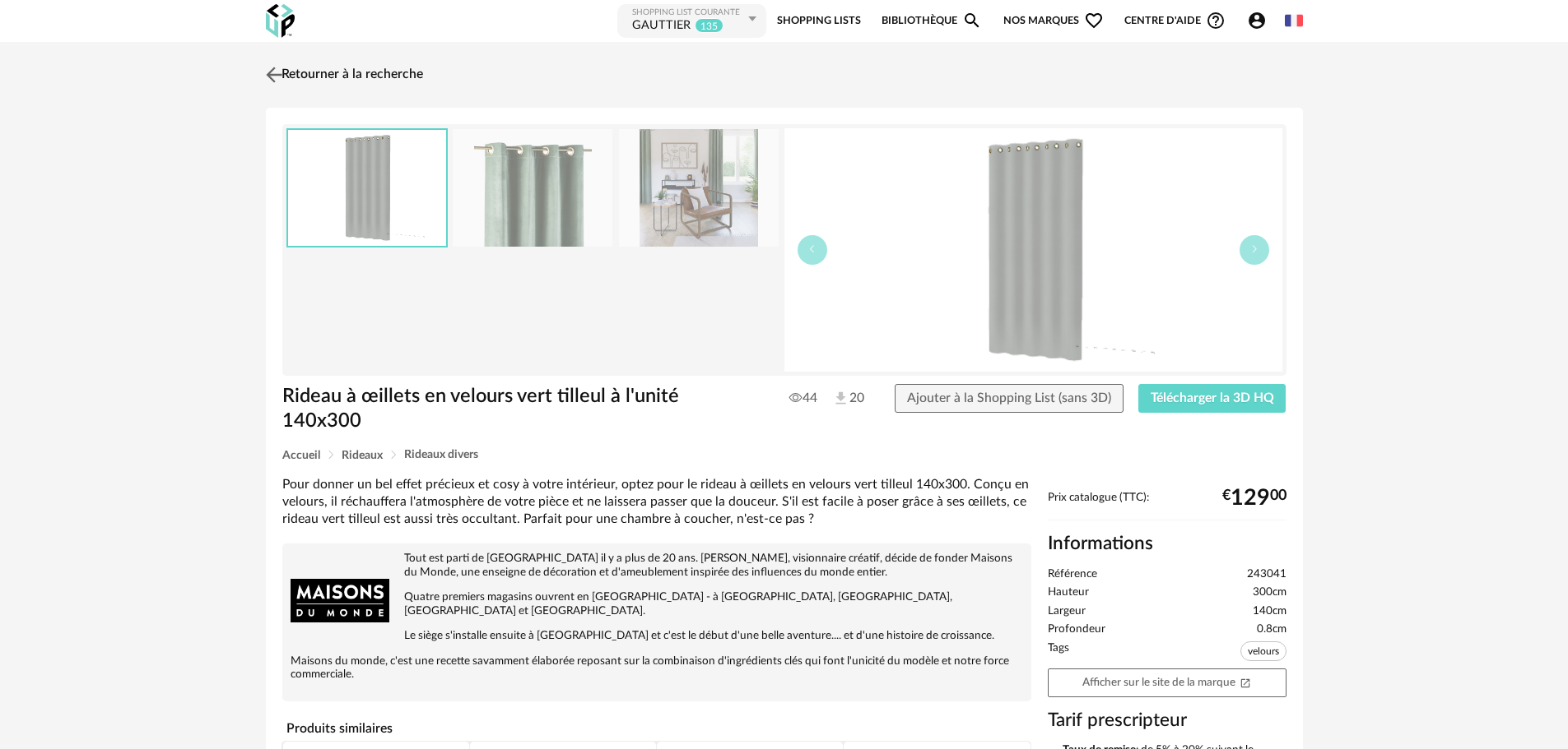
click at [276, 76] on img at bounding box center [273, 74] width 24 height 24
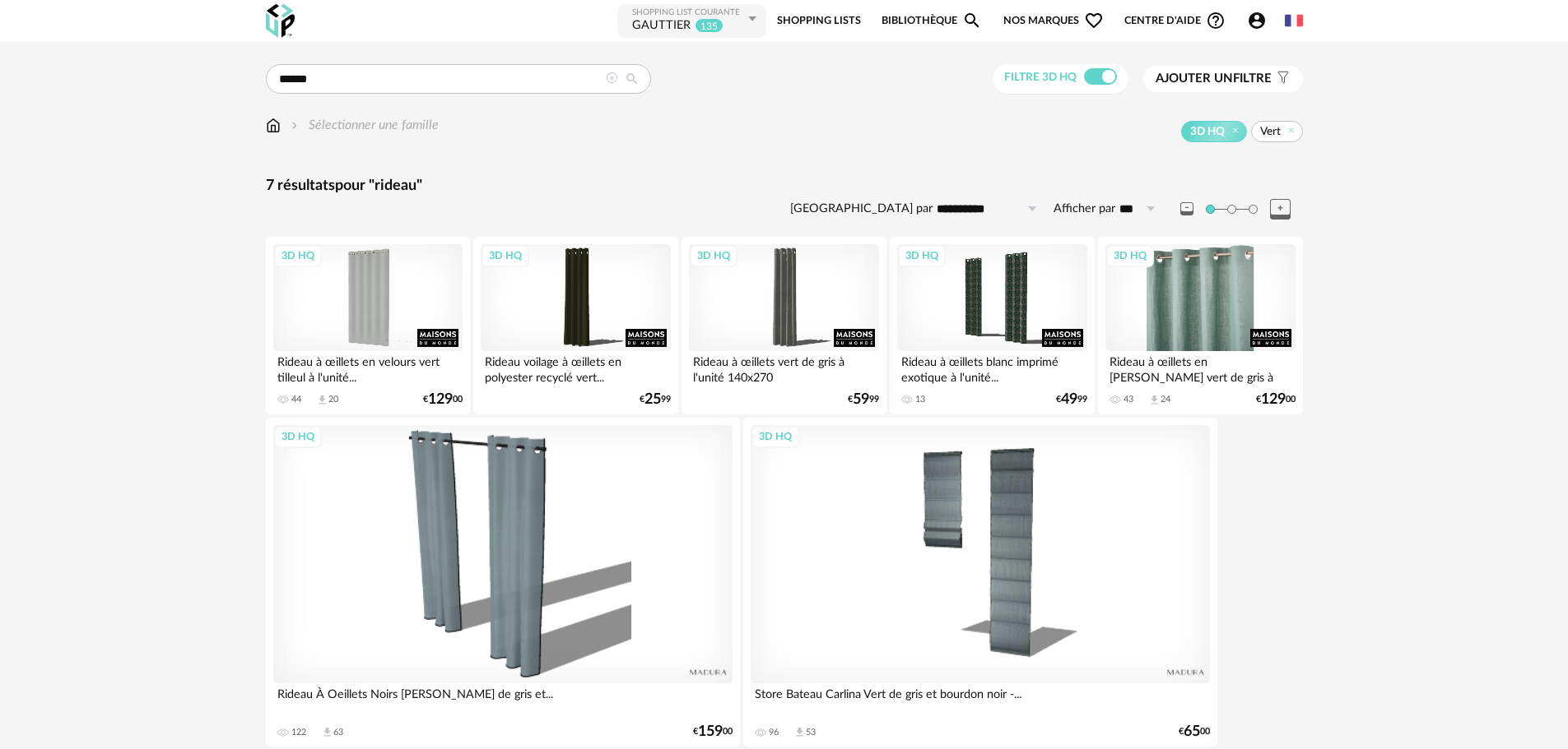
click at [1186, 297] on div "3D HQ" at bounding box center [1200, 297] width 190 height 107
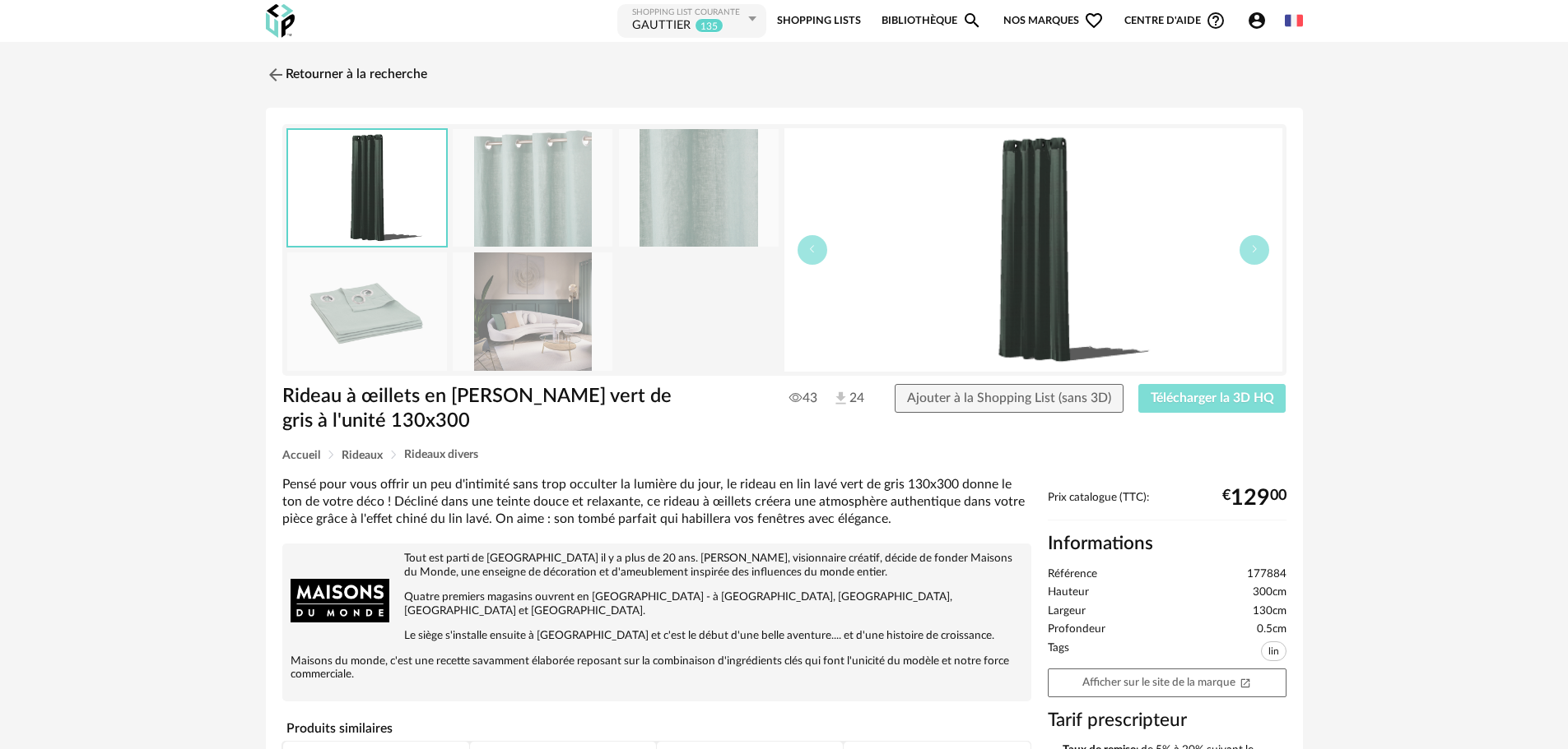
click at [1162, 392] on span "Télécharger la 3D HQ" at bounding box center [1212, 398] width 123 height 13
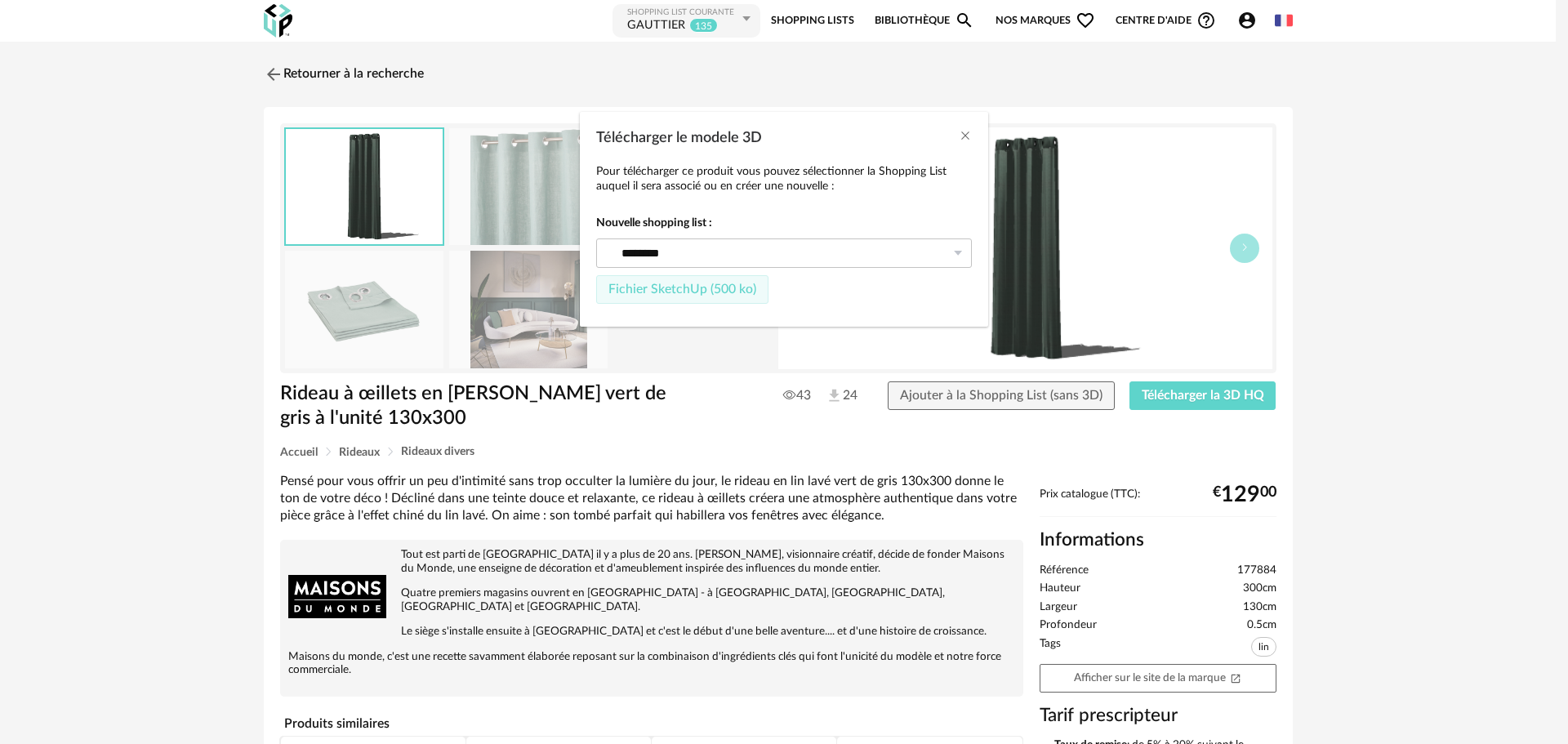
click at [701, 291] on span "Fichier SketchUp (500 ko)" at bounding box center [682, 288] width 148 height 13
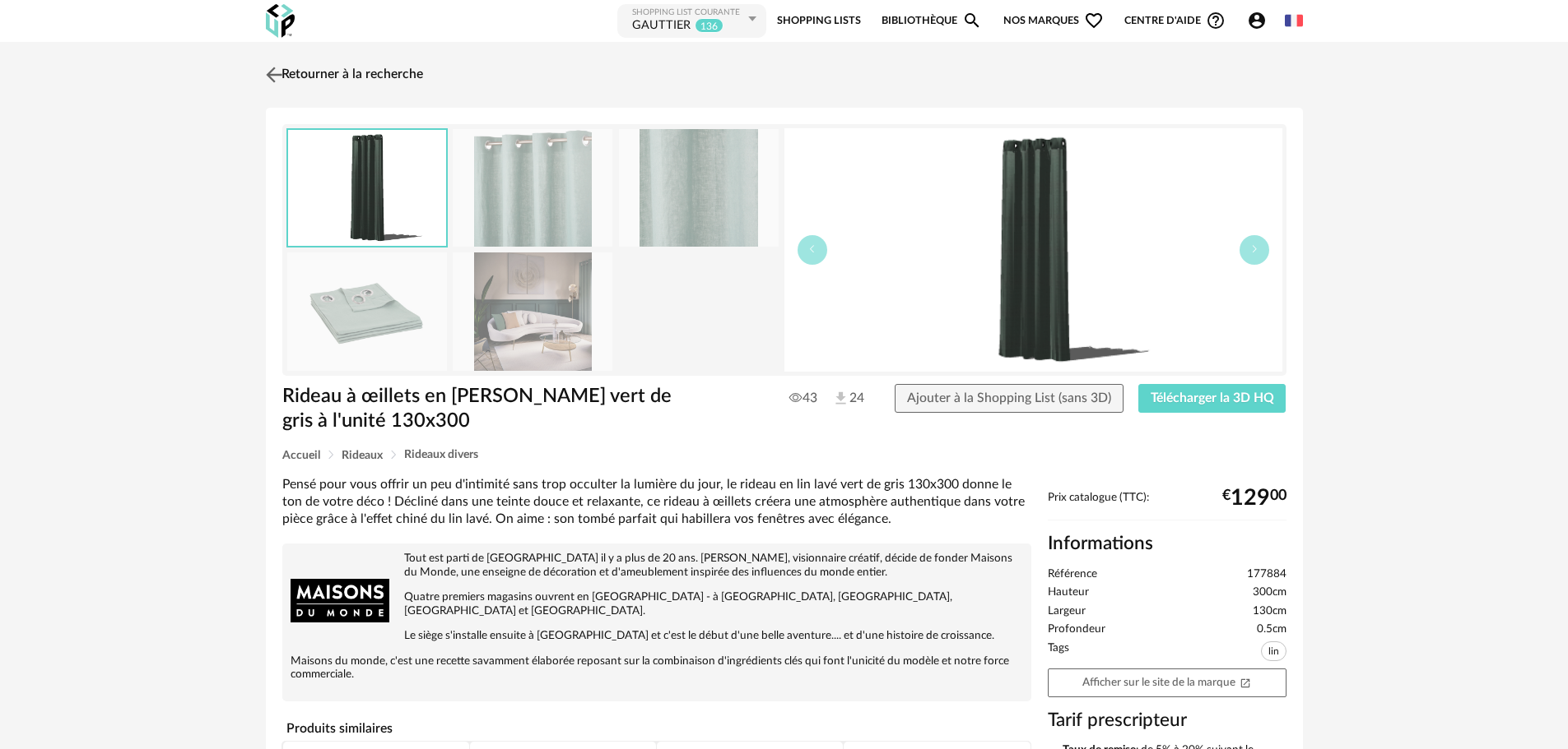
click at [272, 79] on img at bounding box center [273, 74] width 24 height 24
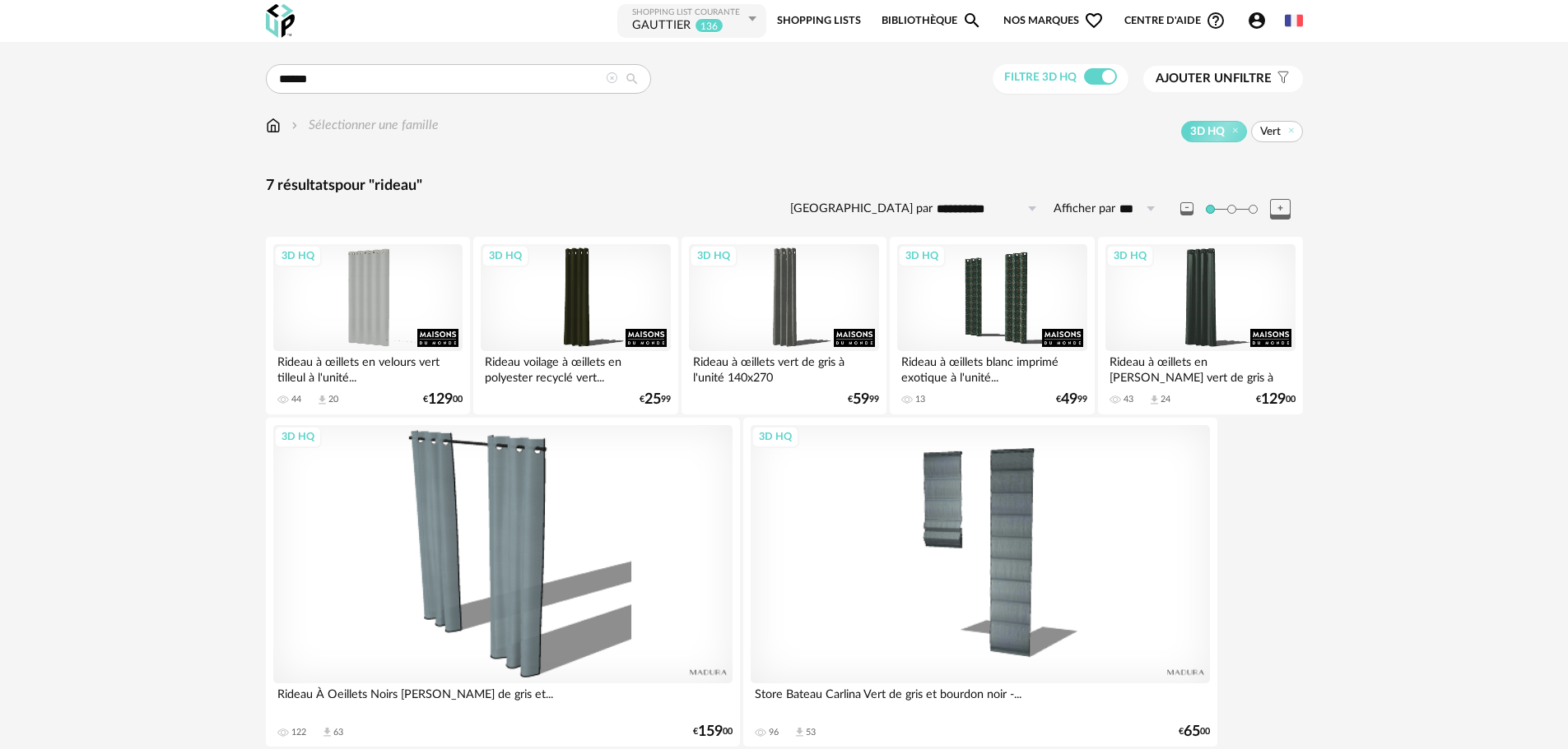
click at [1213, 69] on button "Ajouter un filtre s Filter icon" at bounding box center [1223, 79] width 159 height 27
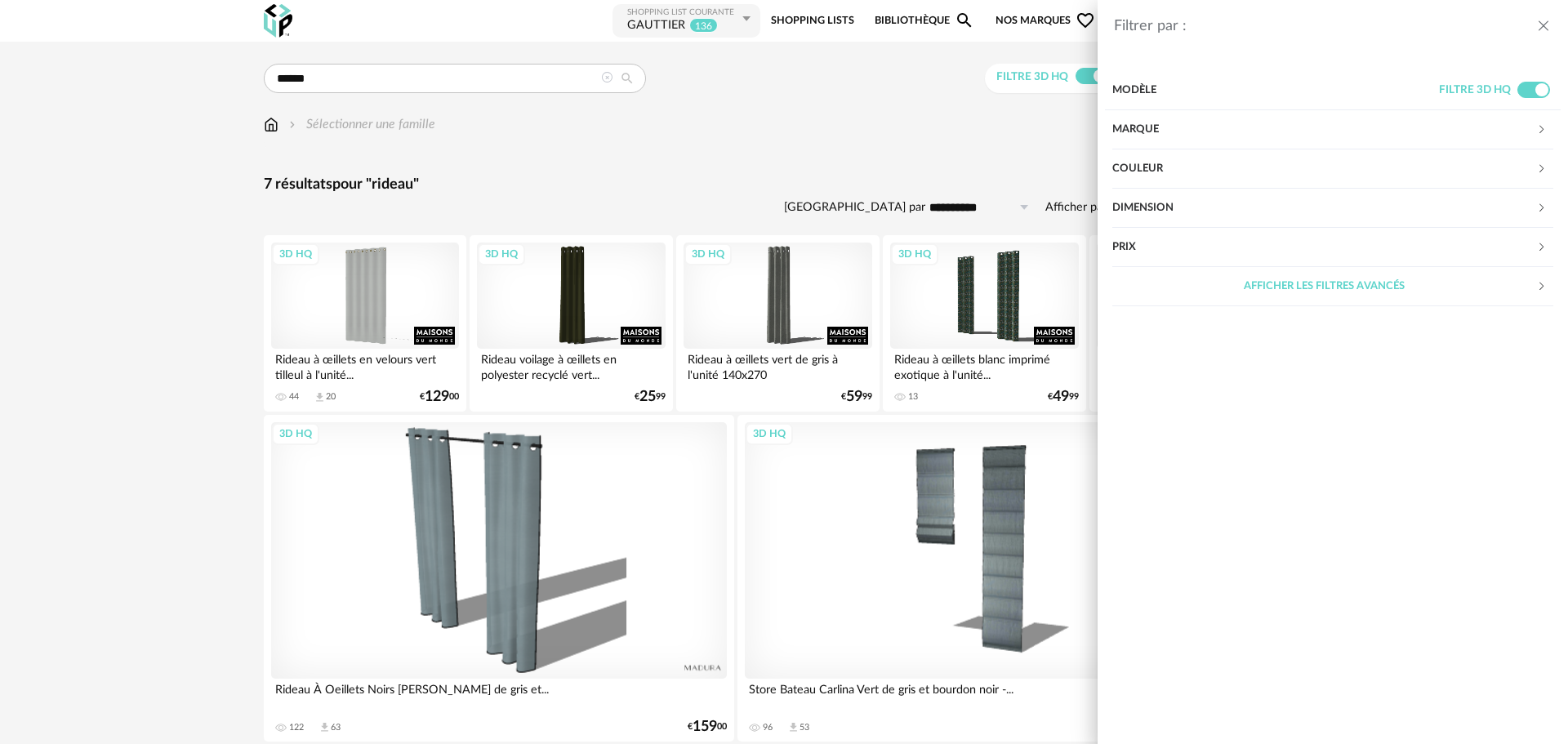
click at [1187, 171] on div "Couleur" at bounding box center [1324, 169] width 424 height 40
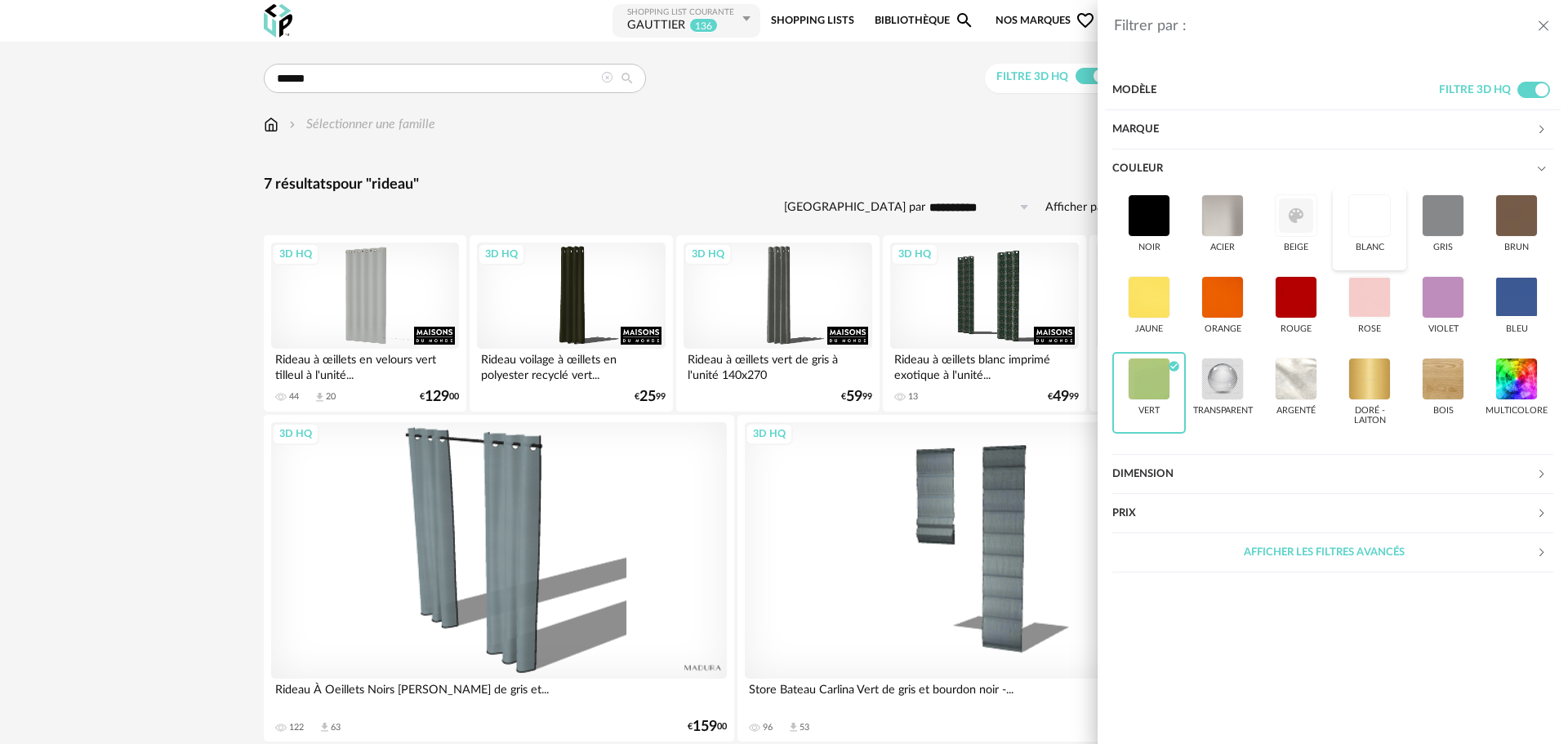
click at [1368, 221] on div at bounding box center [1369, 215] width 42 height 42
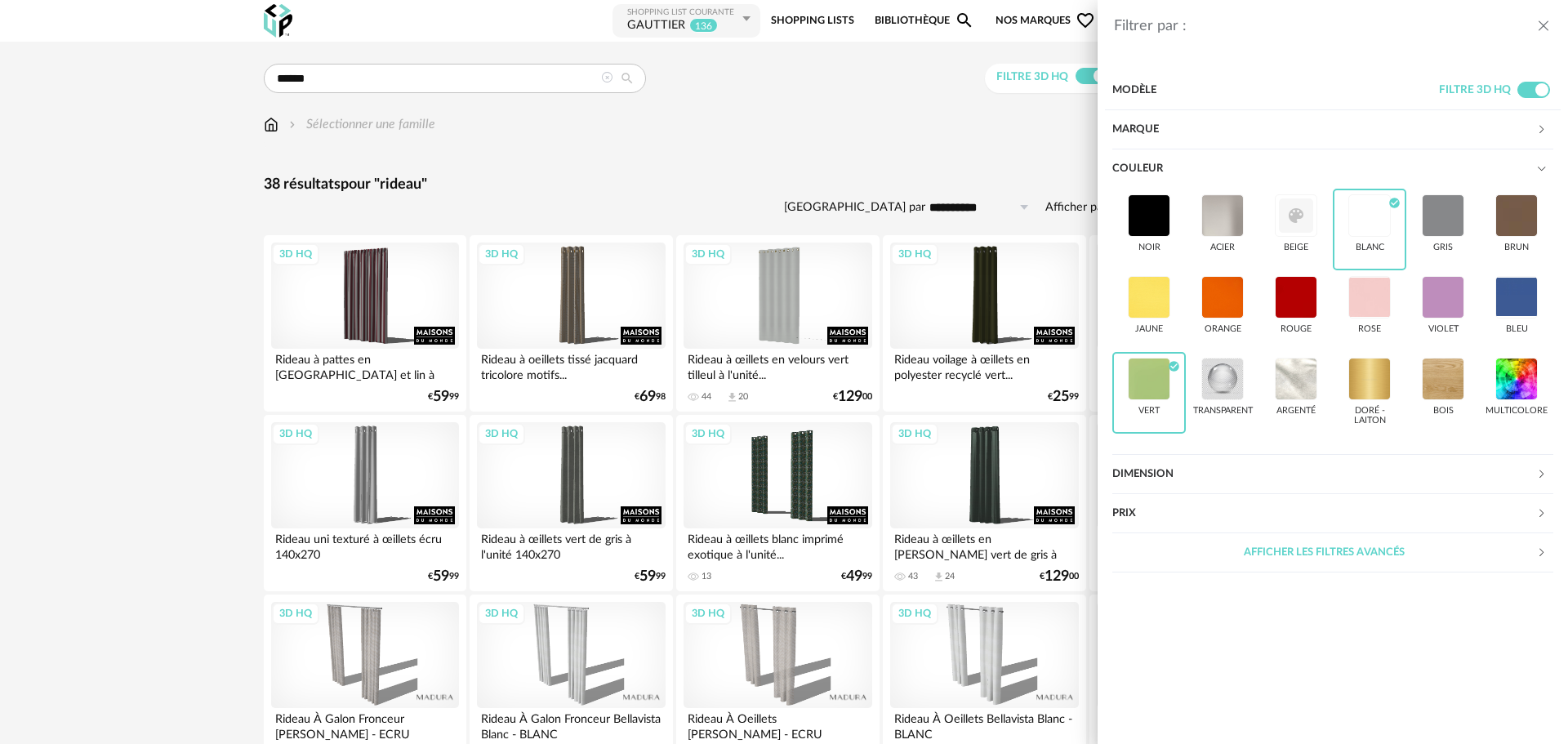
click at [828, 152] on div "Filtrer par : Modèle Filtre 3D HQ Marque &tradition 0 101 Copenhagen 0 366 Conc…" at bounding box center [784, 372] width 1568 height 744
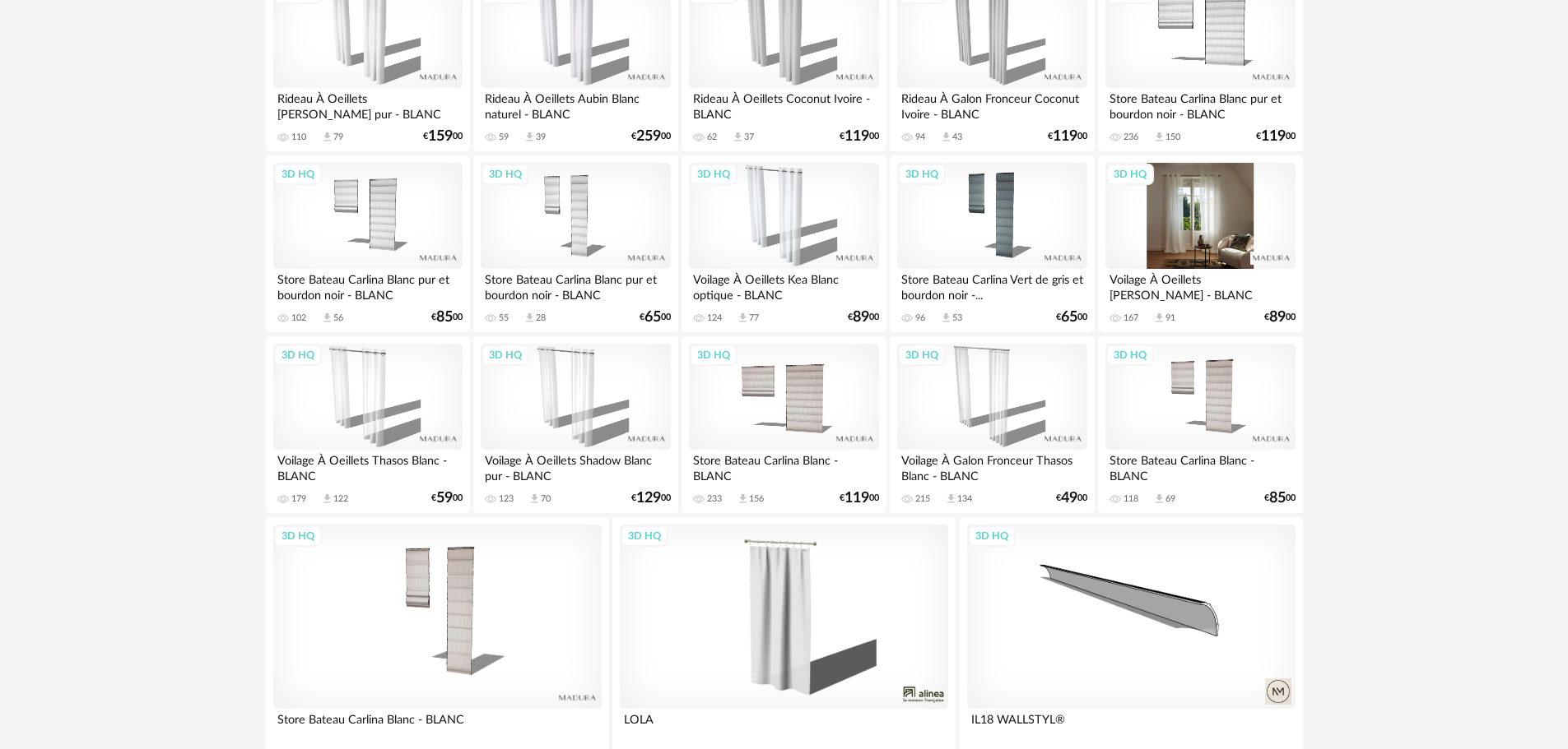
scroll to position [1069, 0]
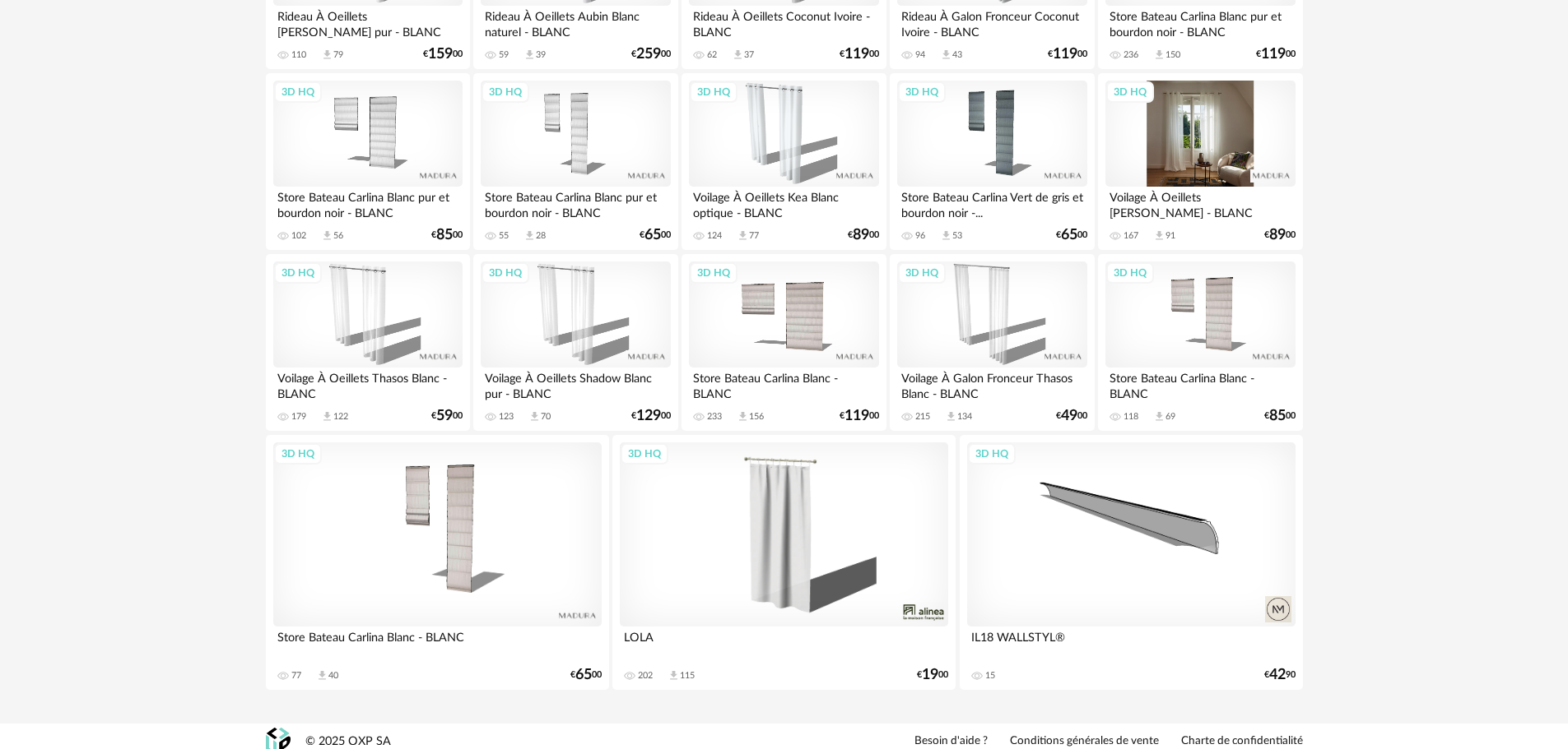
click at [1182, 157] on div "3D HQ" at bounding box center [1200, 134] width 190 height 107
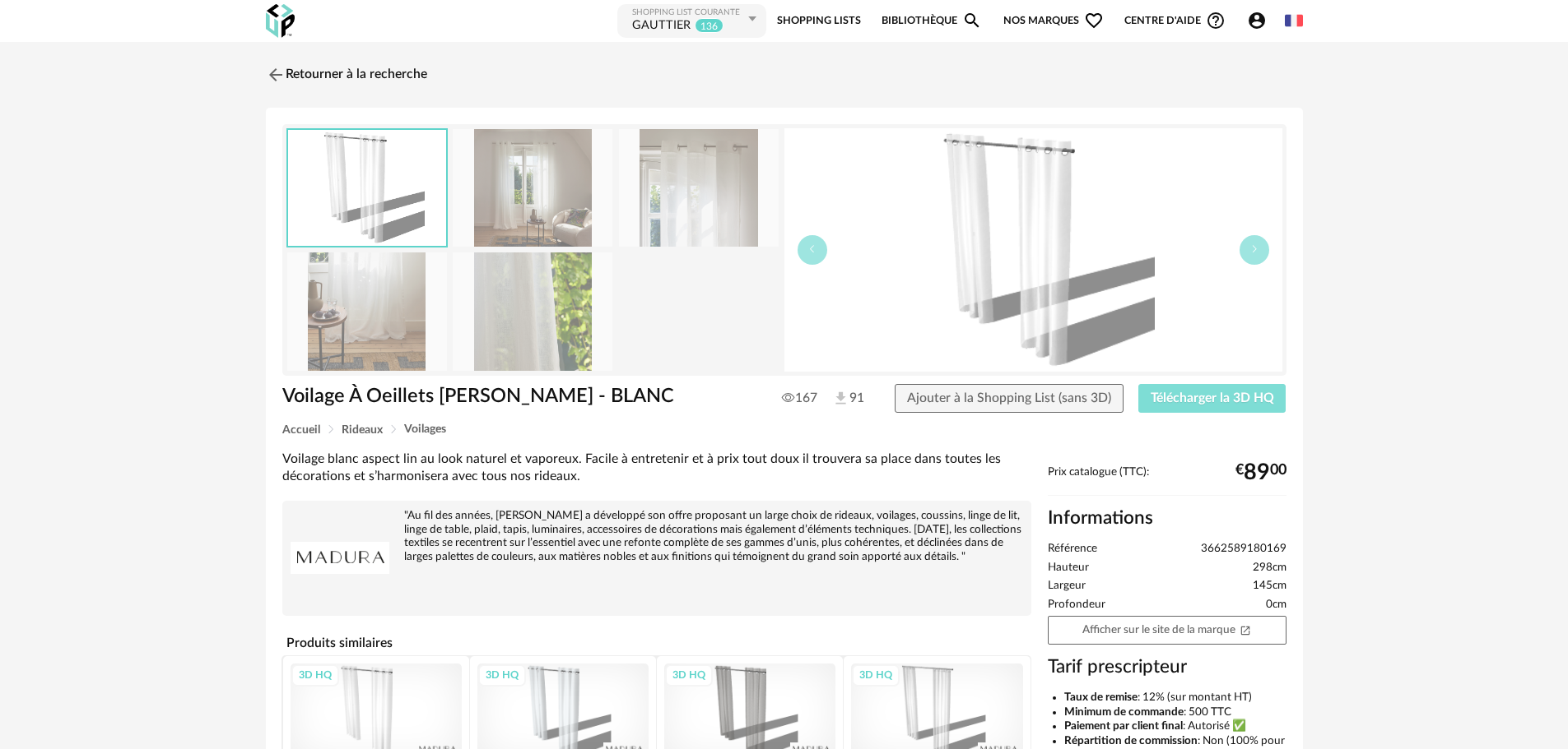
click at [1206, 399] on span "Télécharger la 3D HQ" at bounding box center [1212, 398] width 123 height 13
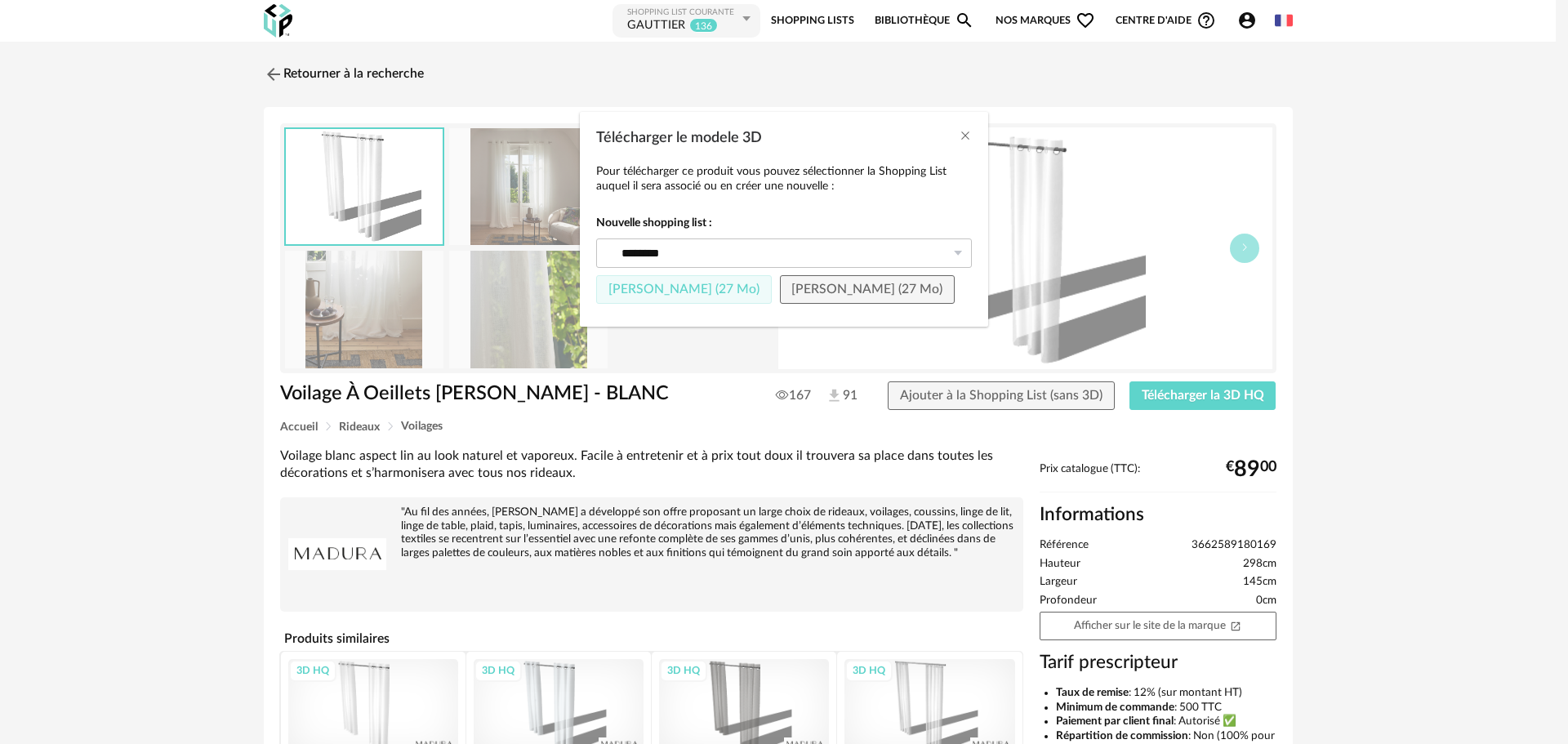
click at [696, 292] on span "[PERSON_NAME] (27 Mo)" at bounding box center [684, 288] width 151 height 13
